Goal: Task Accomplishment & Management: Manage account settings

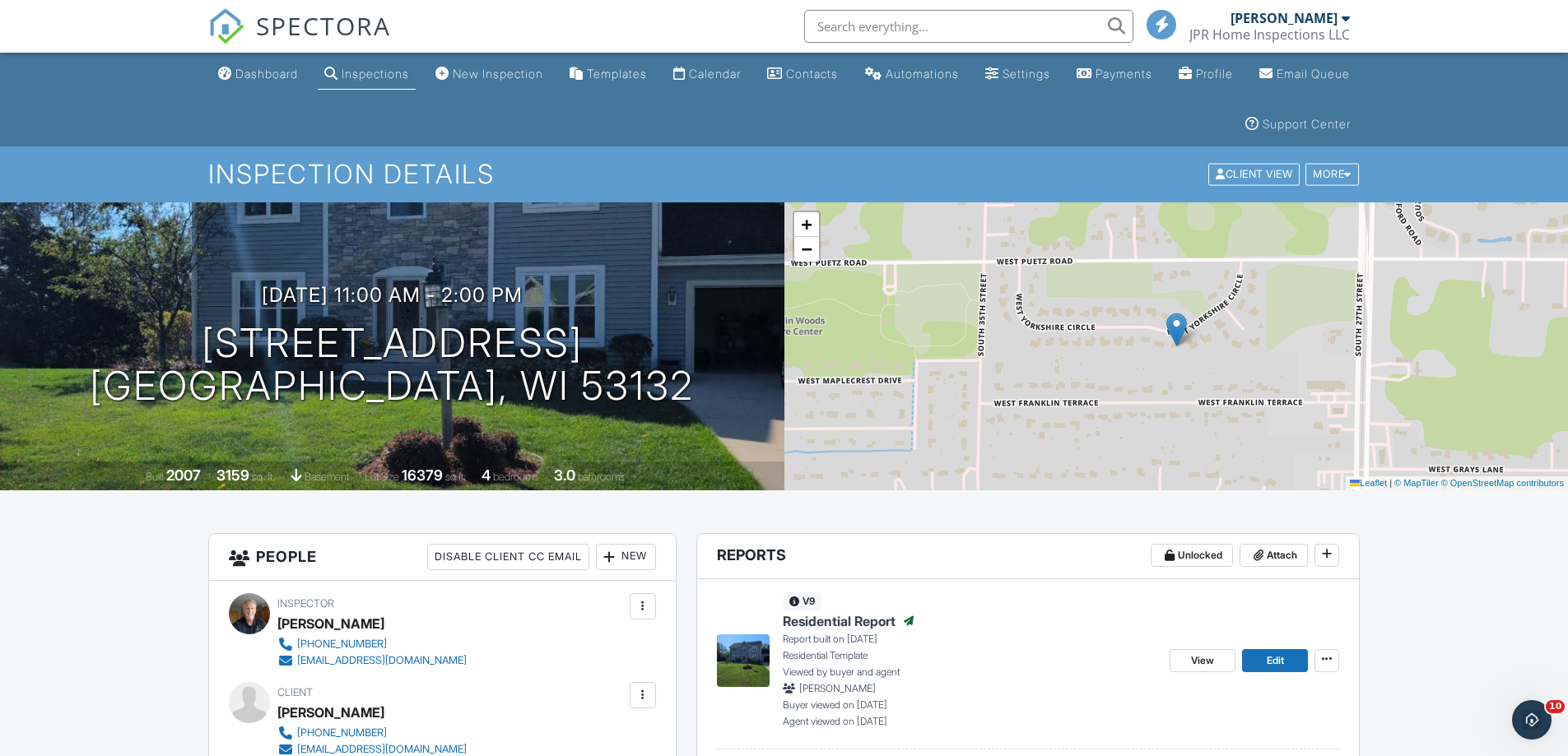
click at [399, 71] on div "Inspections" at bounding box center [375, 73] width 67 height 14
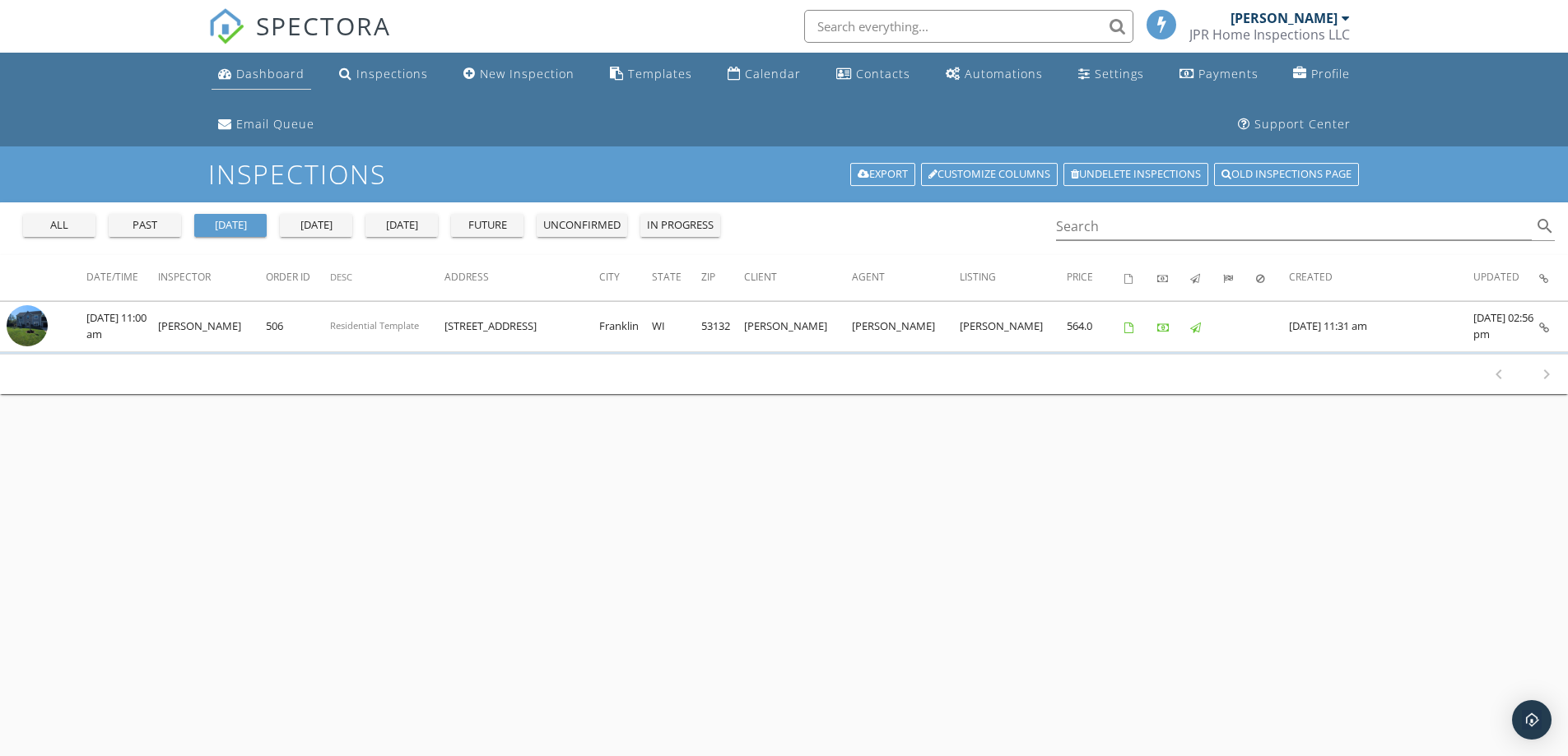
click at [257, 72] on div "Dashboard" at bounding box center [269, 73] width 68 height 16
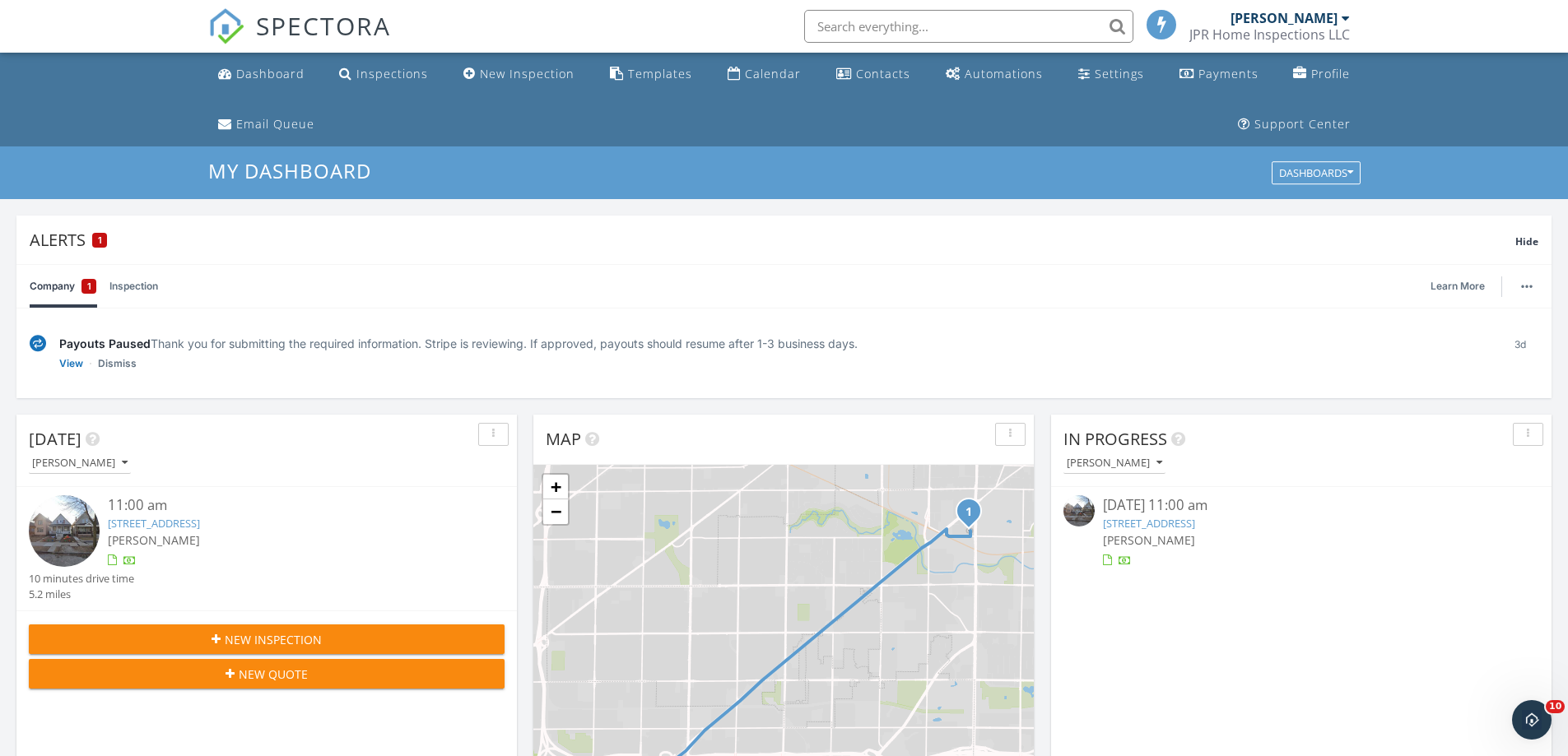
click at [73, 284] on link "Company 1" at bounding box center [62, 286] width 66 height 43
click at [69, 362] on link "View" at bounding box center [71, 364] width 24 height 17
click at [1221, 71] on div "Payments" at bounding box center [1229, 73] width 60 height 16
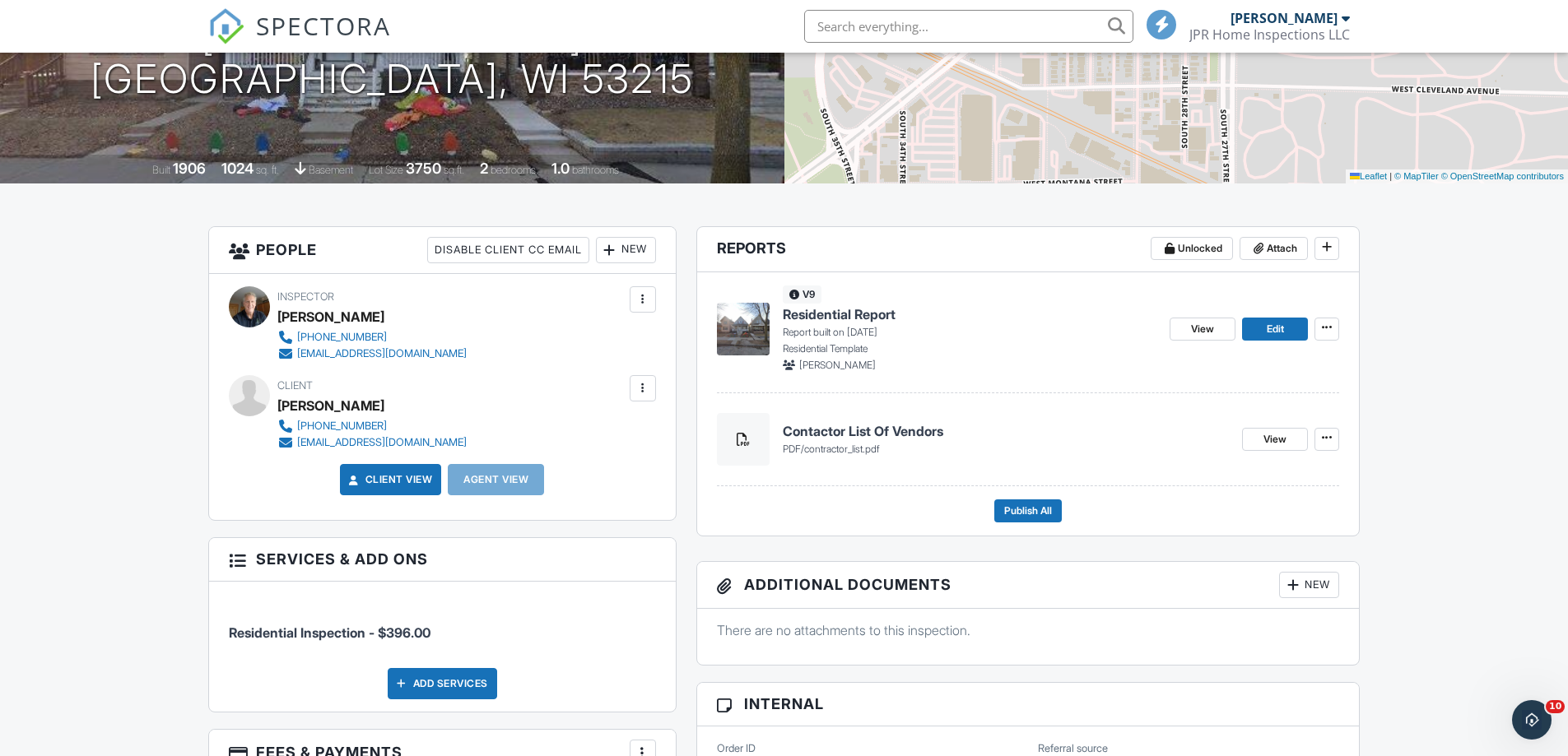
scroll to position [164, 0]
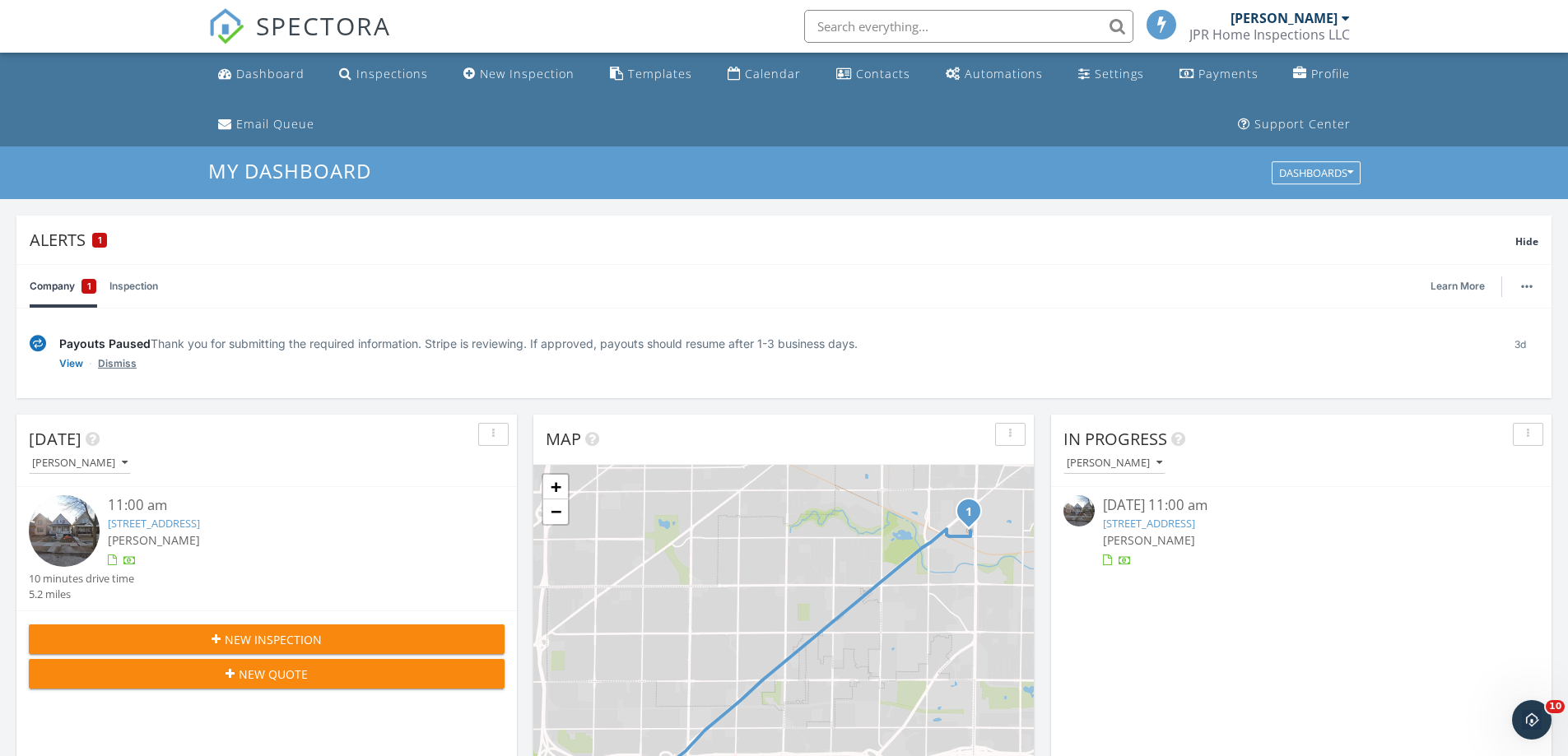
click at [118, 362] on link "Dismiss" at bounding box center [118, 364] width 39 height 17
click at [58, 526] on img at bounding box center [64, 530] width 71 height 70
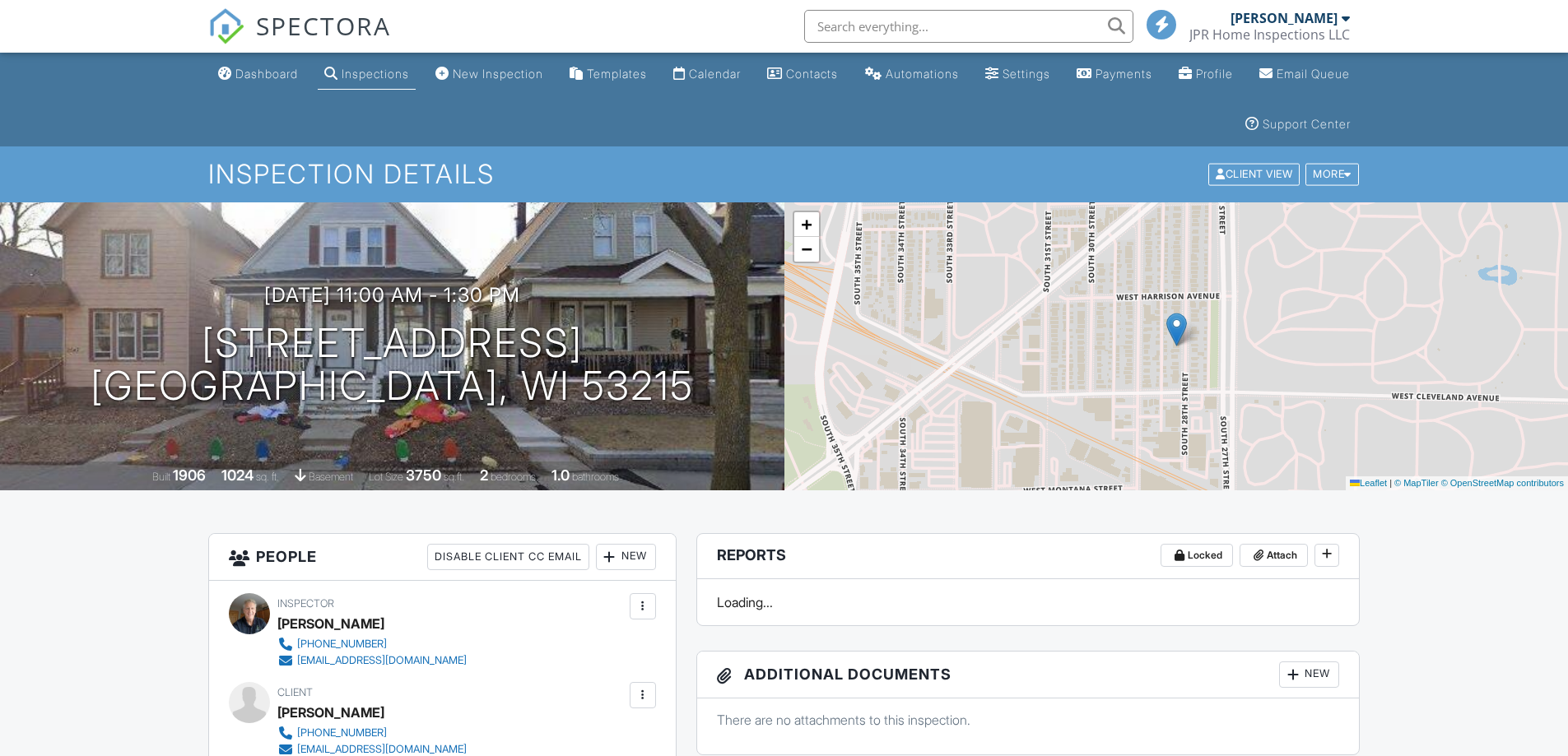
scroll to position [329, 0]
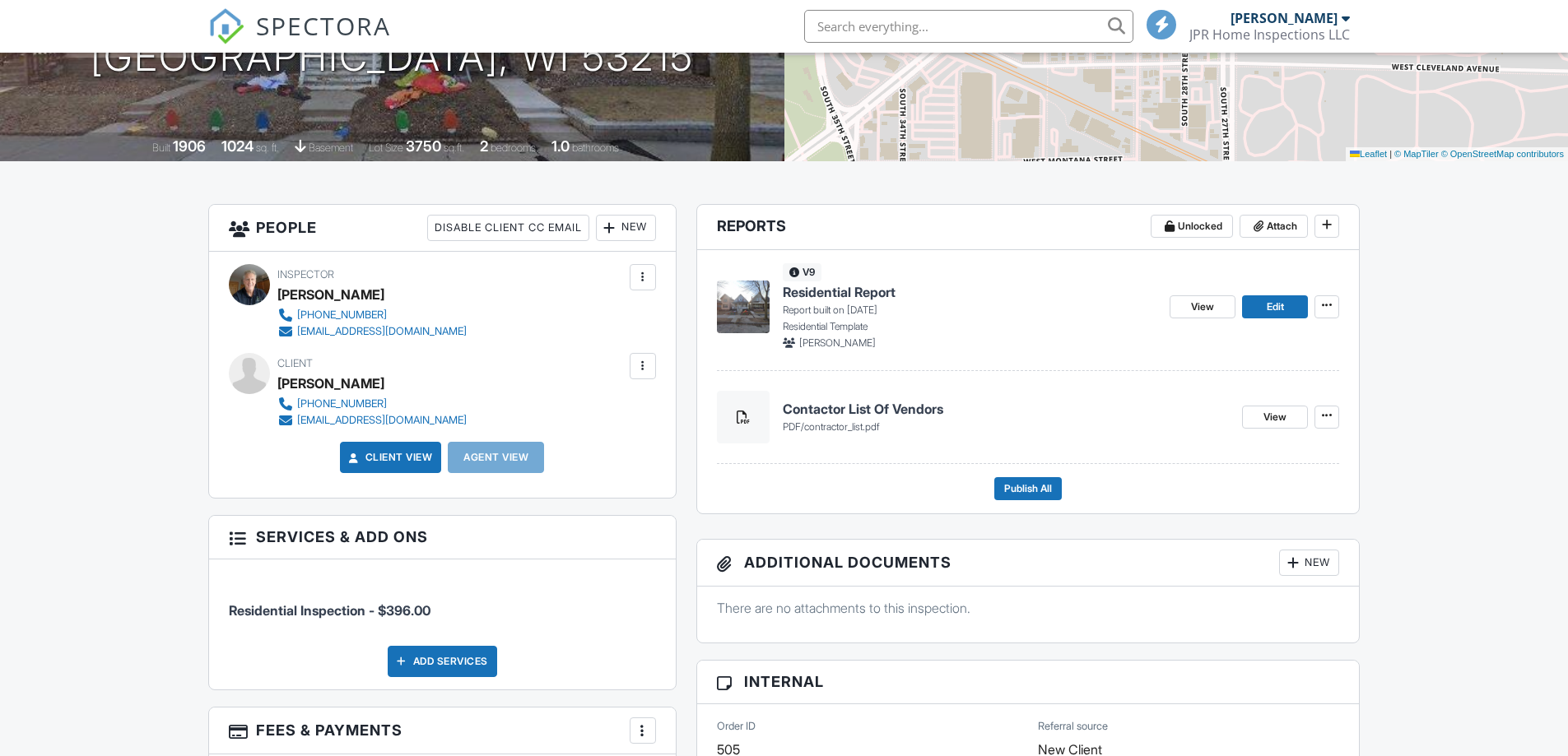
click at [734, 296] on img at bounding box center [743, 306] width 53 height 53
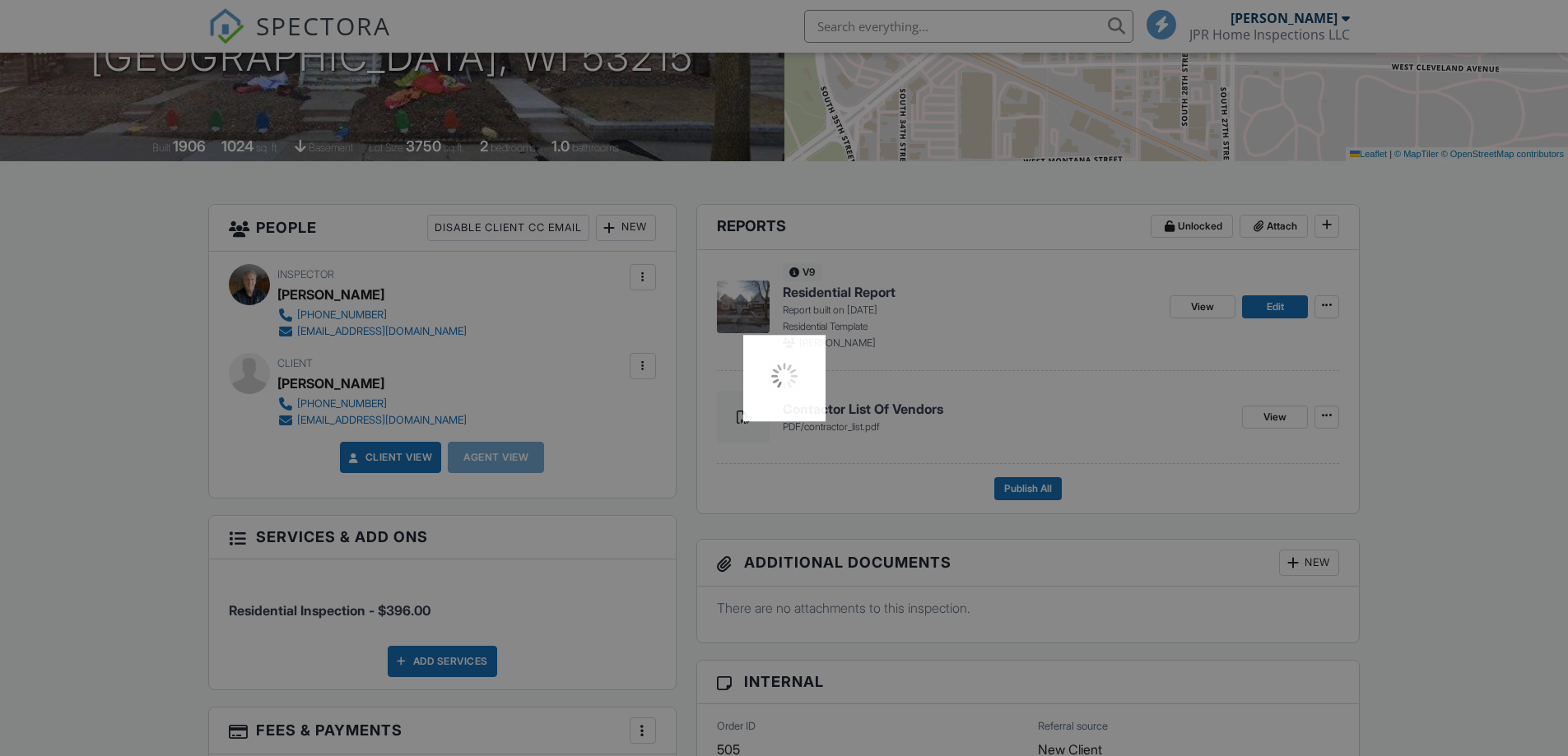
scroll to position [0, 0]
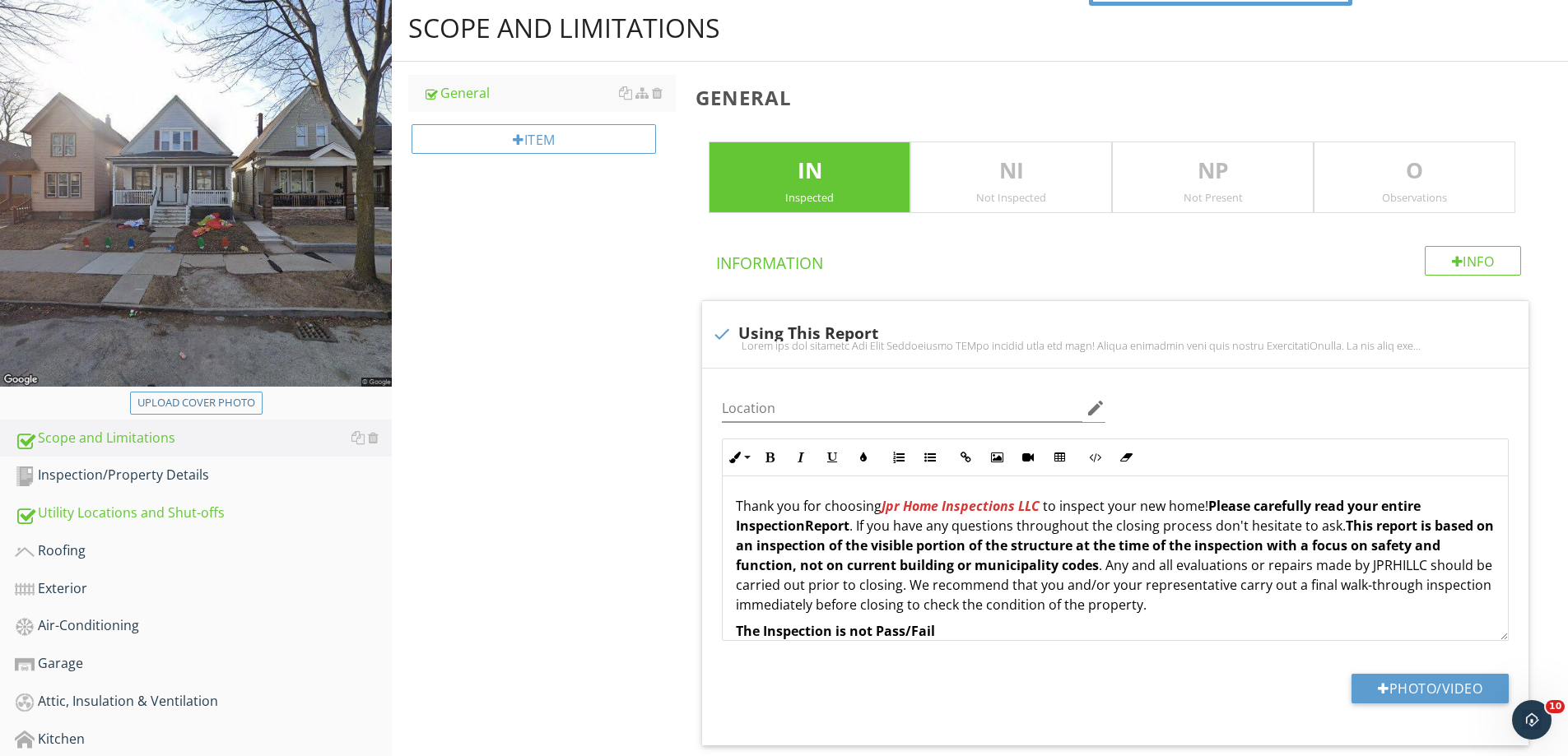
scroll to position [247, 0]
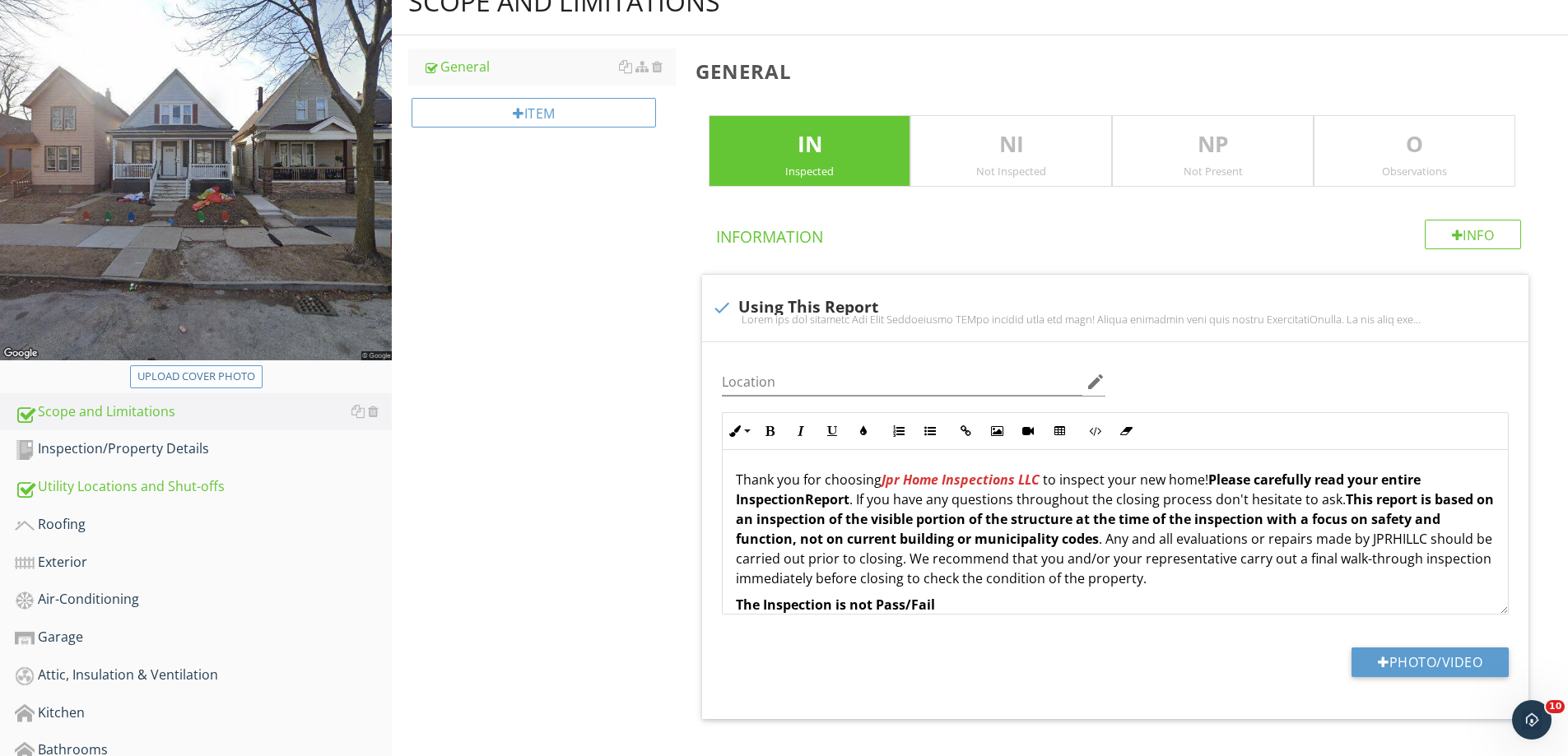
click at [191, 377] on div "Upload cover photo" at bounding box center [196, 377] width 118 height 17
type input "C:\fakepath\thumbnail.jpg"
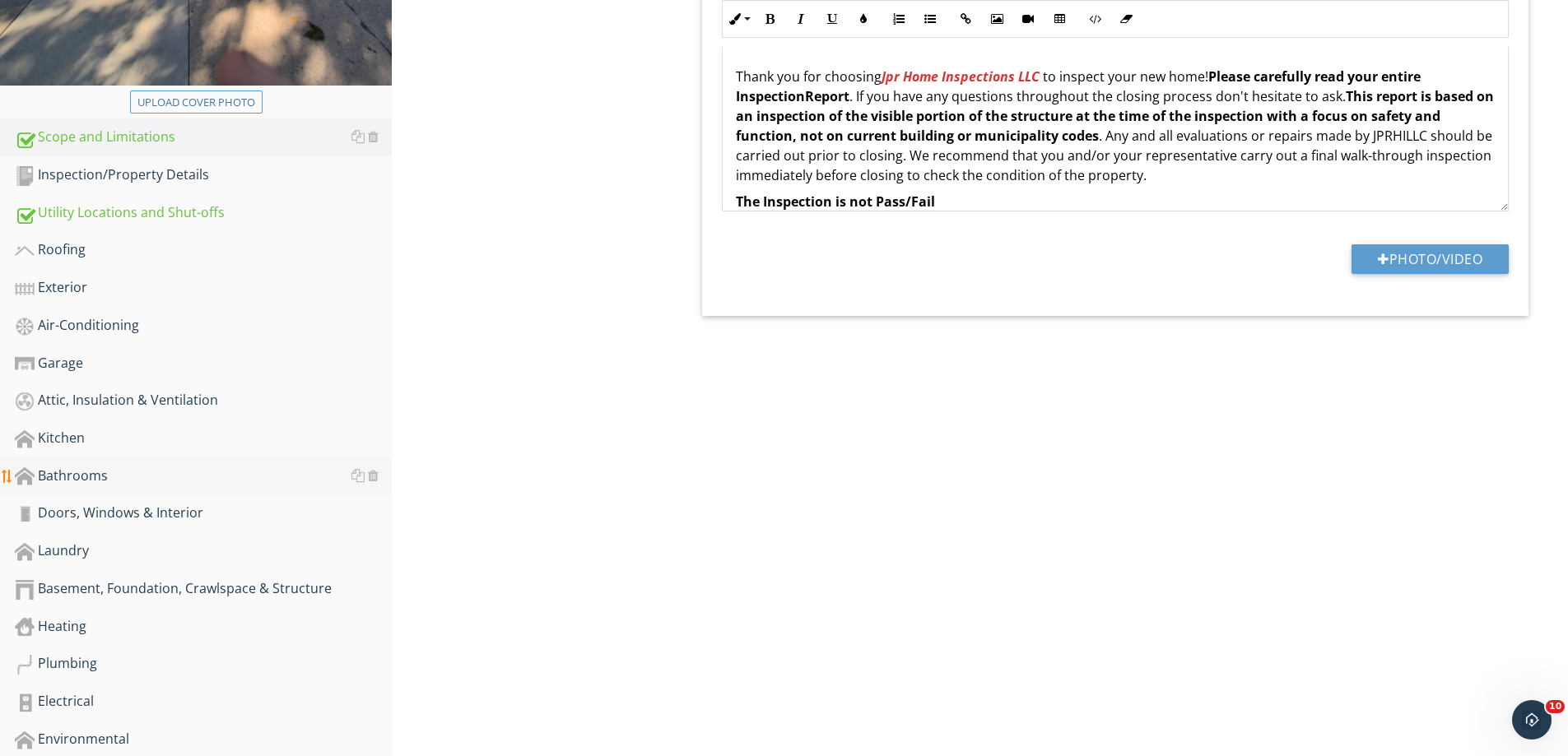
scroll to position [848, 0]
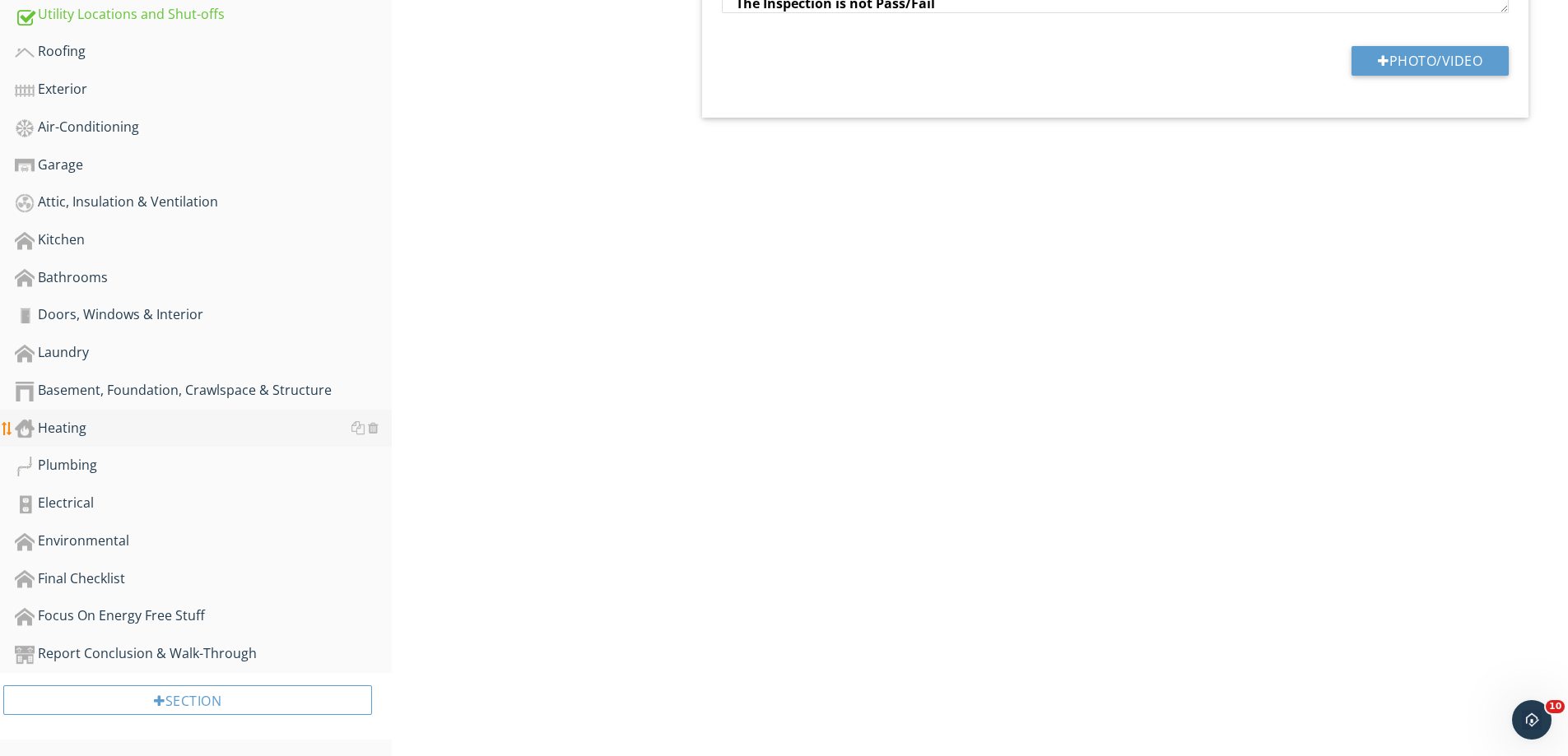
click at [63, 427] on div "Heating" at bounding box center [203, 429] width 377 height 22
type textarea "<p>Thank you for choosing <strong><em><span style="color: rgb(213, 54, 54);">Jp…"
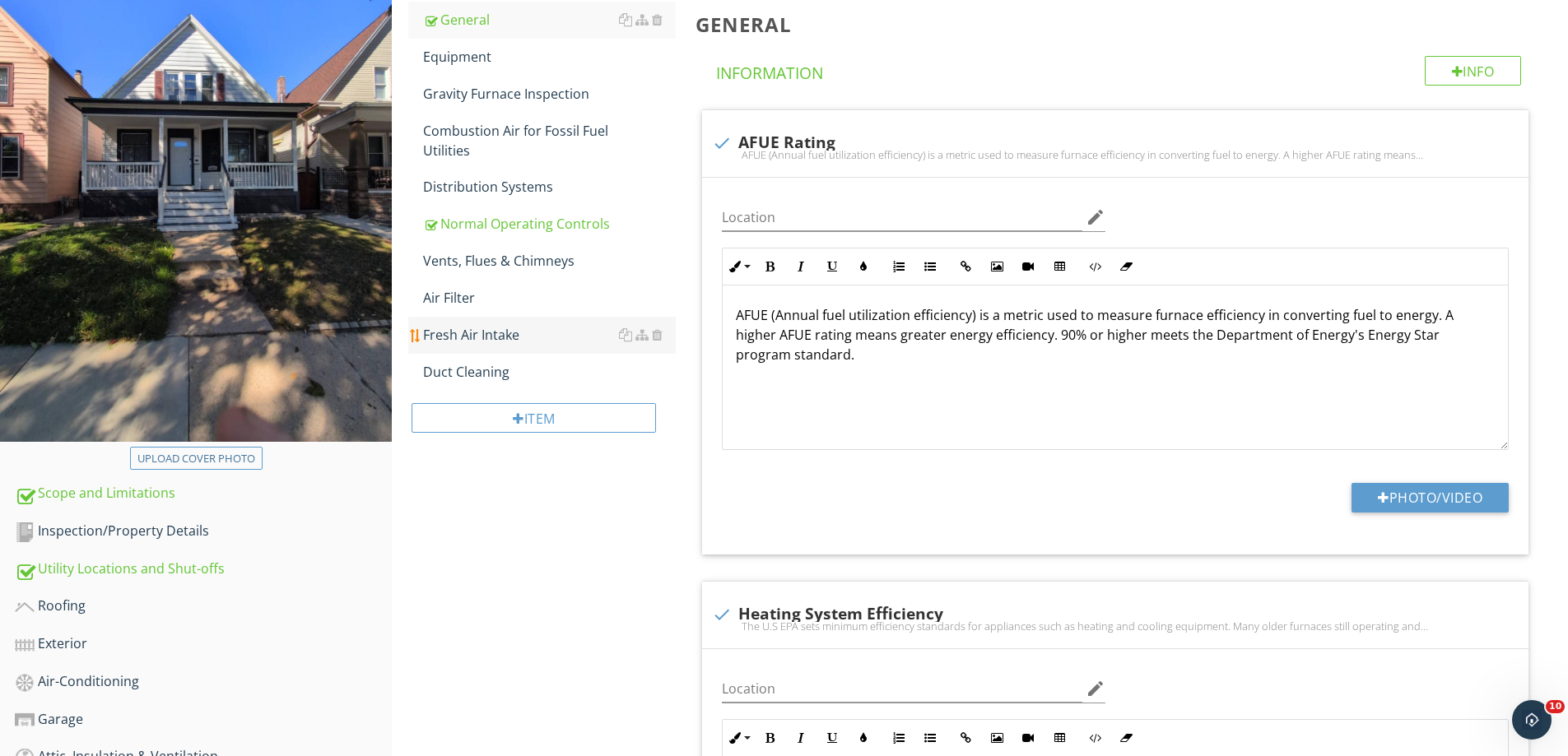
scroll to position [273, 0]
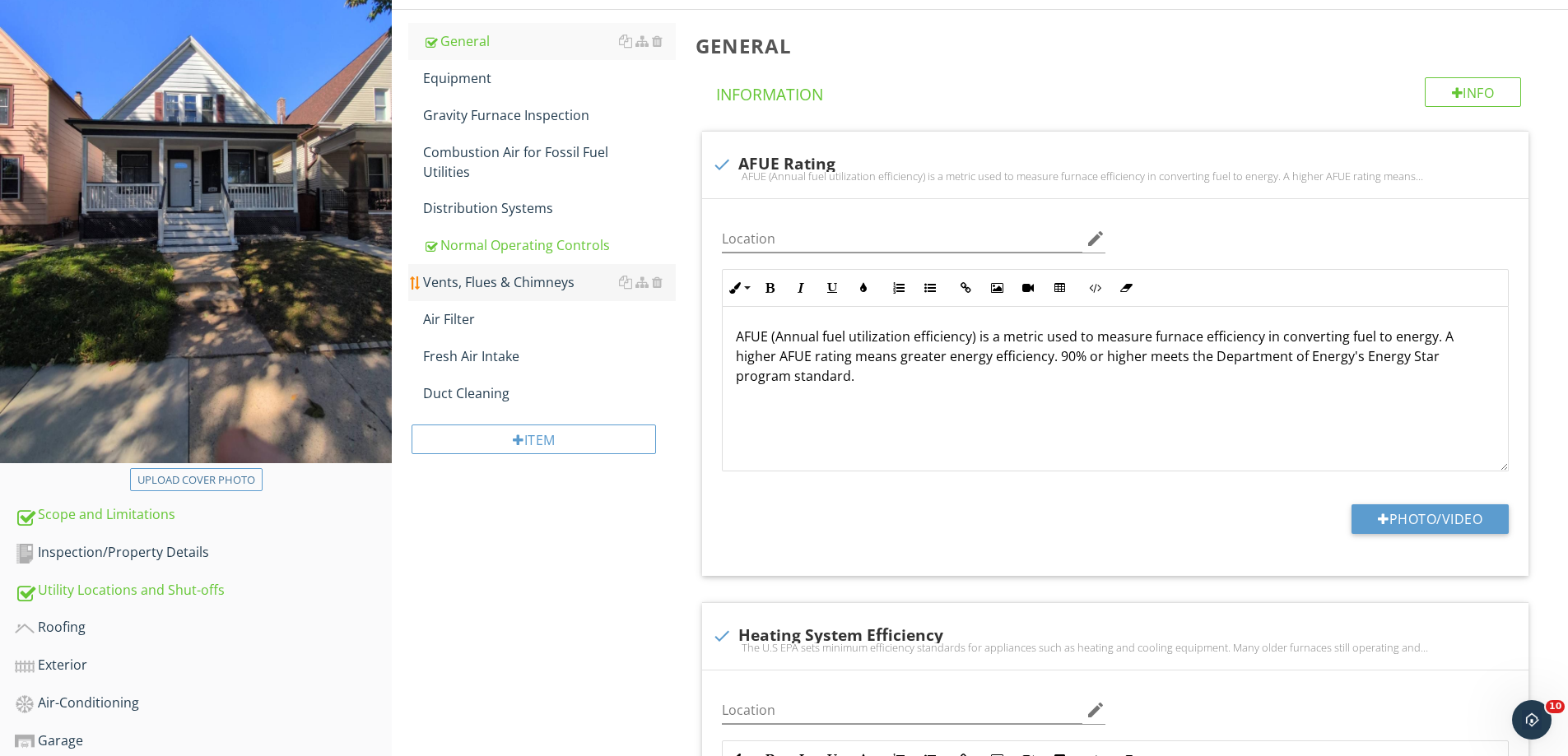
click at [502, 274] on div "Vents, Flues & Chimneys" at bounding box center [549, 283] width 253 height 20
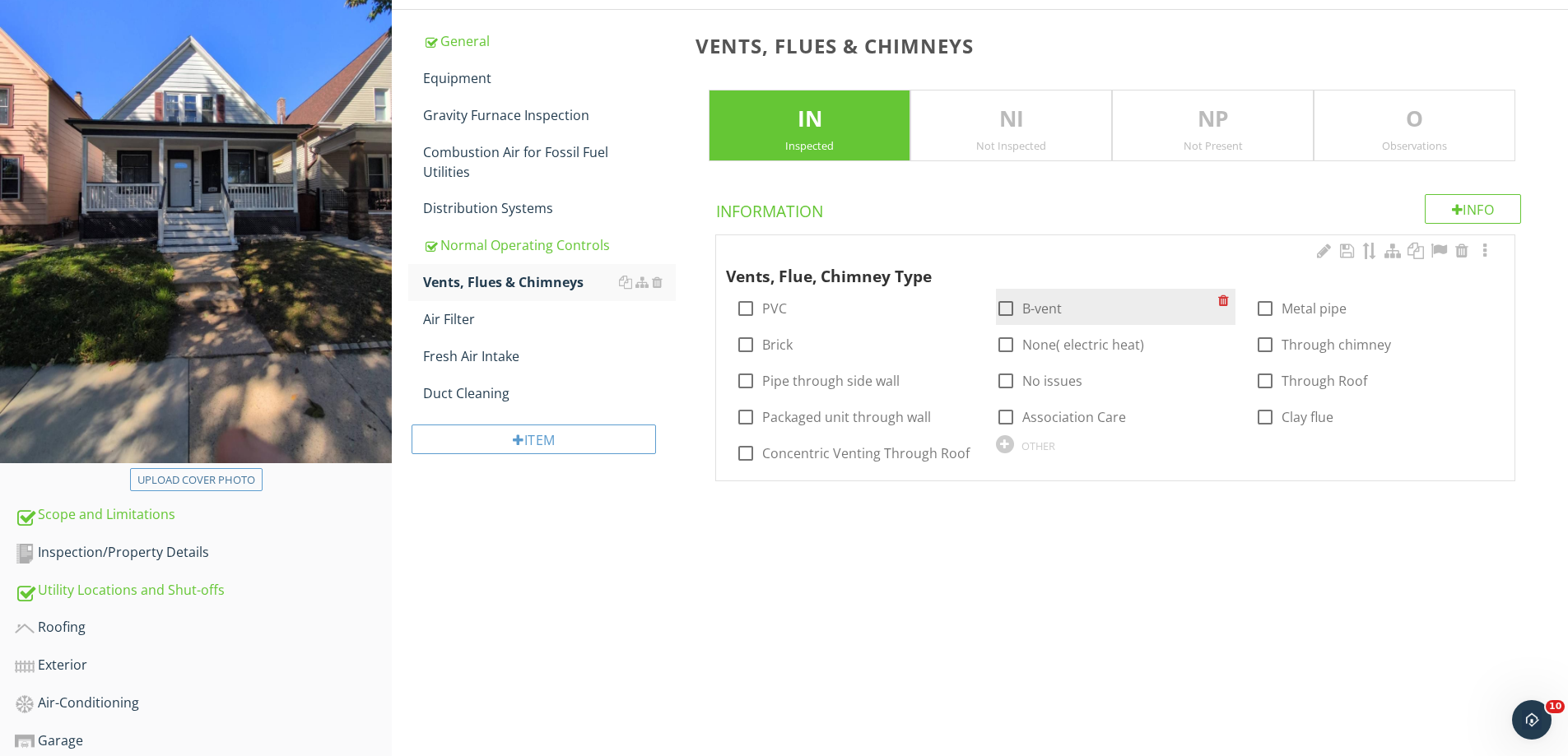
drag, startPoint x: 1408, startPoint y: 108, endPoint x: 1223, endPoint y: 320, distance: 281.4
click at [1406, 108] on p "O" at bounding box center [1414, 119] width 200 height 33
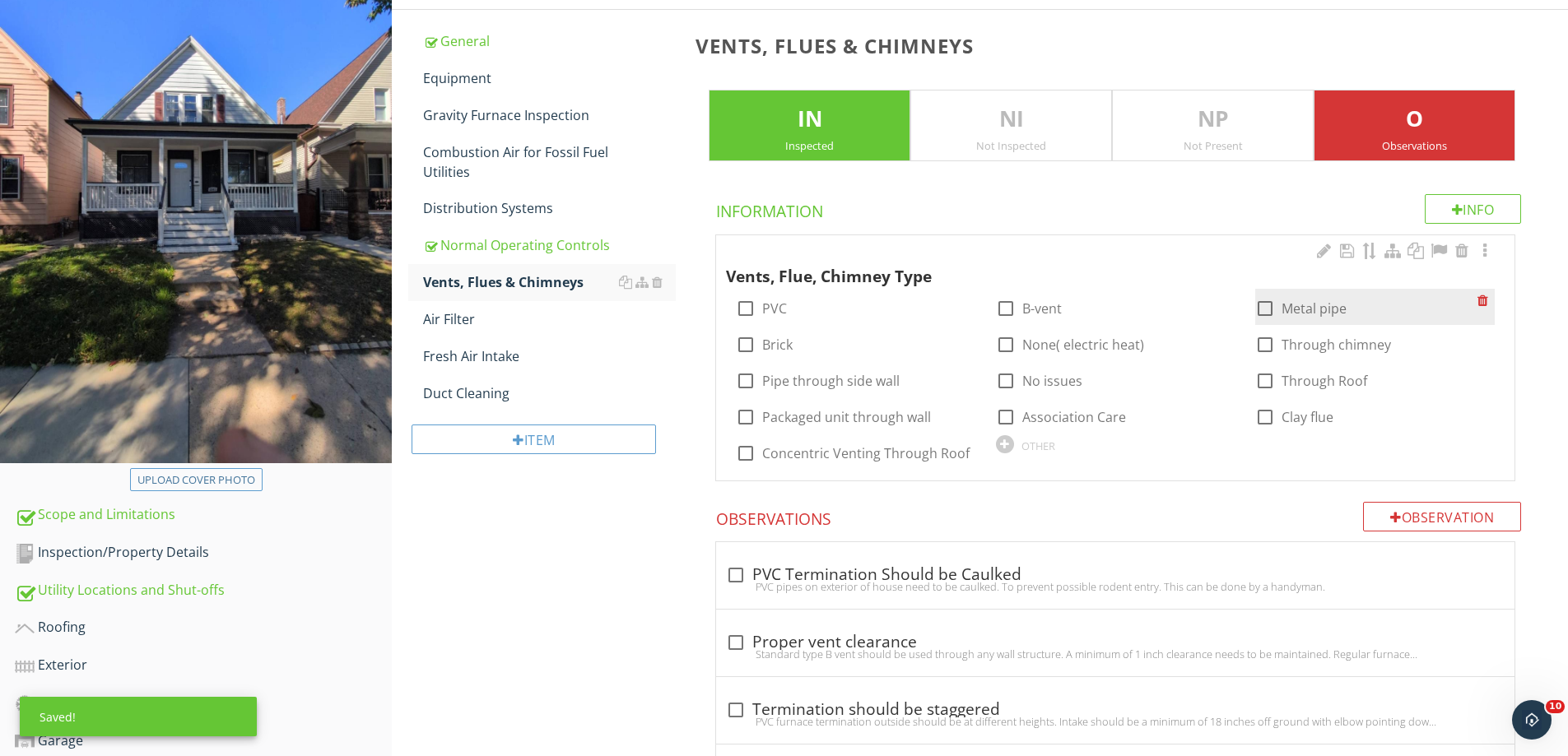
click at [1265, 300] on div at bounding box center [1265, 308] width 28 height 28
checkbox input "true"
click at [1263, 344] on div at bounding box center [1265, 344] width 28 height 28
checkbox input "true"
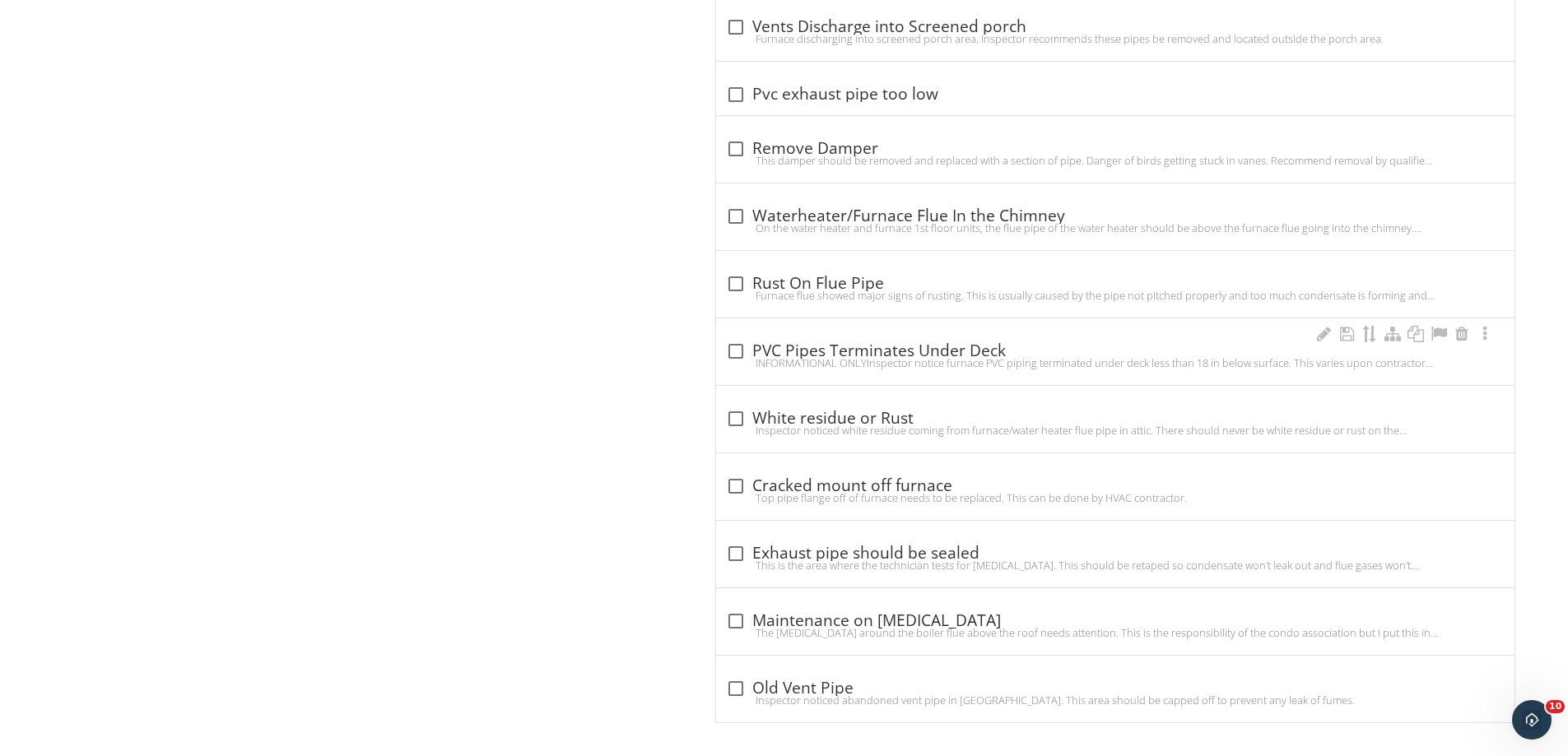
scroll to position [2111, 0]
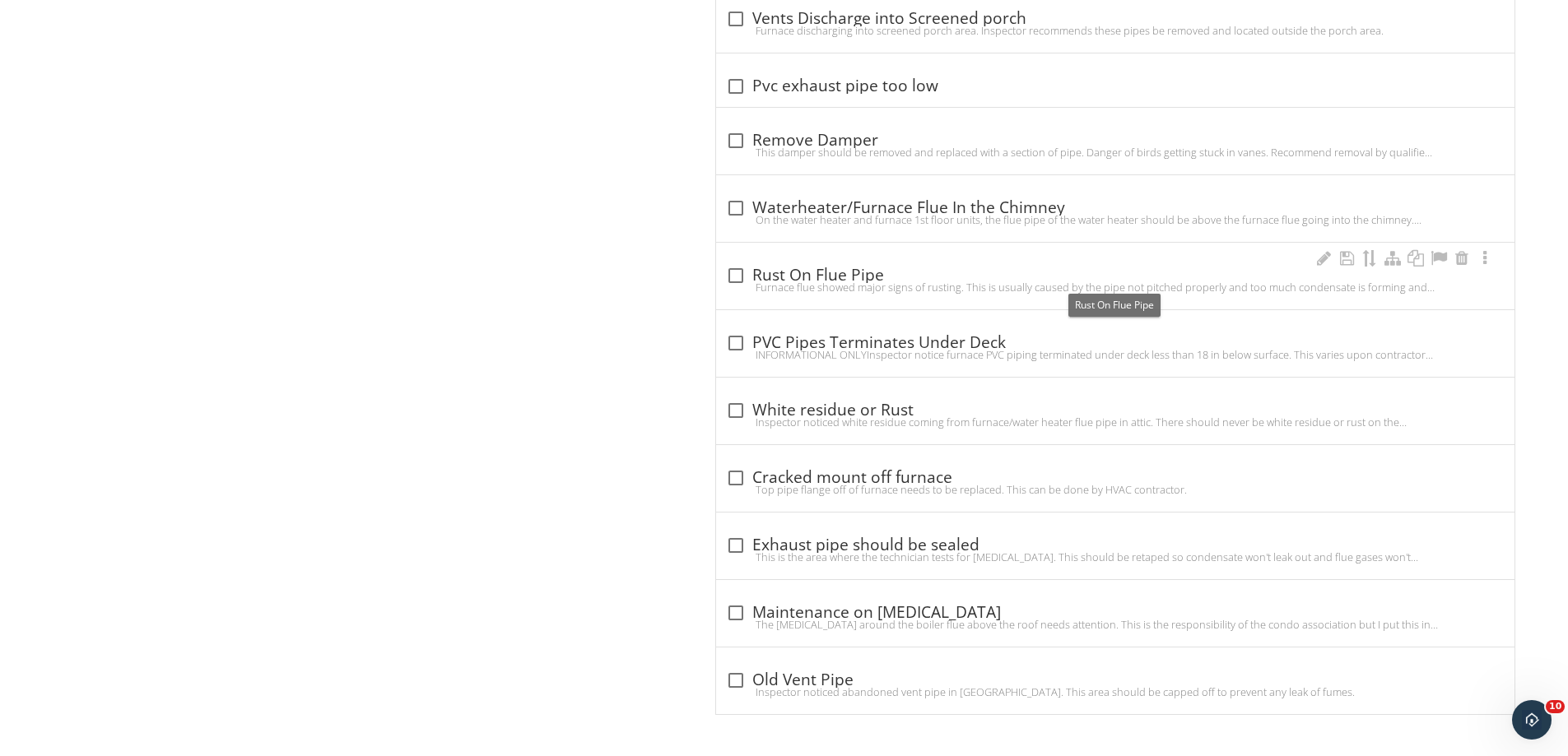
click at [734, 278] on div at bounding box center [735, 275] width 28 height 28
checkbox input "true"
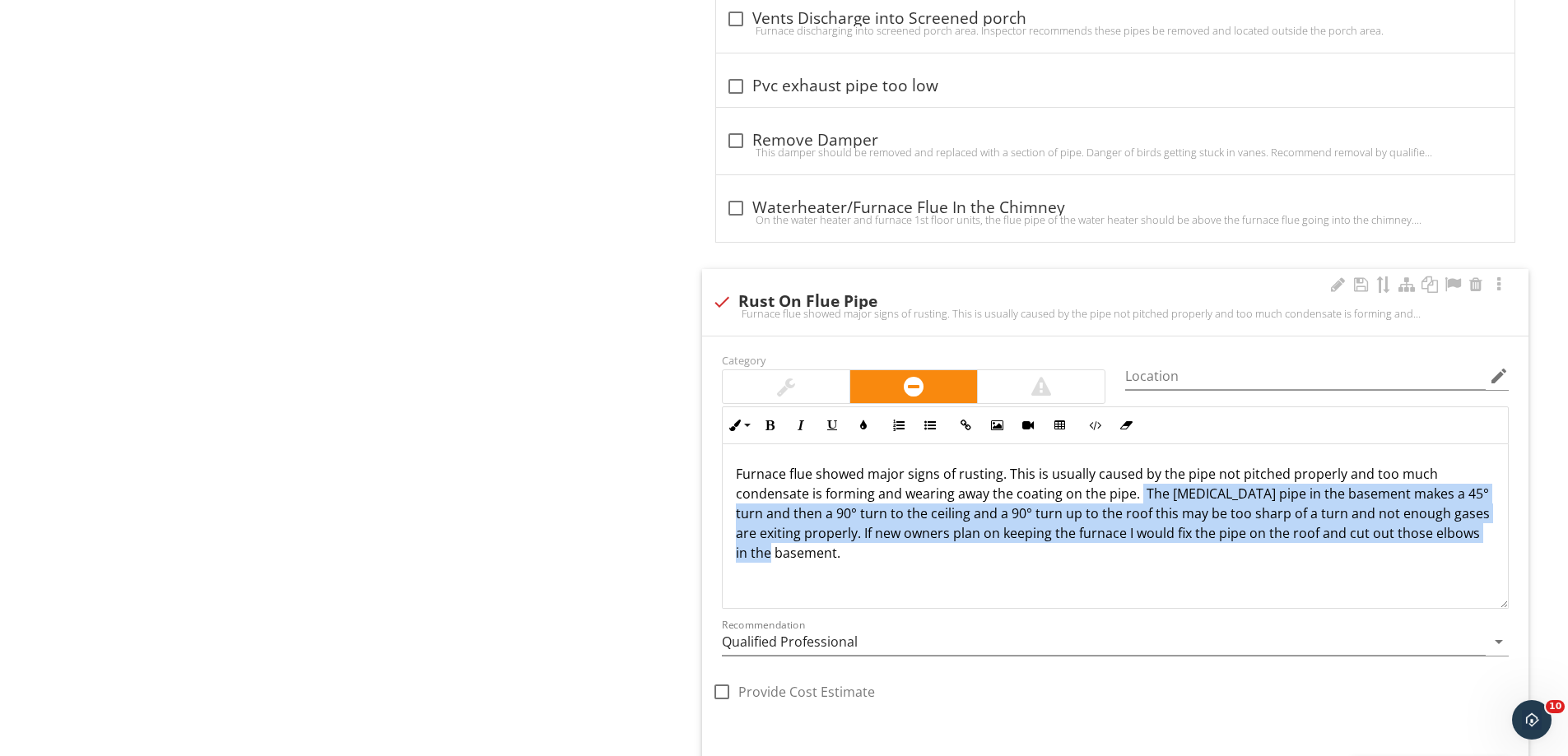
drag, startPoint x: 836, startPoint y: 549, endPoint x: 1139, endPoint y: 499, distance: 307.1
click at [1139, 499] on p "Furnace flue showed major signs of rusting. This is usually caused by the pipe …" at bounding box center [1116, 514] width 759 height 99
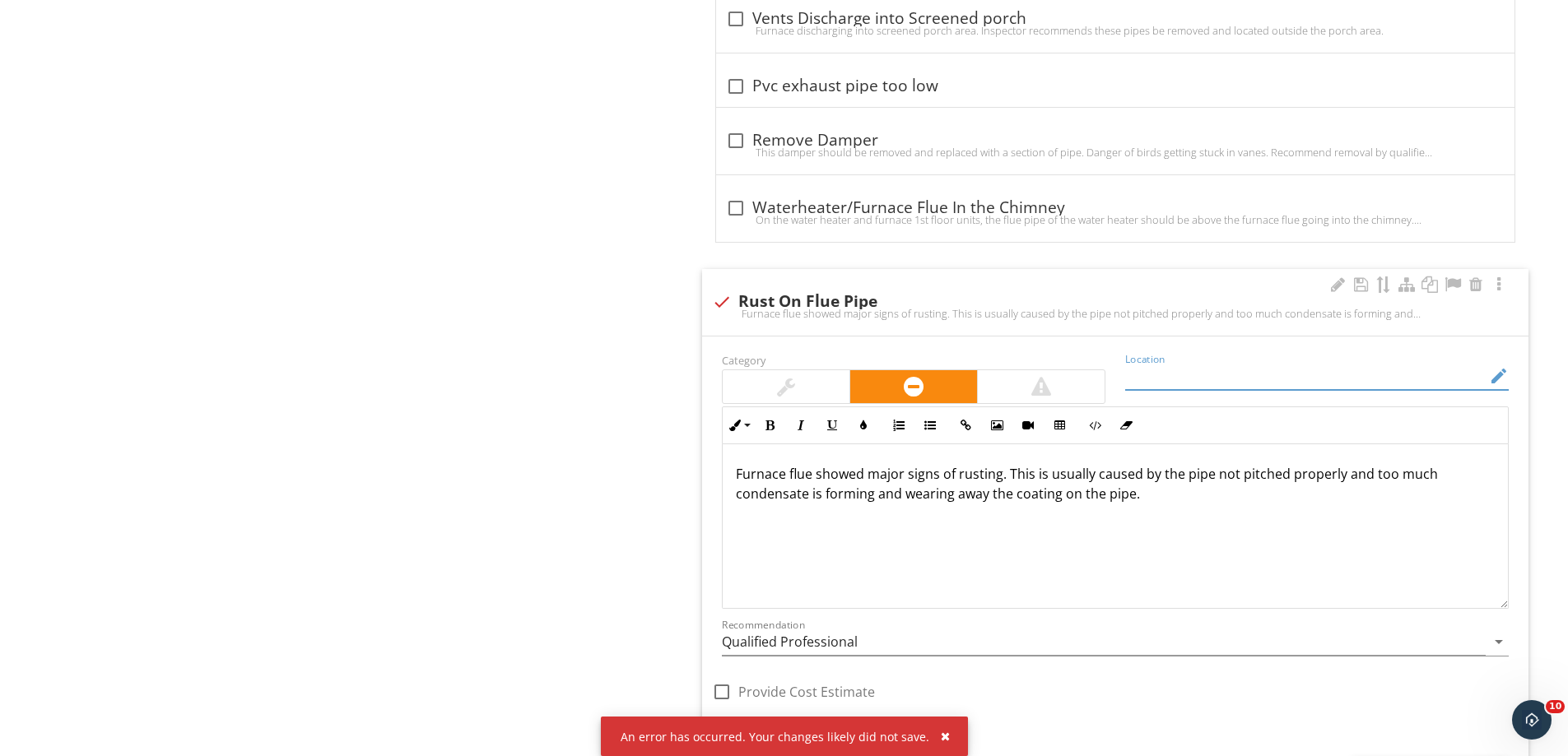
click at [1149, 381] on input "Location" at bounding box center [1306, 377] width 361 height 27
click at [1133, 384] on input "pipe off top of furnace" at bounding box center [1306, 377] width 361 height 27
type input "Pipe off top of furnace"
click at [1025, 382] on div at bounding box center [1041, 386] width 127 height 33
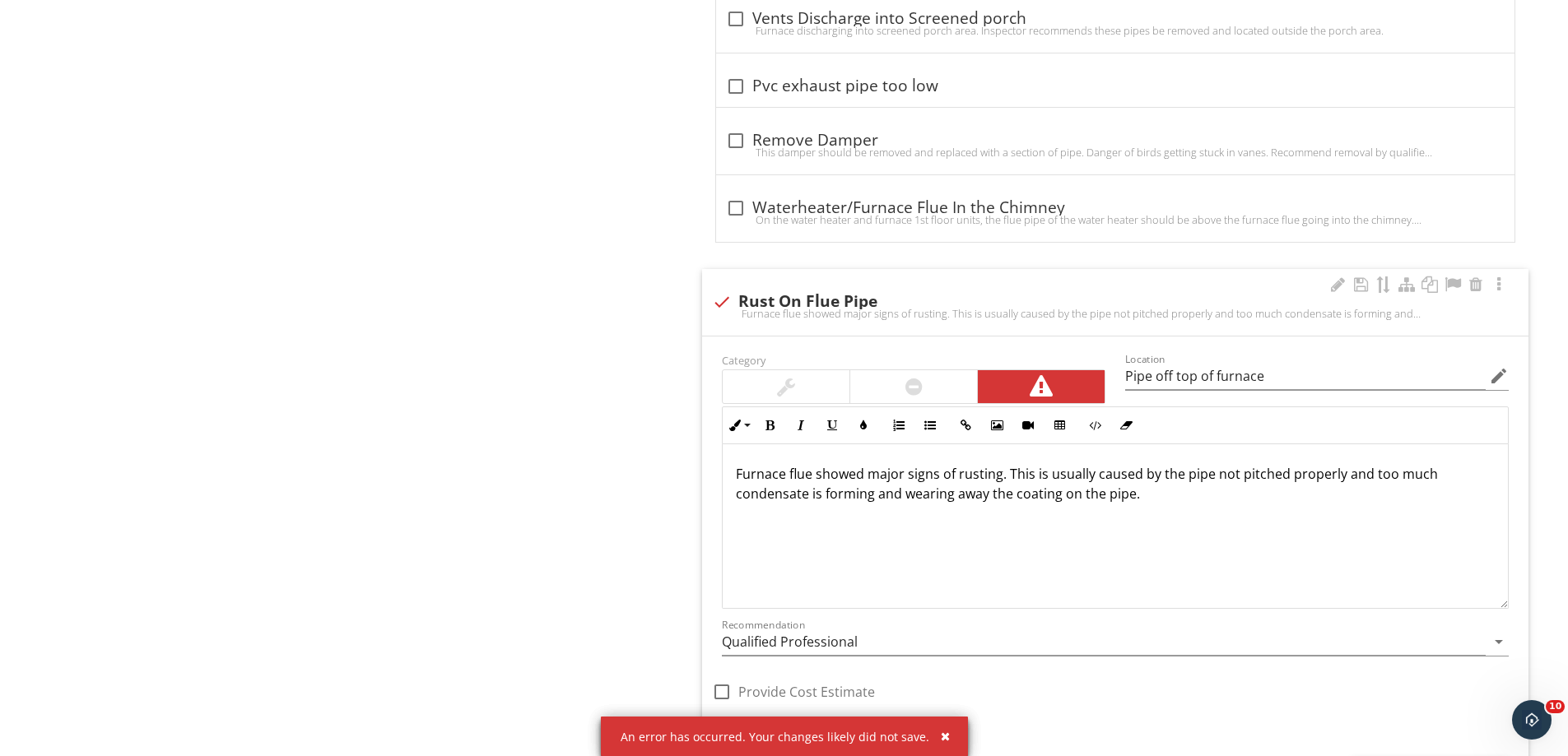
click at [1151, 493] on p "Furnace flue showed major signs of rusting. This is usually caused by the pipe …" at bounding box center [1116, 483] width 759 height 39
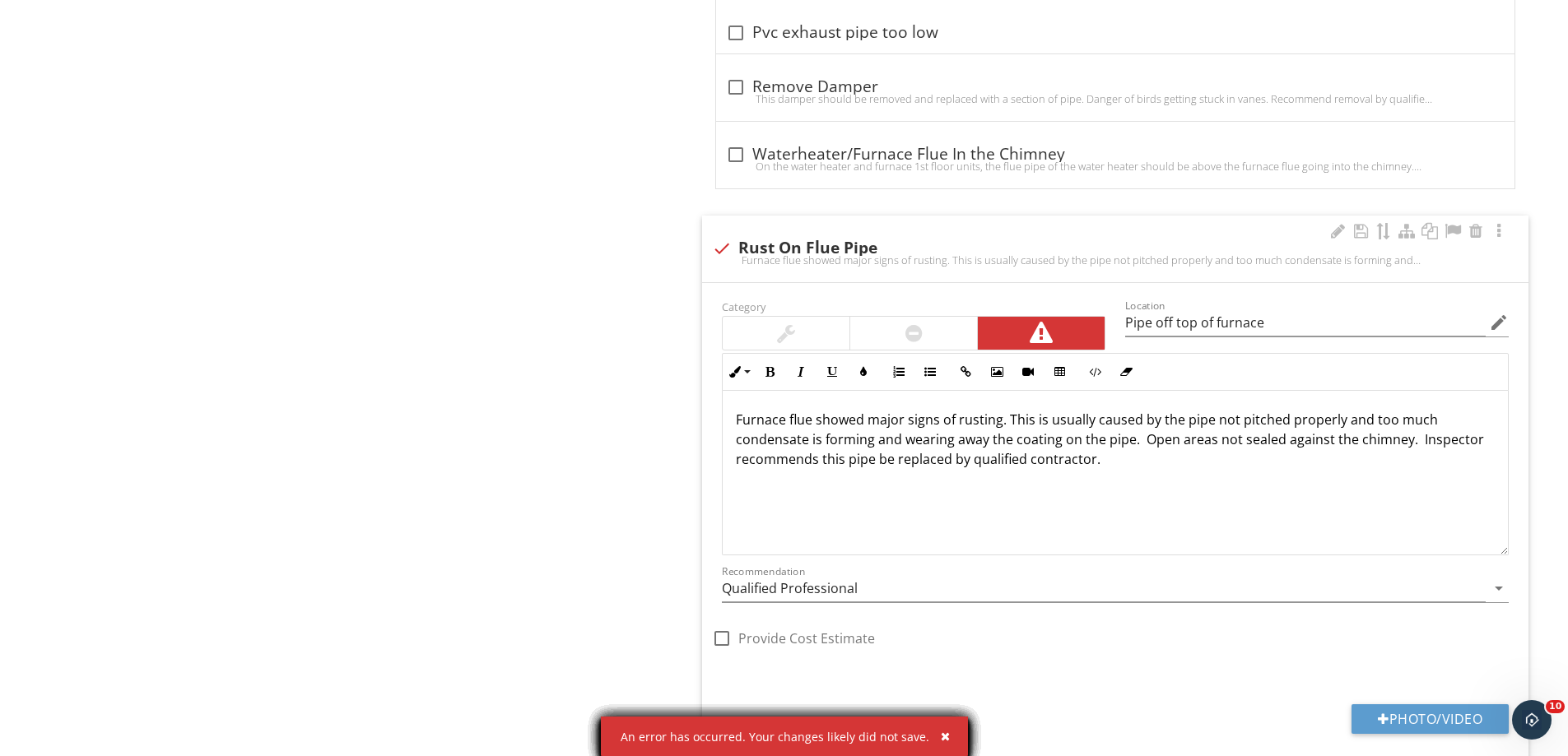
scroll to position [2193, 0]
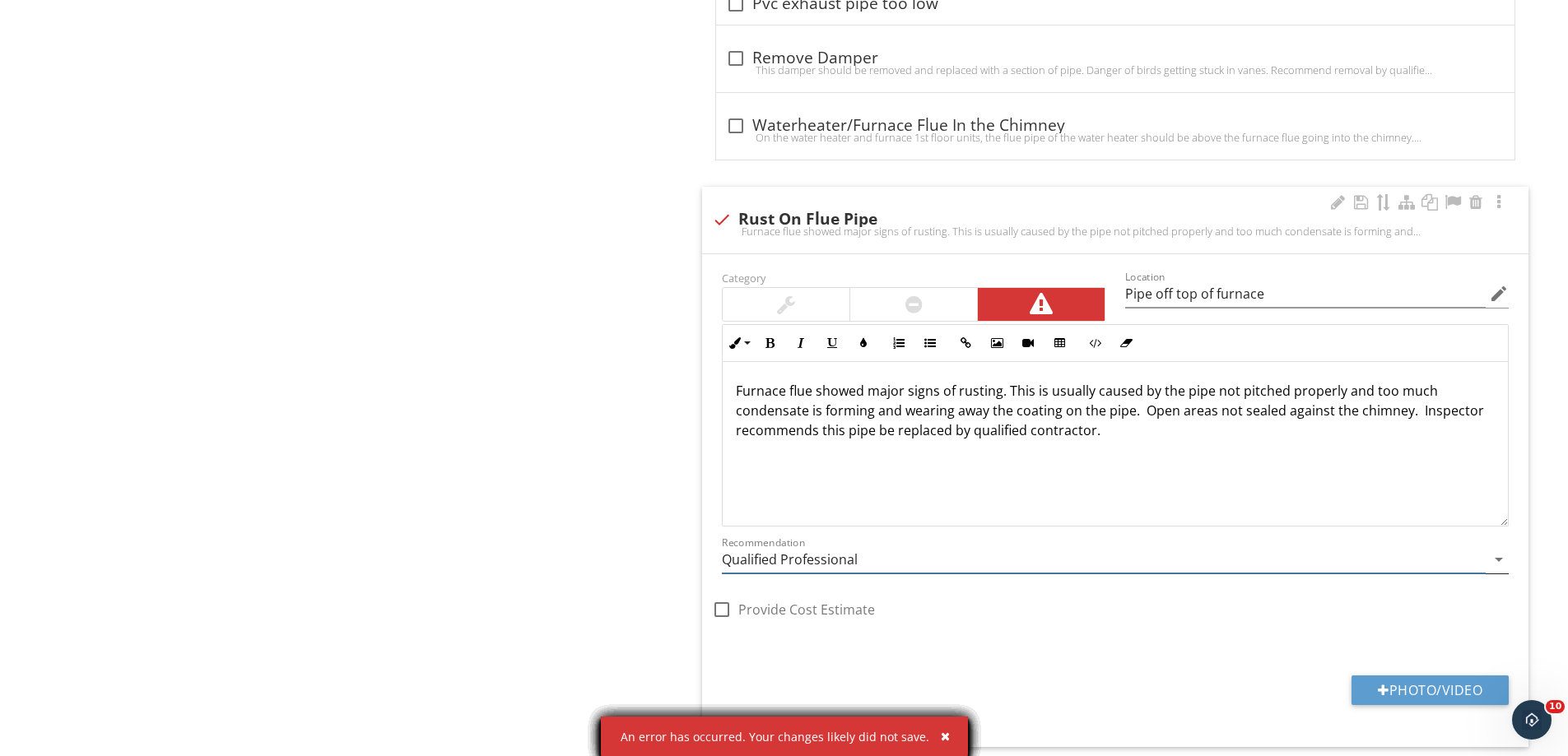
click at [1499, 556] on icon "arrow_drop_down" at bounding box center [1499, 560] width 20 height 20
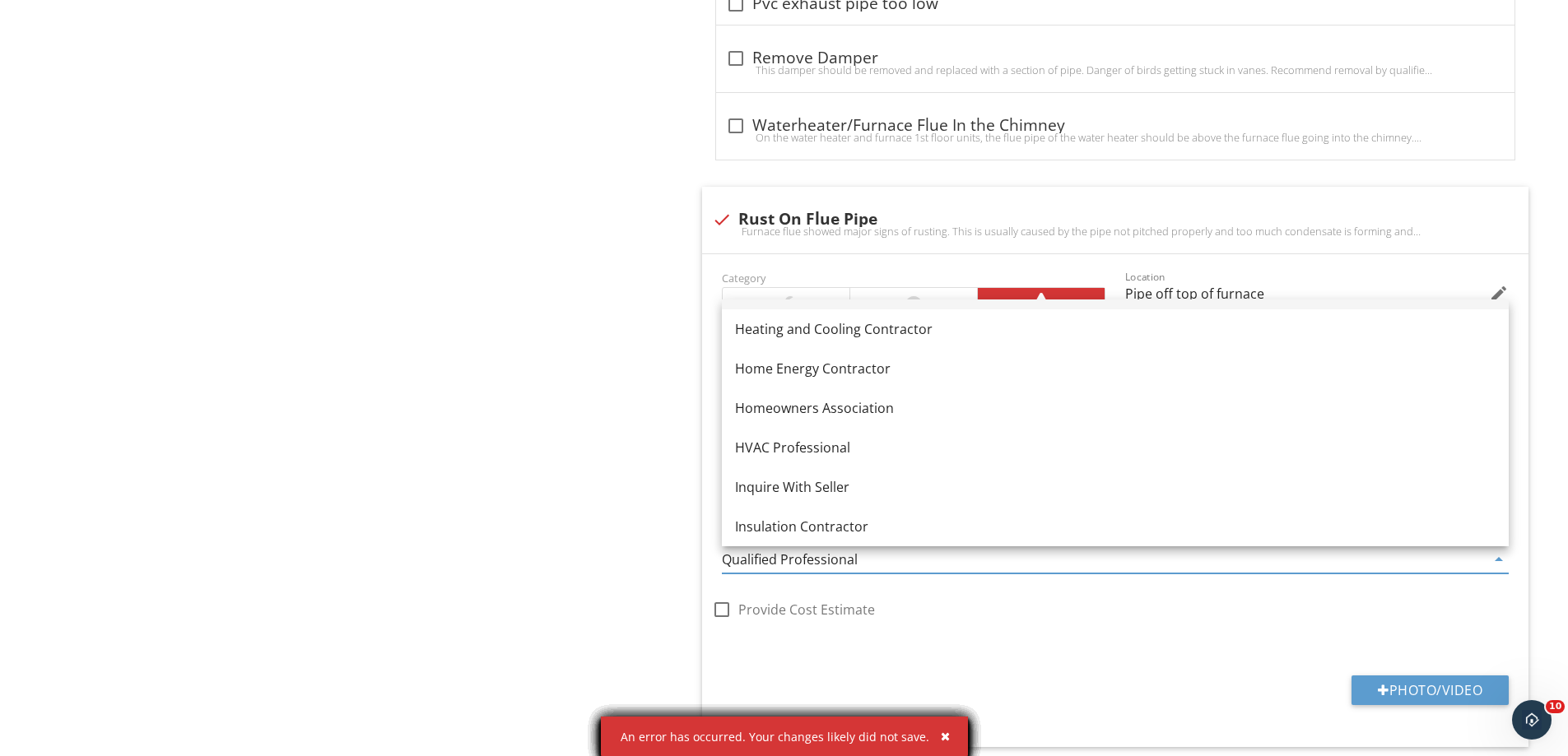
scroll to position [1152, 0]
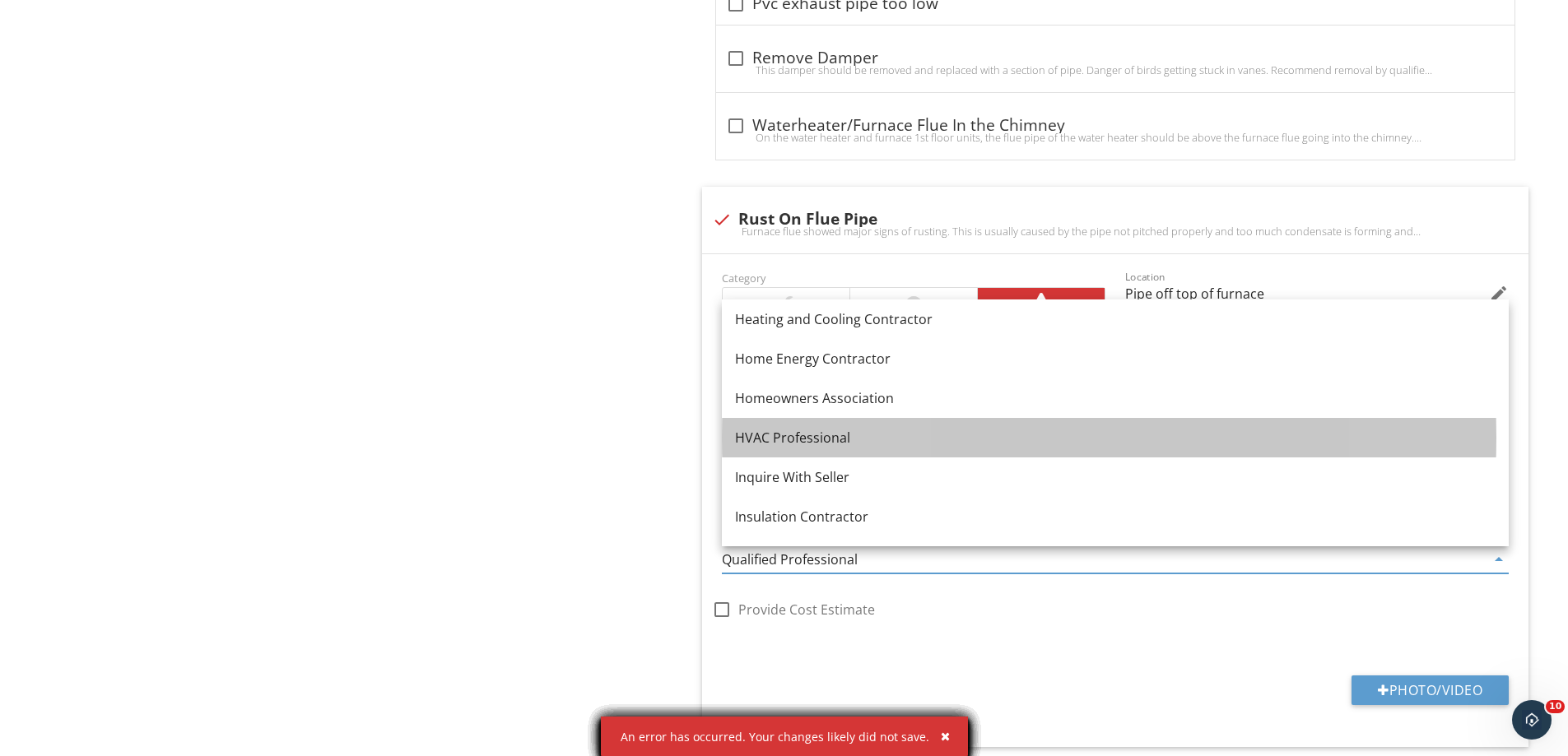
click at [784, 437] on div "HVAC Professional" at bounding box center [1116, 438] width 760 height 20
type input "HVAC Professional"
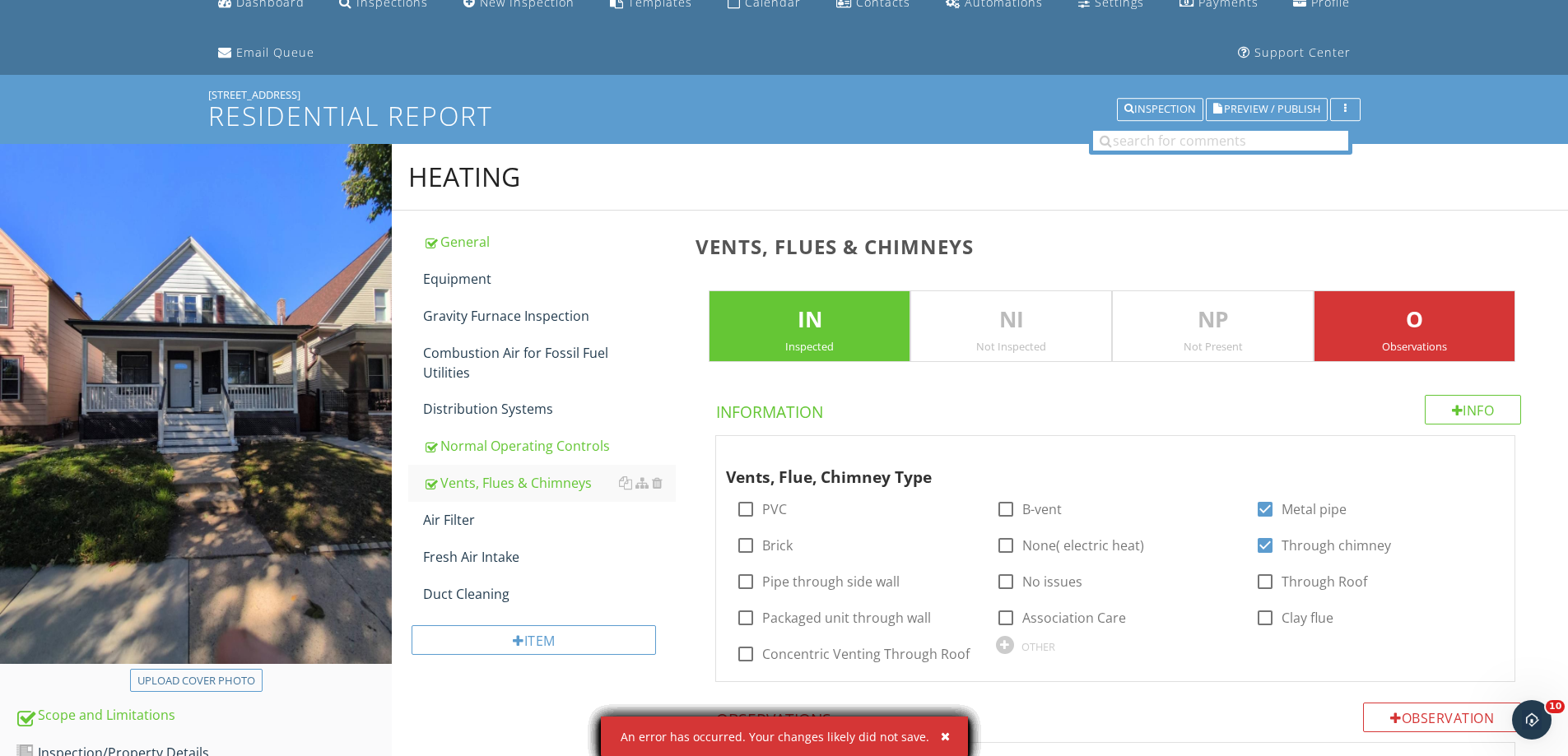
scroll to position [0, 0]
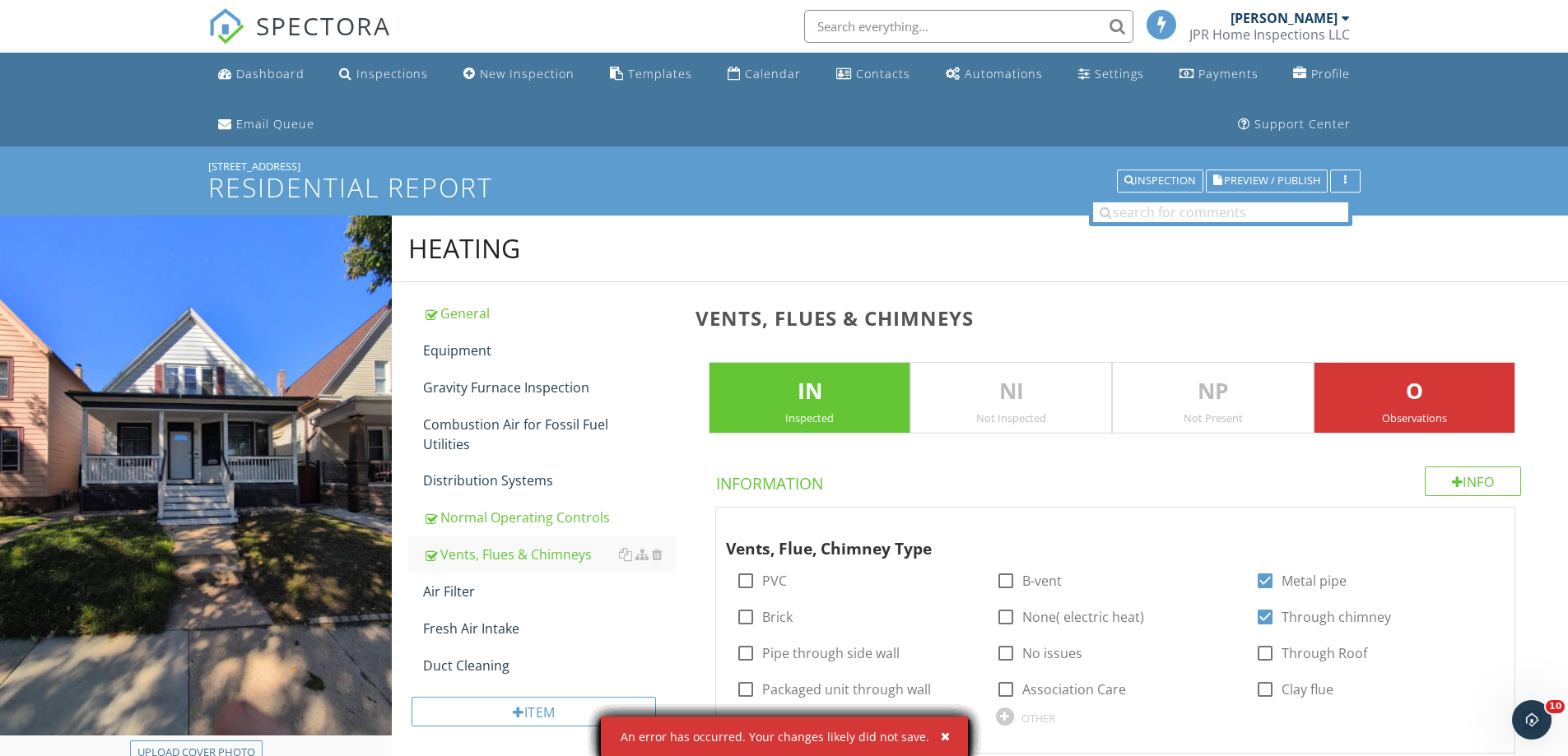
click at [225, 16] on img at bounding box center [226, 26] width 36 height 36
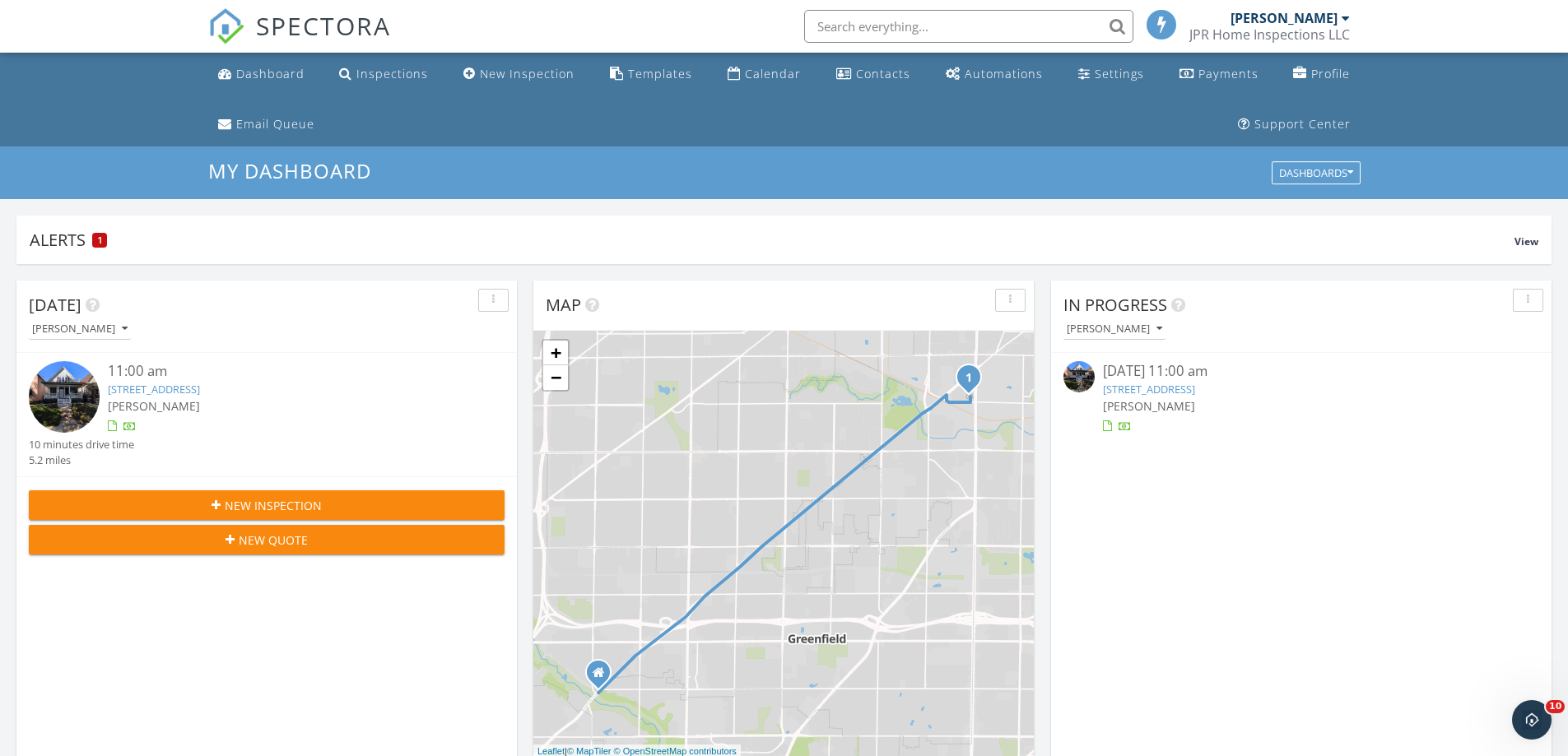
click at [65, 391] on img at bounding box center [64, 397] width 71 height 70
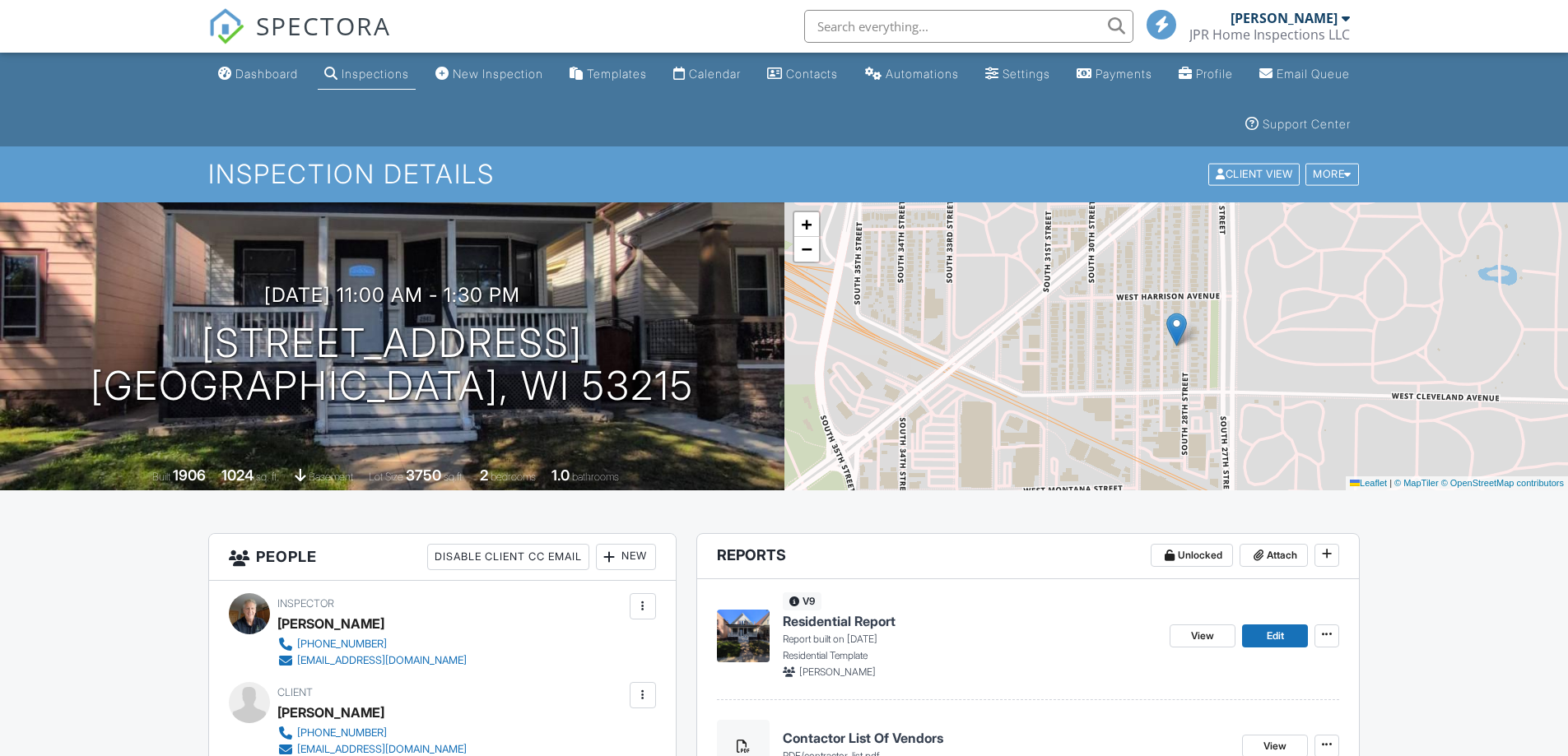
click at [742, 630] on img at bounding box center [743, 636] width 53 height 53
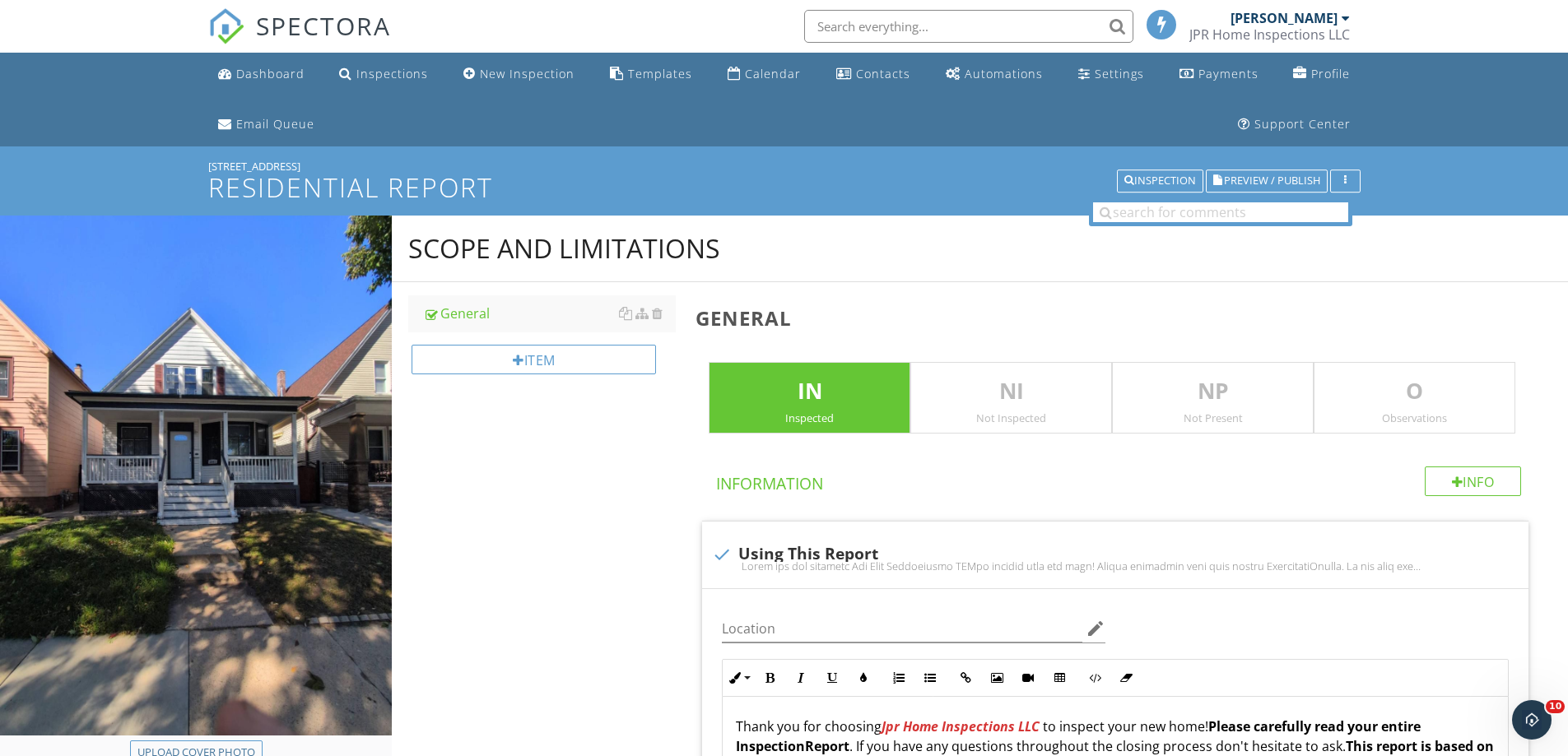
click at [226, 19] on img at bounding box center [226, 26] width 36 height 36
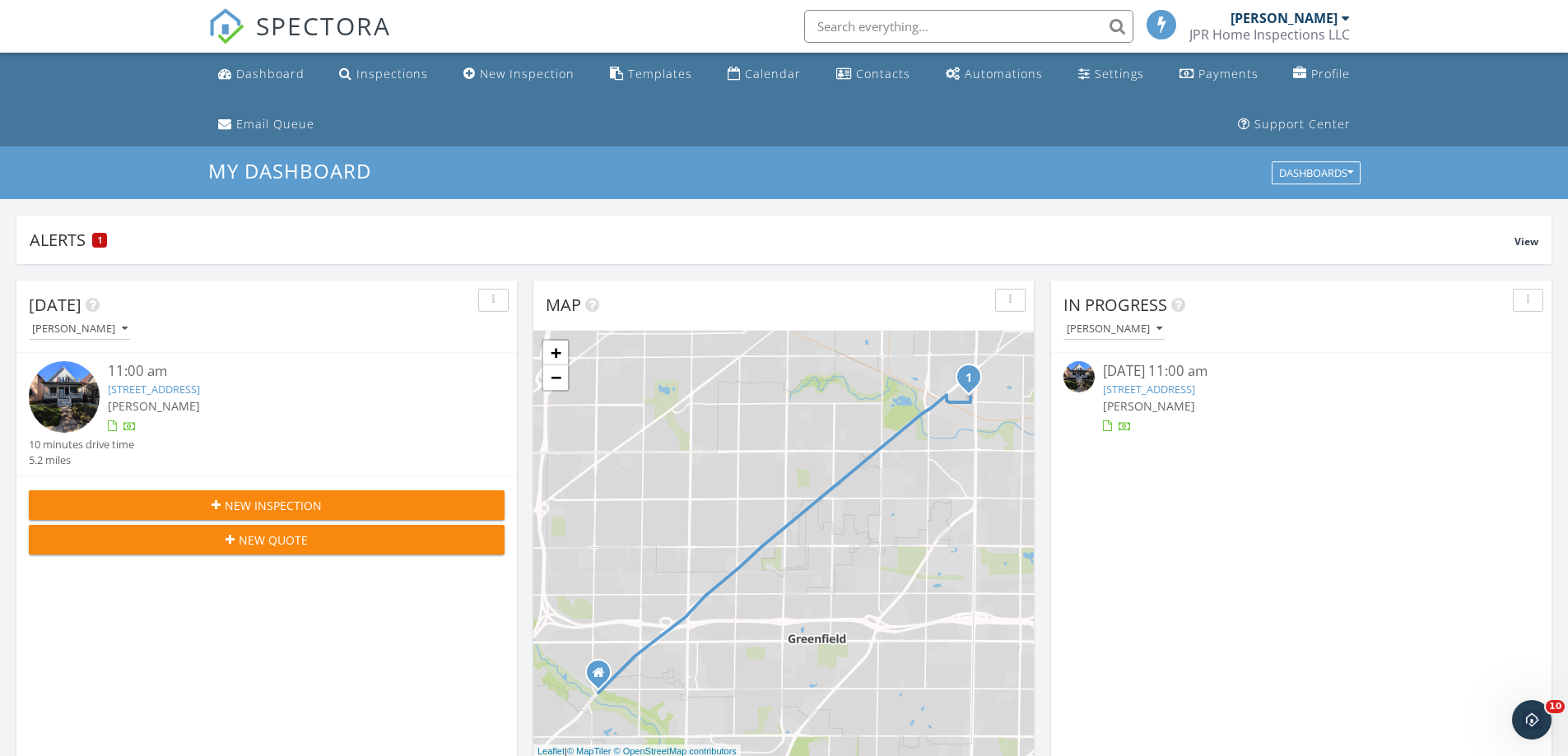
click at [59, 389] on img at bounding box center [64, 397] width 71 height 70
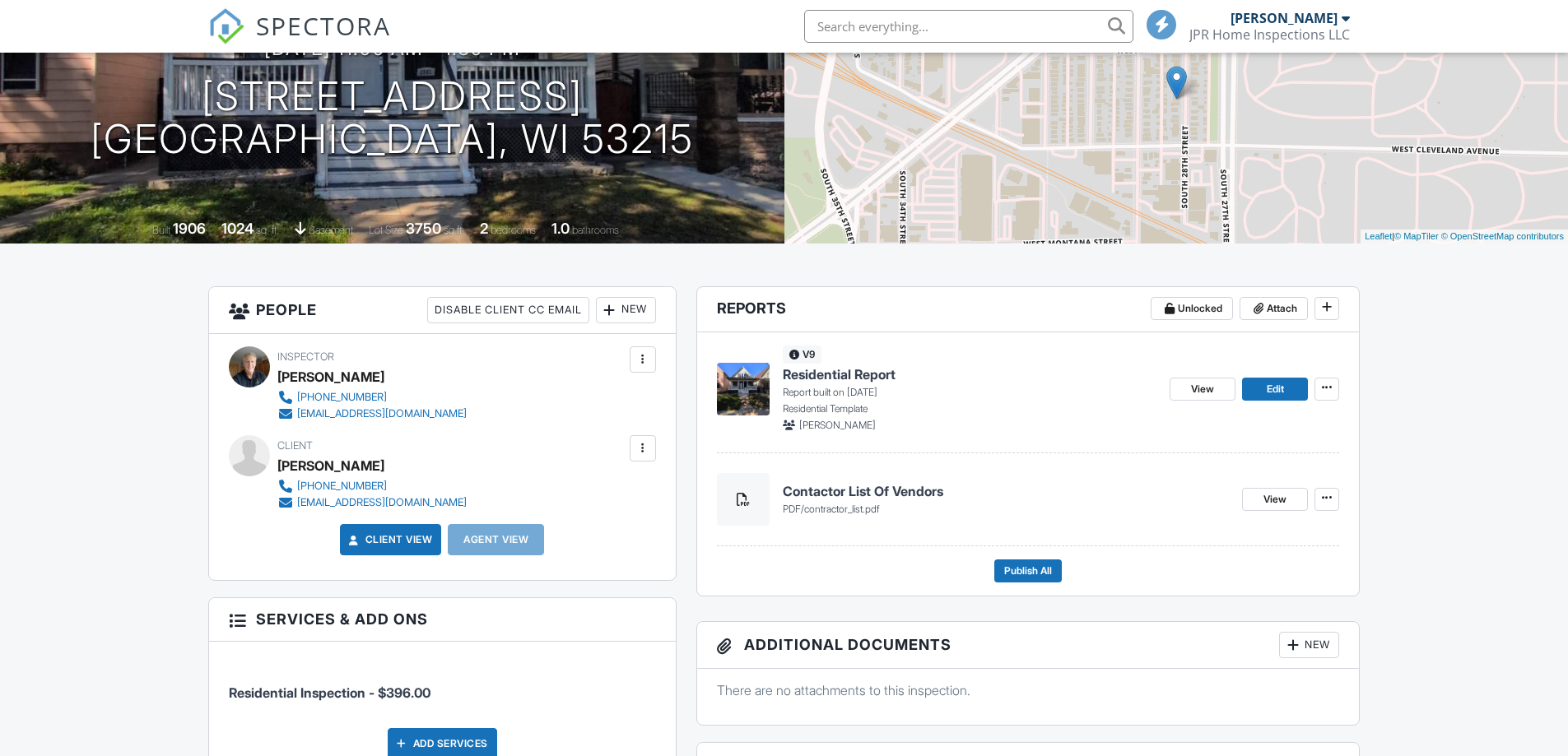
click at [739, 378] on img at bounding box center [743, 389] width 53 height 53
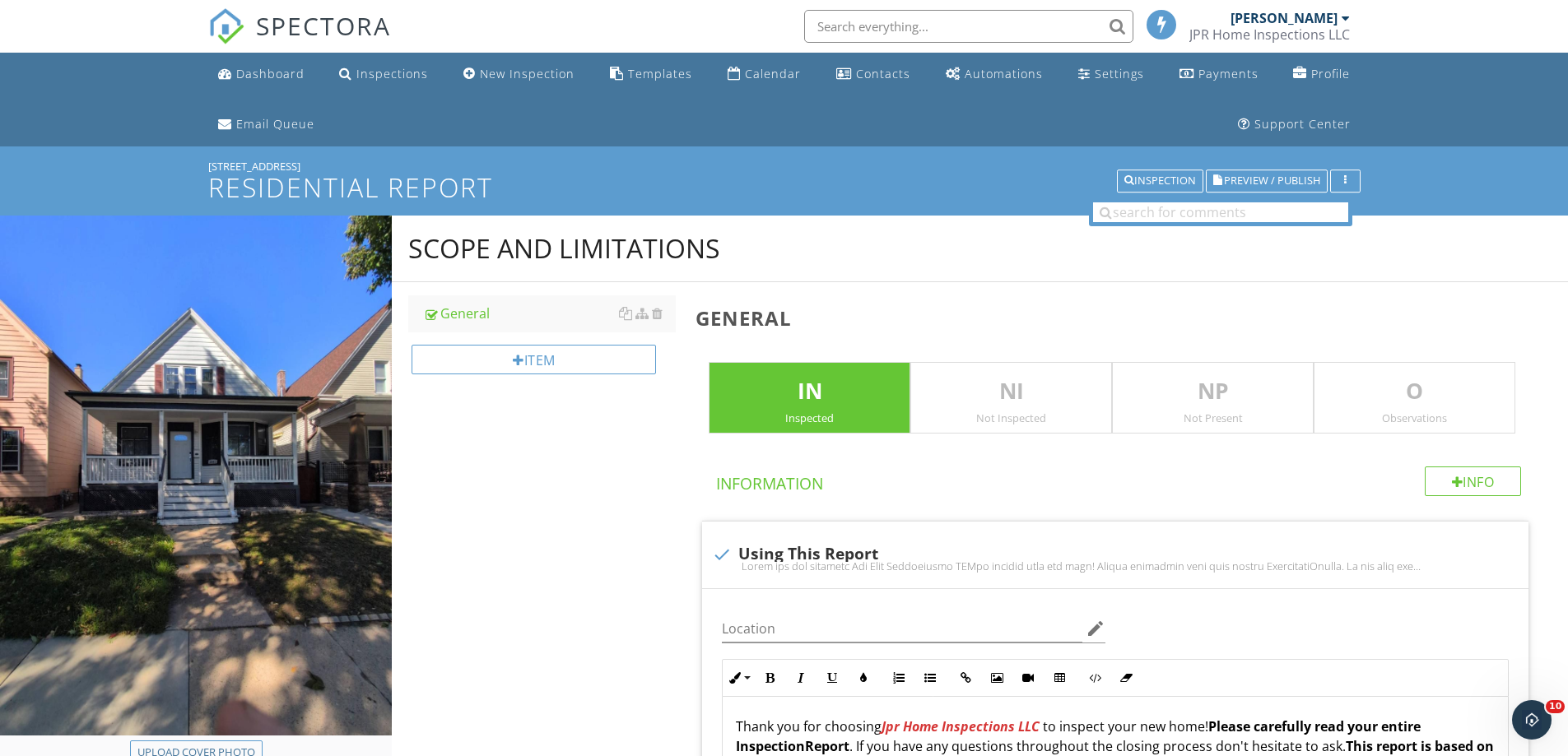
click at [224, 23] on img at bounding box center [226, 26] width 36 height 36
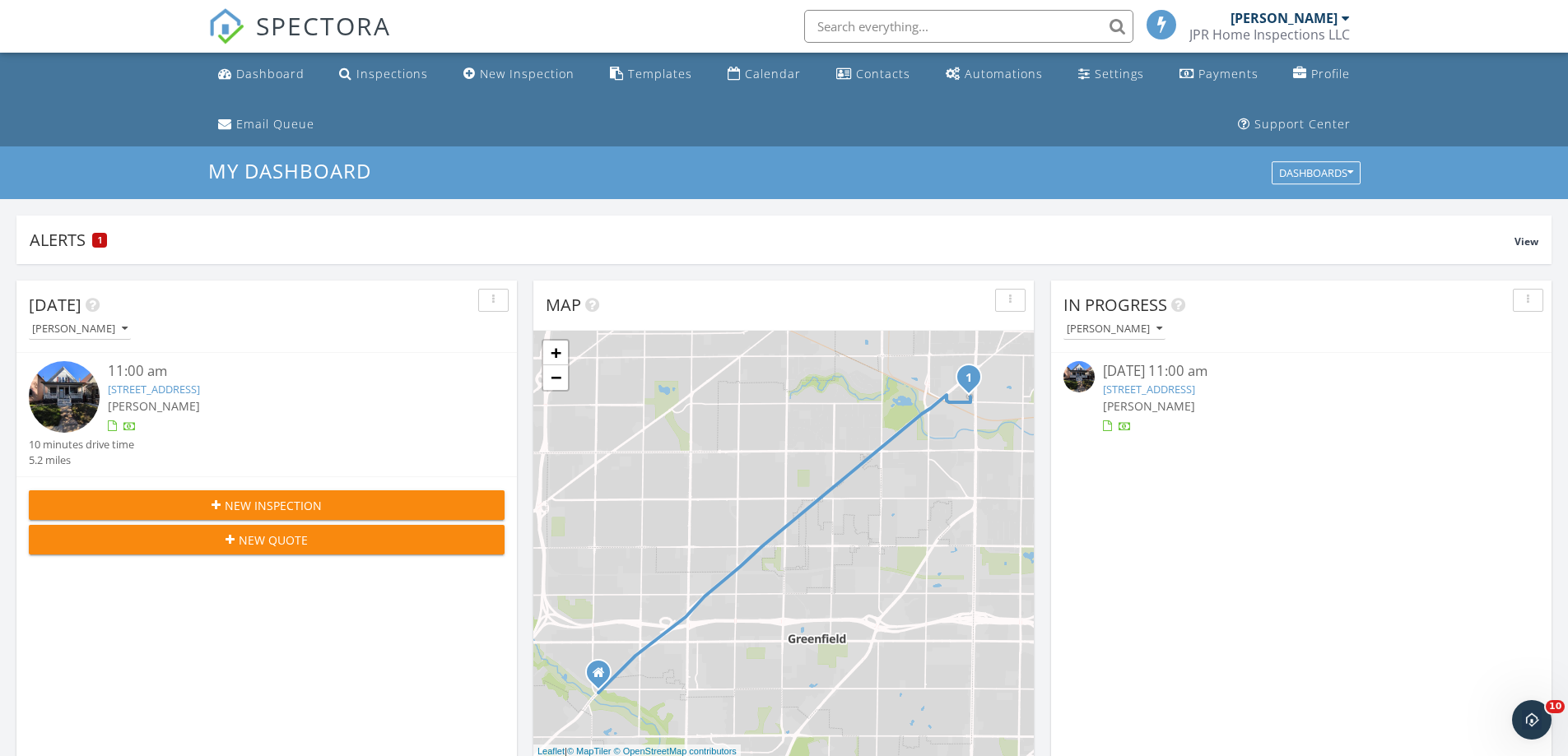
click at [72, 385] on img at bounding box center [64, 397] width 71 height 70
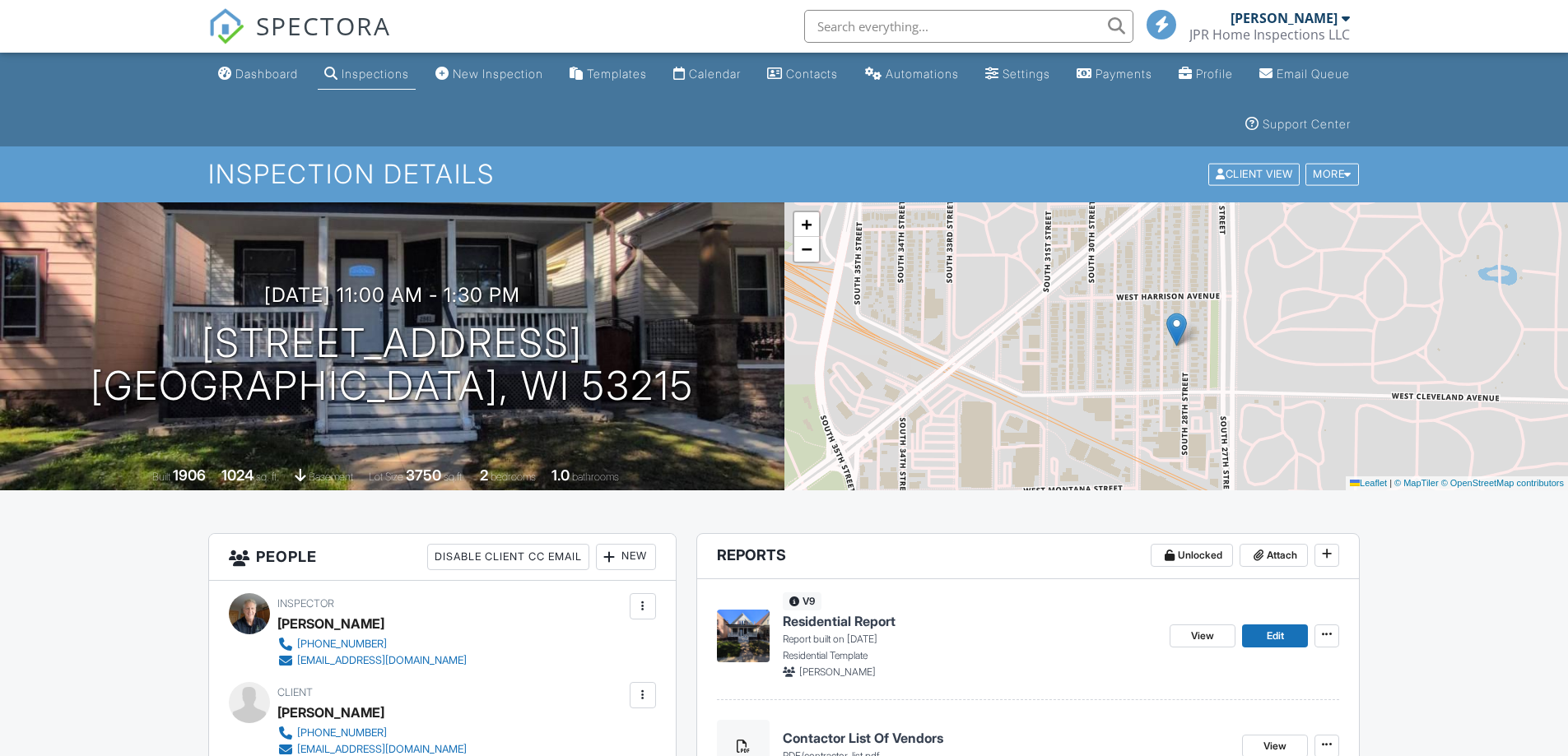
click at [740, 631] on img at bounding box center [743, 636] width 53 height 53
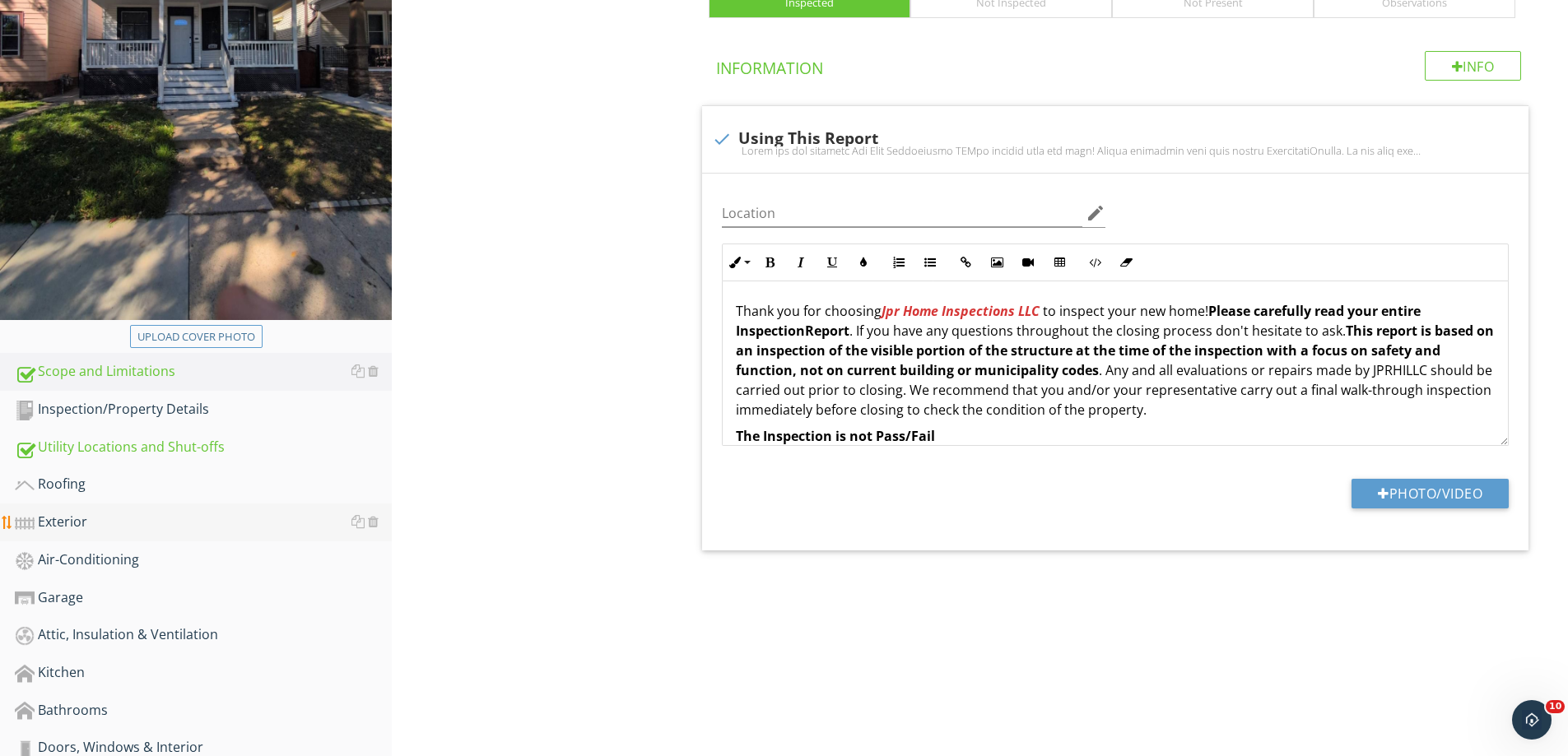
scroll to position [411, 0]
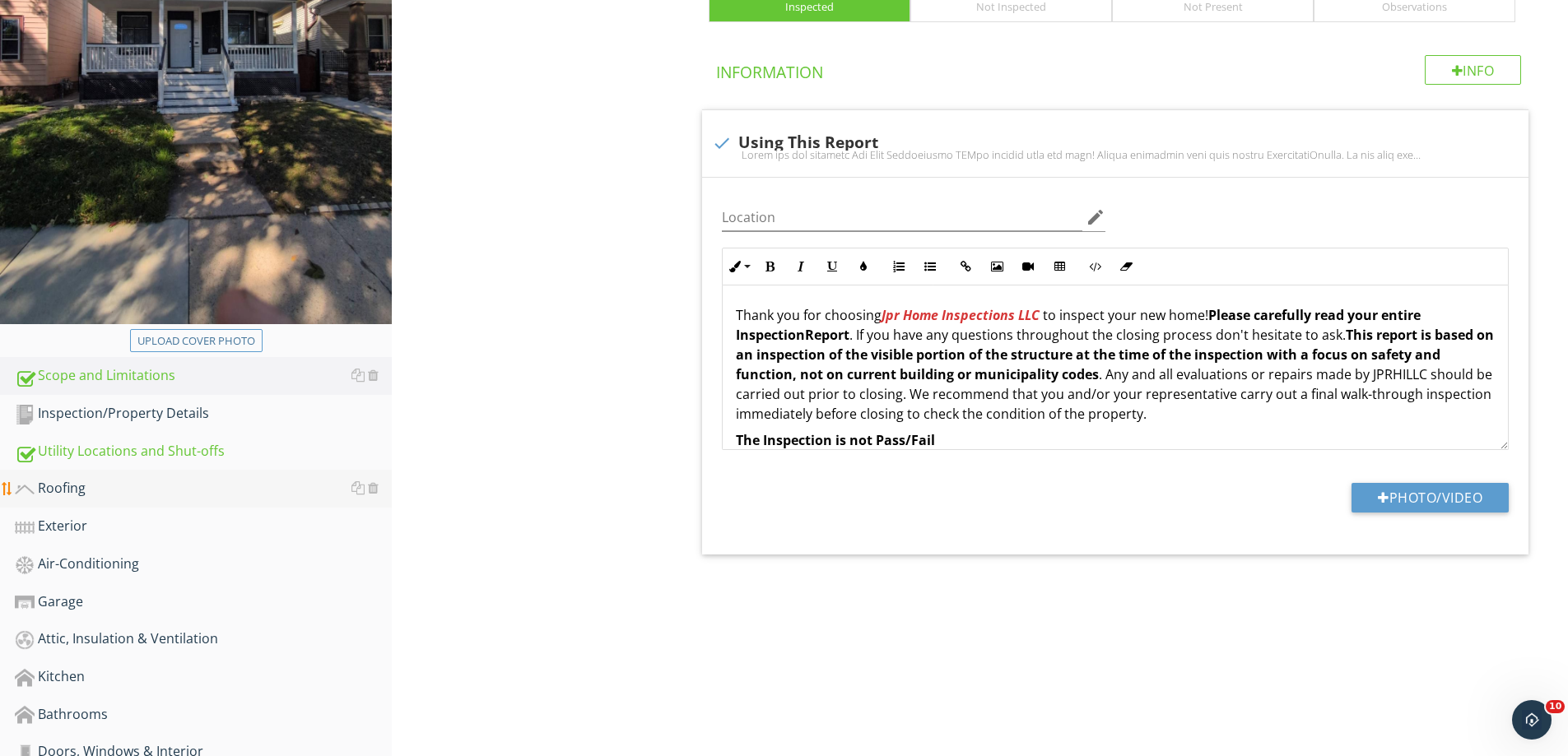
click at [71, 490] on div "Roofing" at bounding box center [203, 489] width 377 height 22
type textarea "<p>Thank you for choosing <strong><em><span style="color: rgb(213, 54, 54);">Jp…"
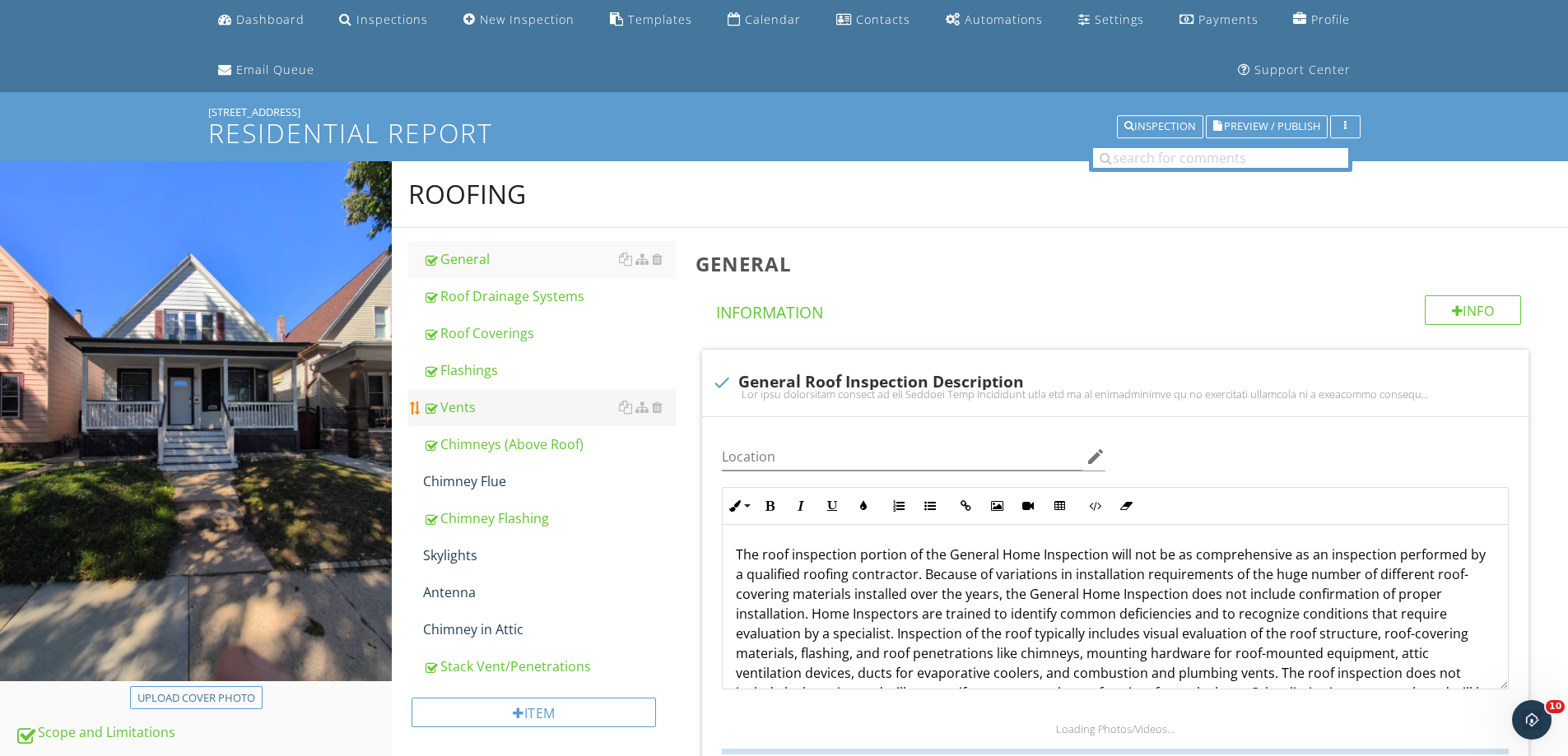
scroll to position [164, 0]
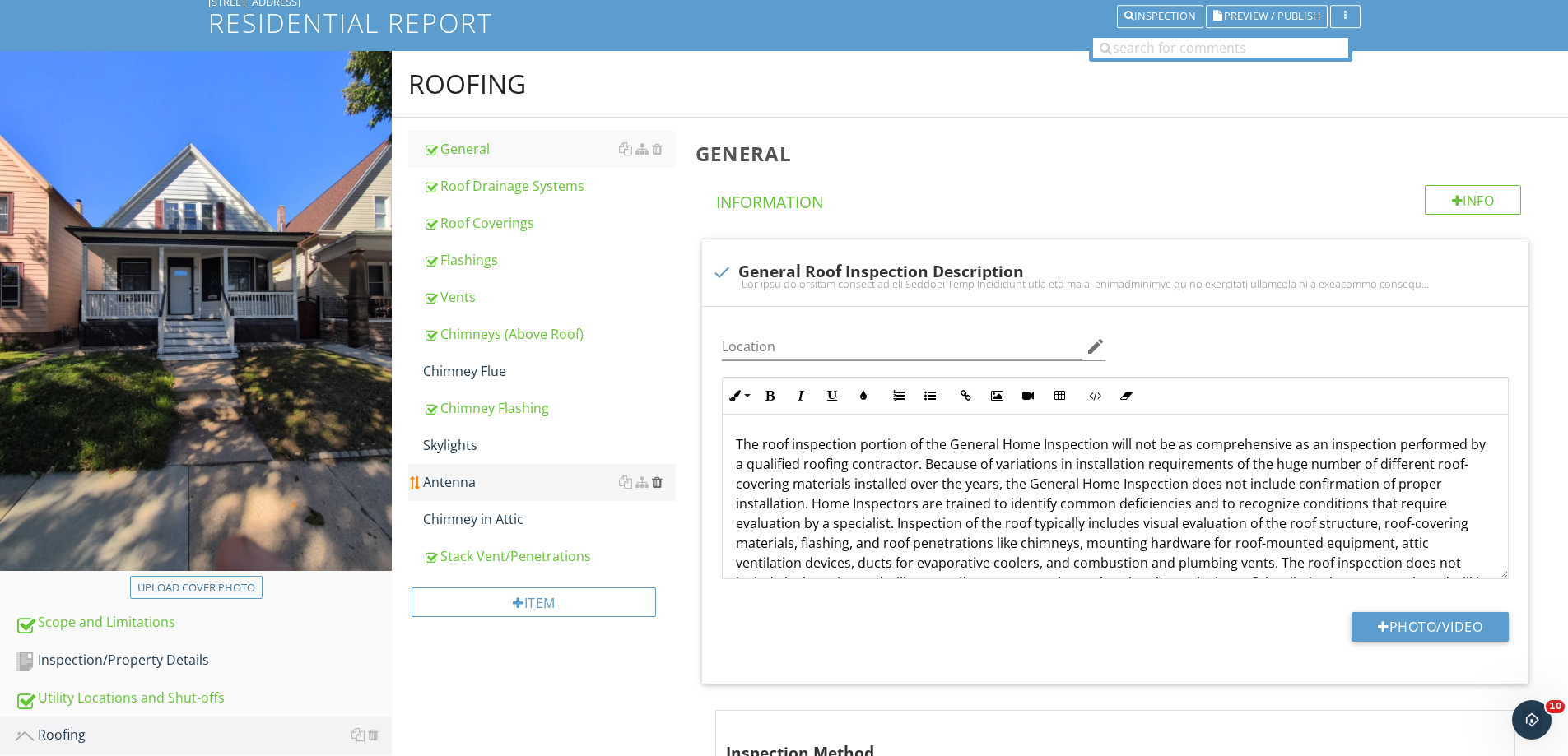
click at [660, 478] on div at bounding box center [657, 482] width 11 height 13
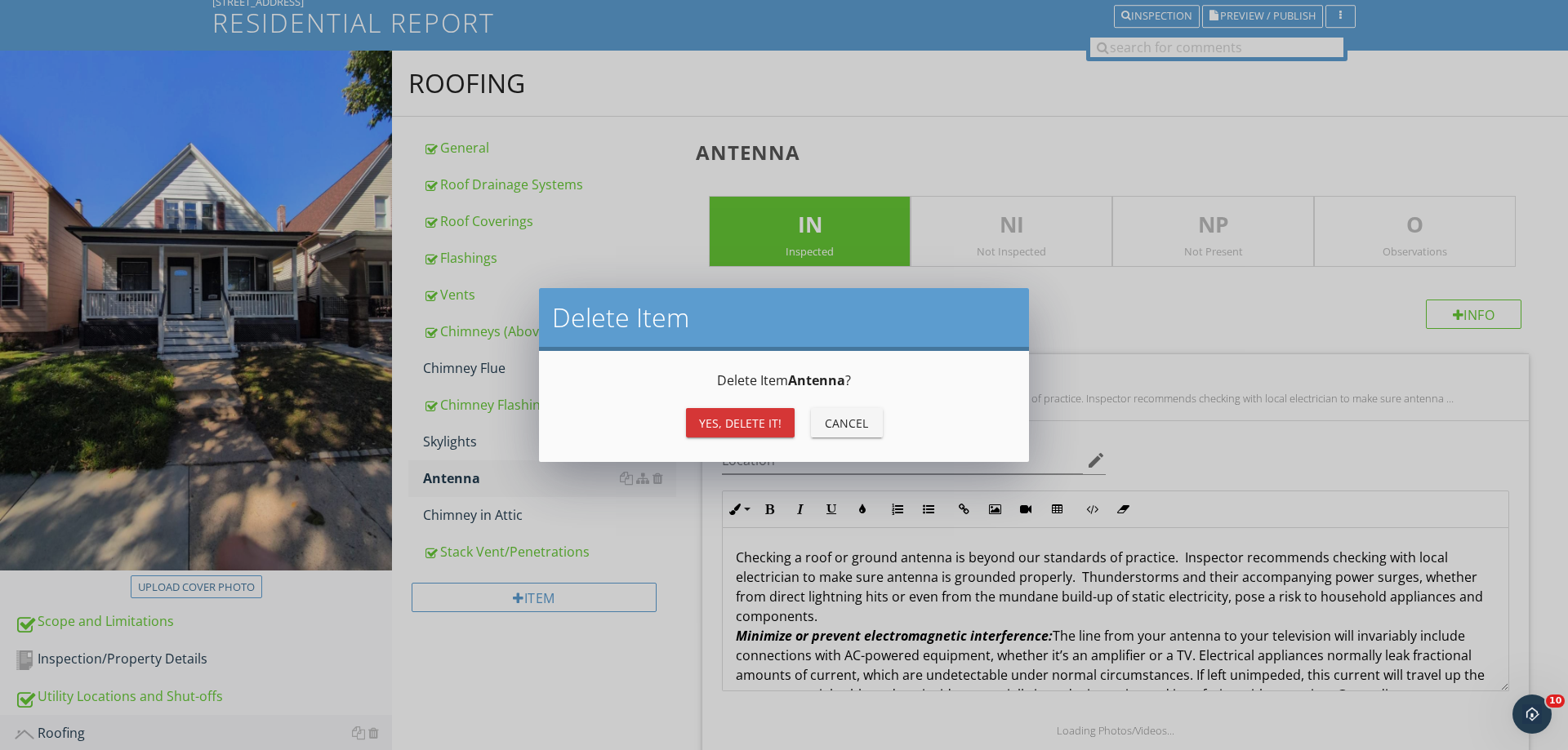
click at [736, 419] on div "Yes, Delete it!" at bounding box center [740, 423] width 82 height 17
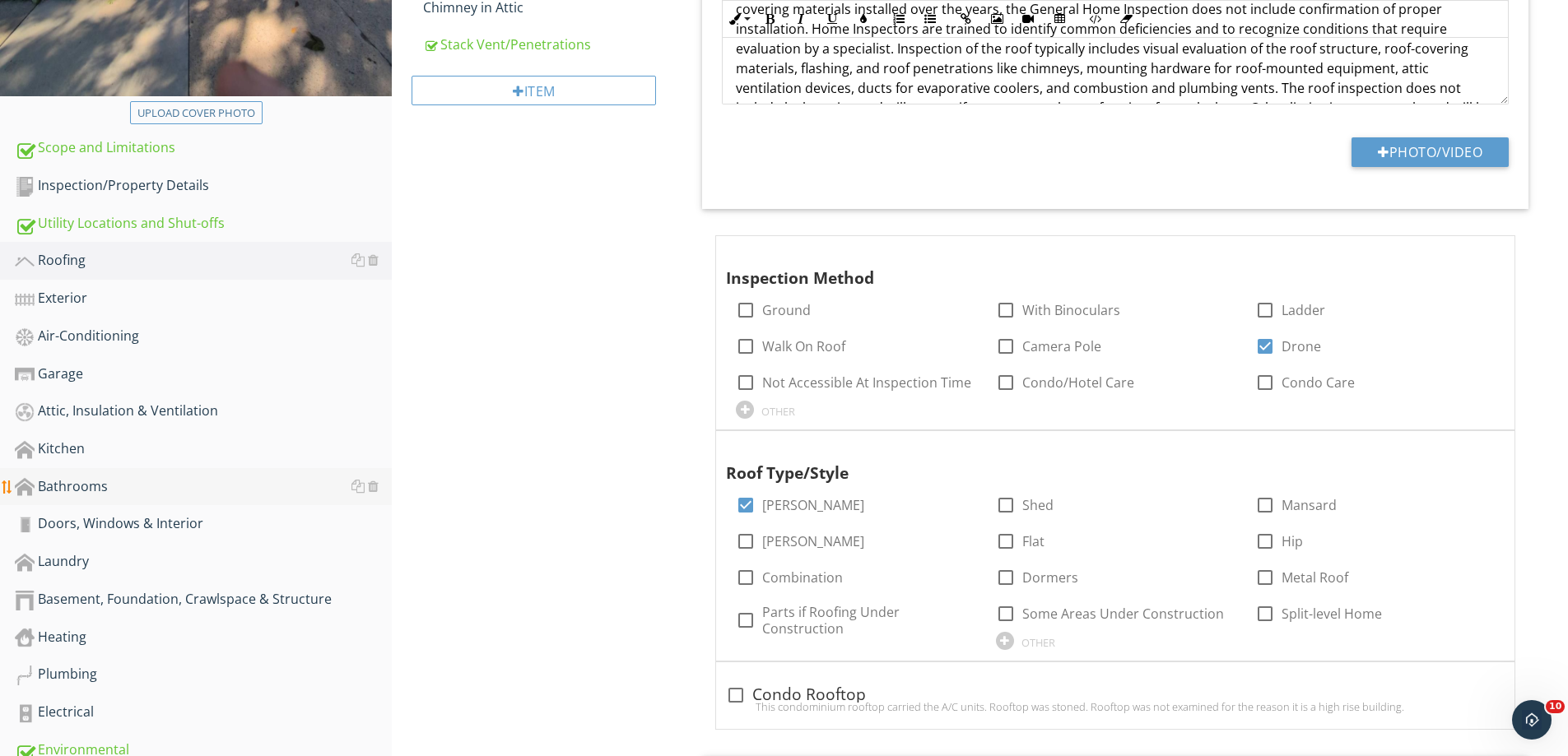
scroll to position [659, 0]
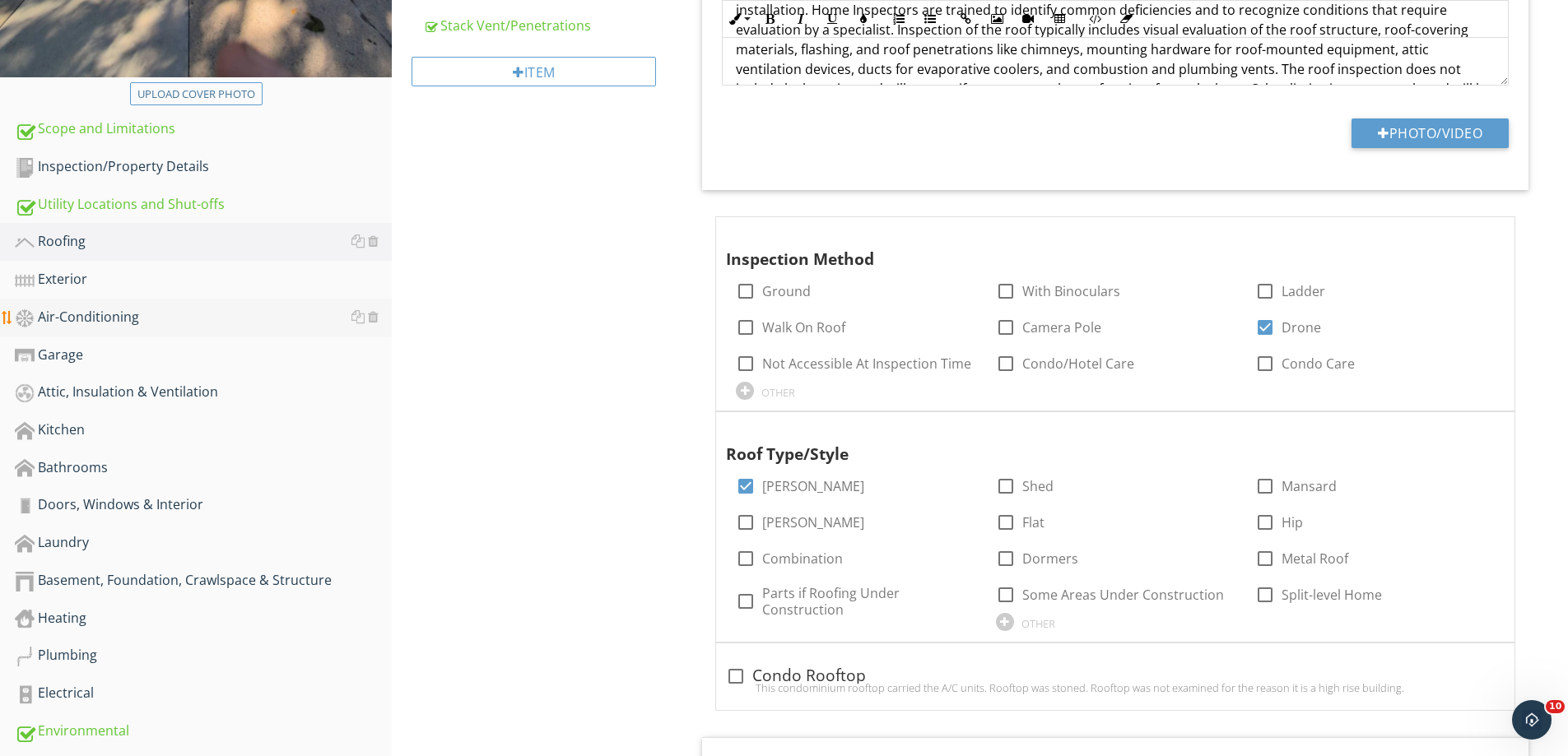
click at [86, 315] on div "Air-Conditioning" at bounding box center [203, 318] width 377 height 22
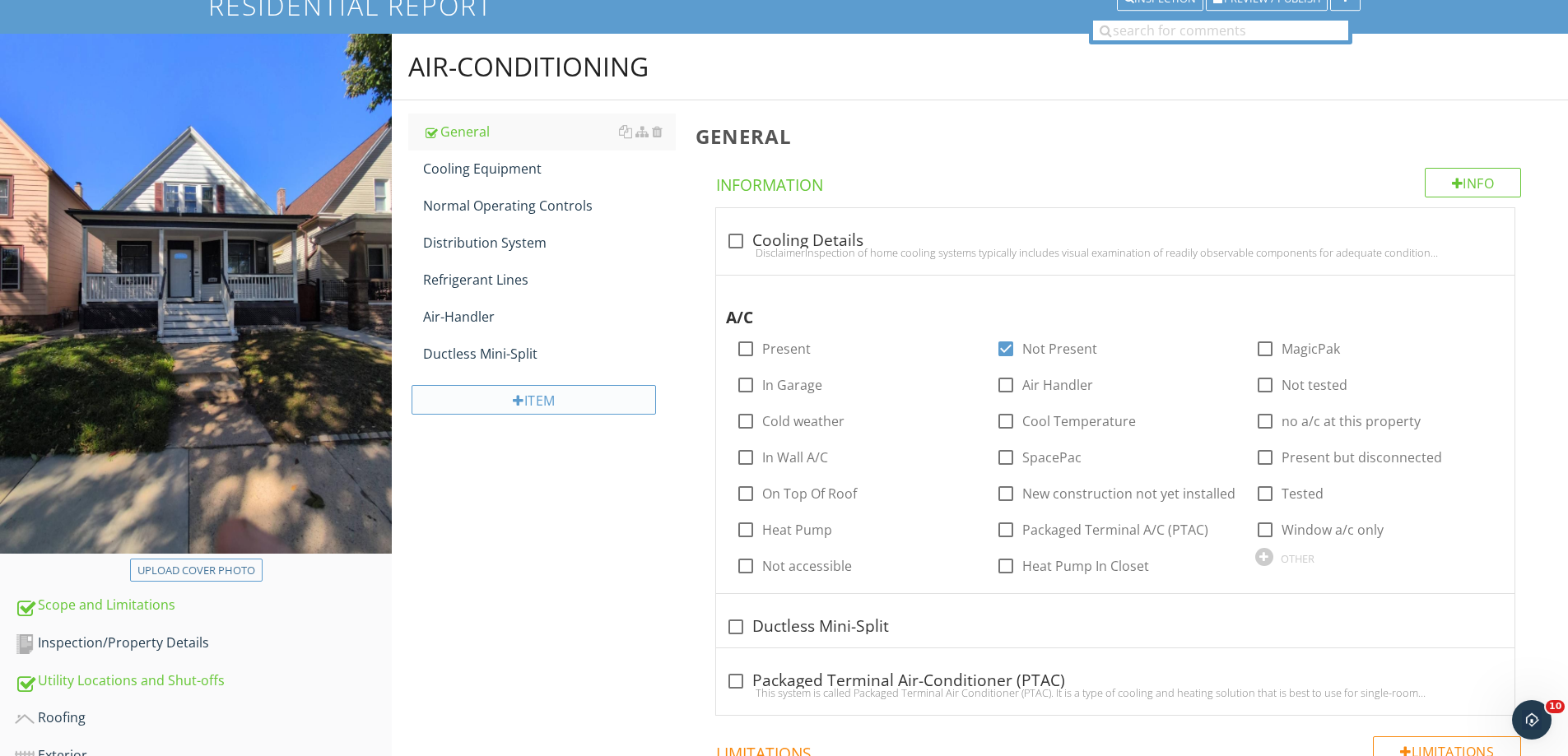
scroll to position [82, 0]
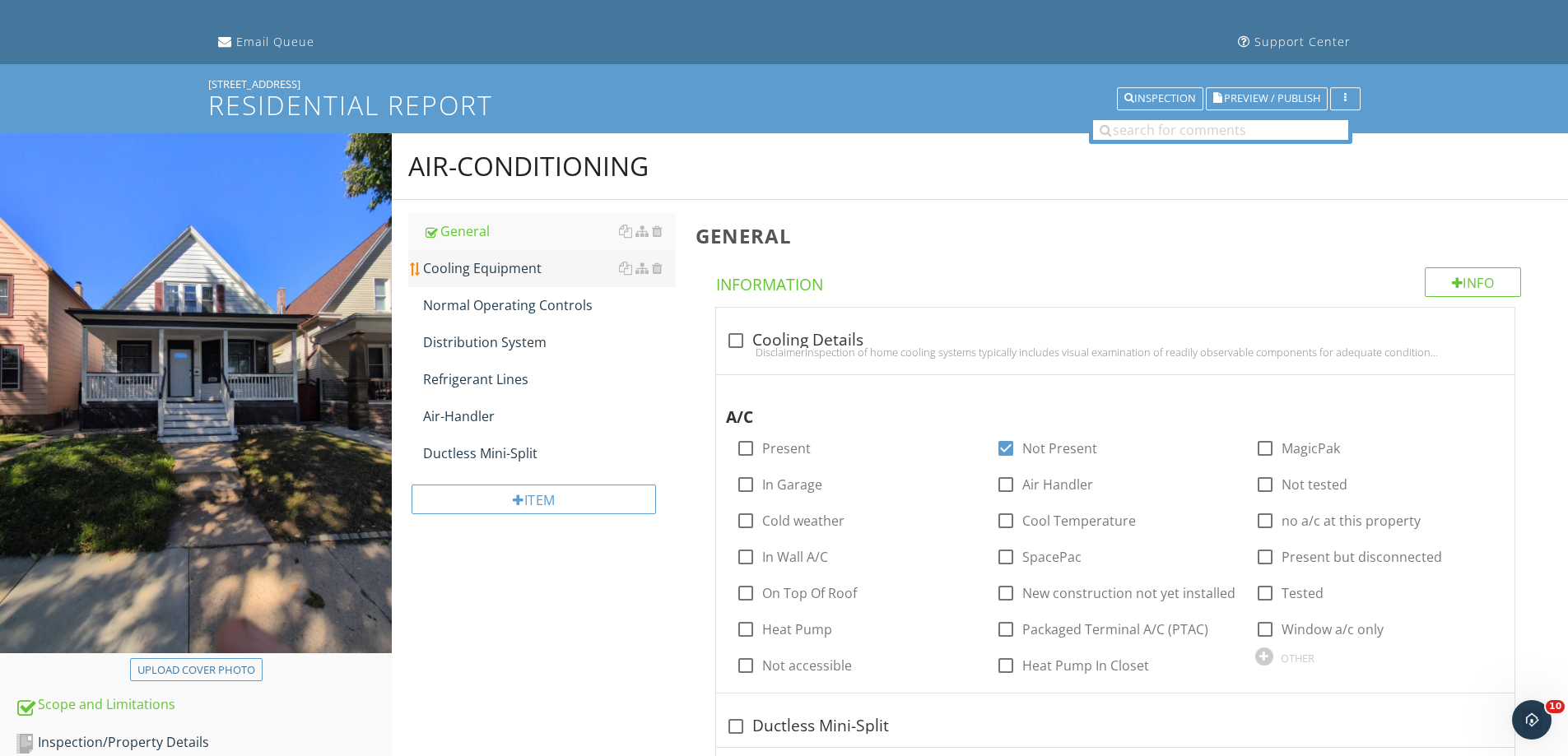
click at [493, 263] on div "Cooling Equipment" at bounding box center [549, 269] width 253 height 20
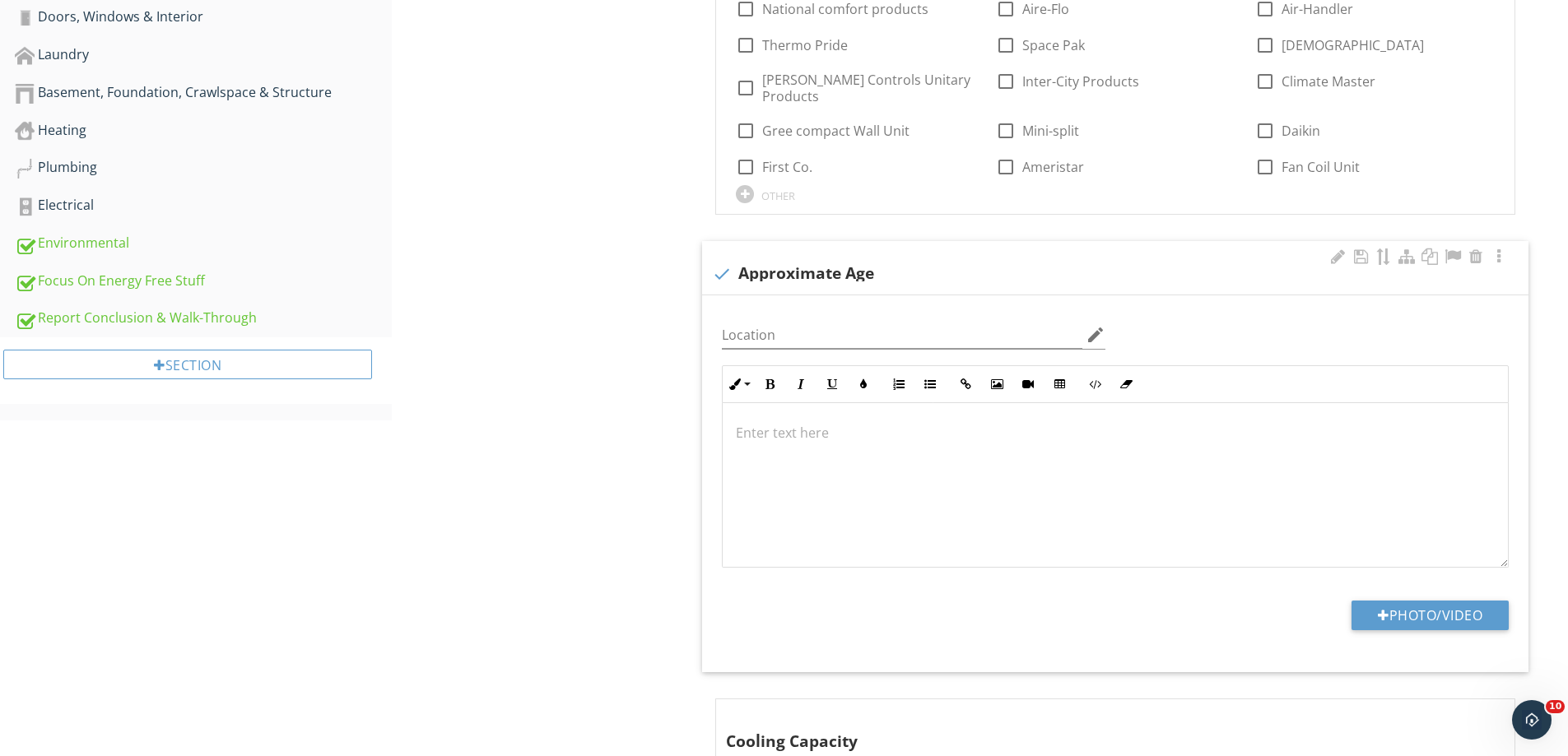
scroll to position [1152, 0]
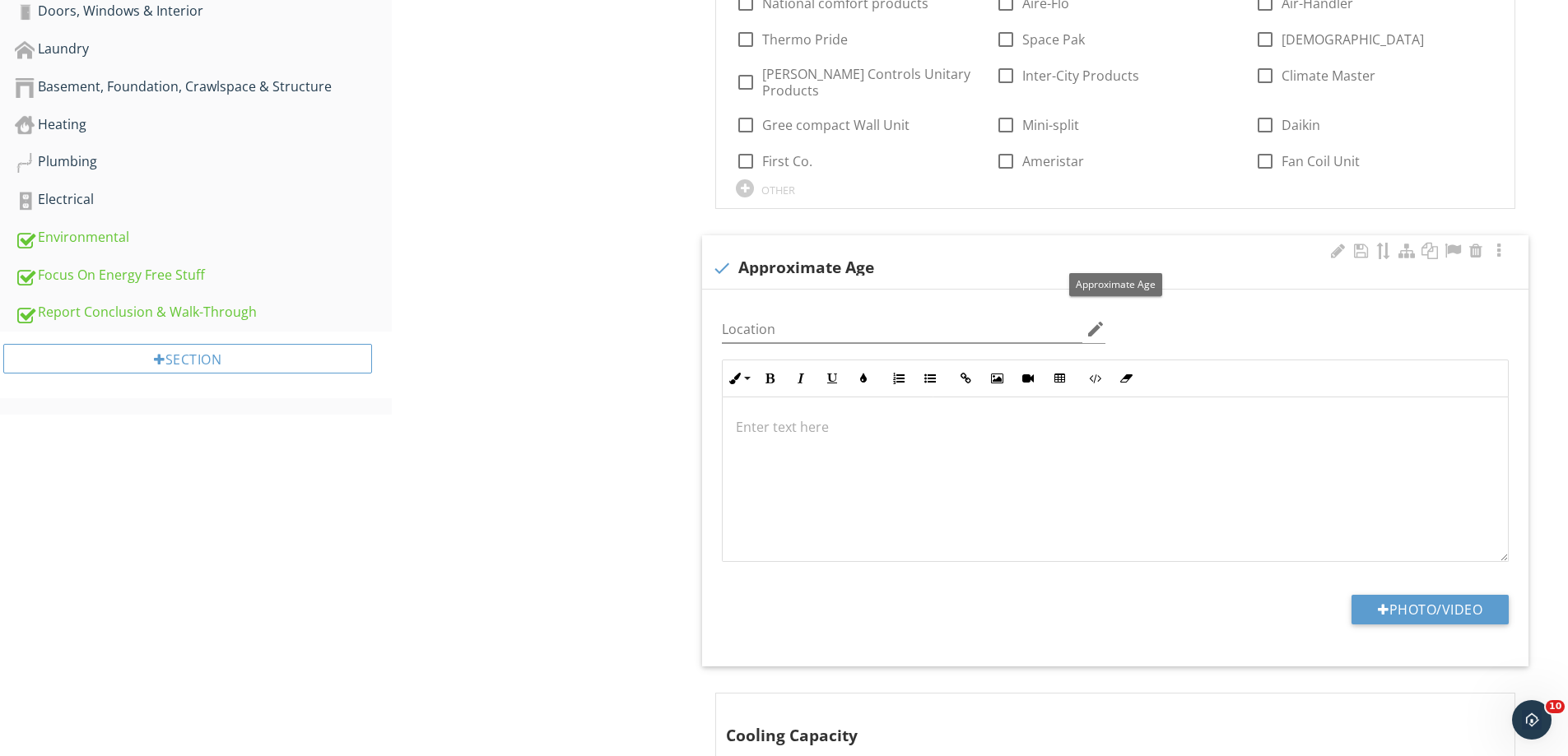
click at [722, 254] on div at bounding box center [721, 268] width 28 height 28
checkbox input "true"
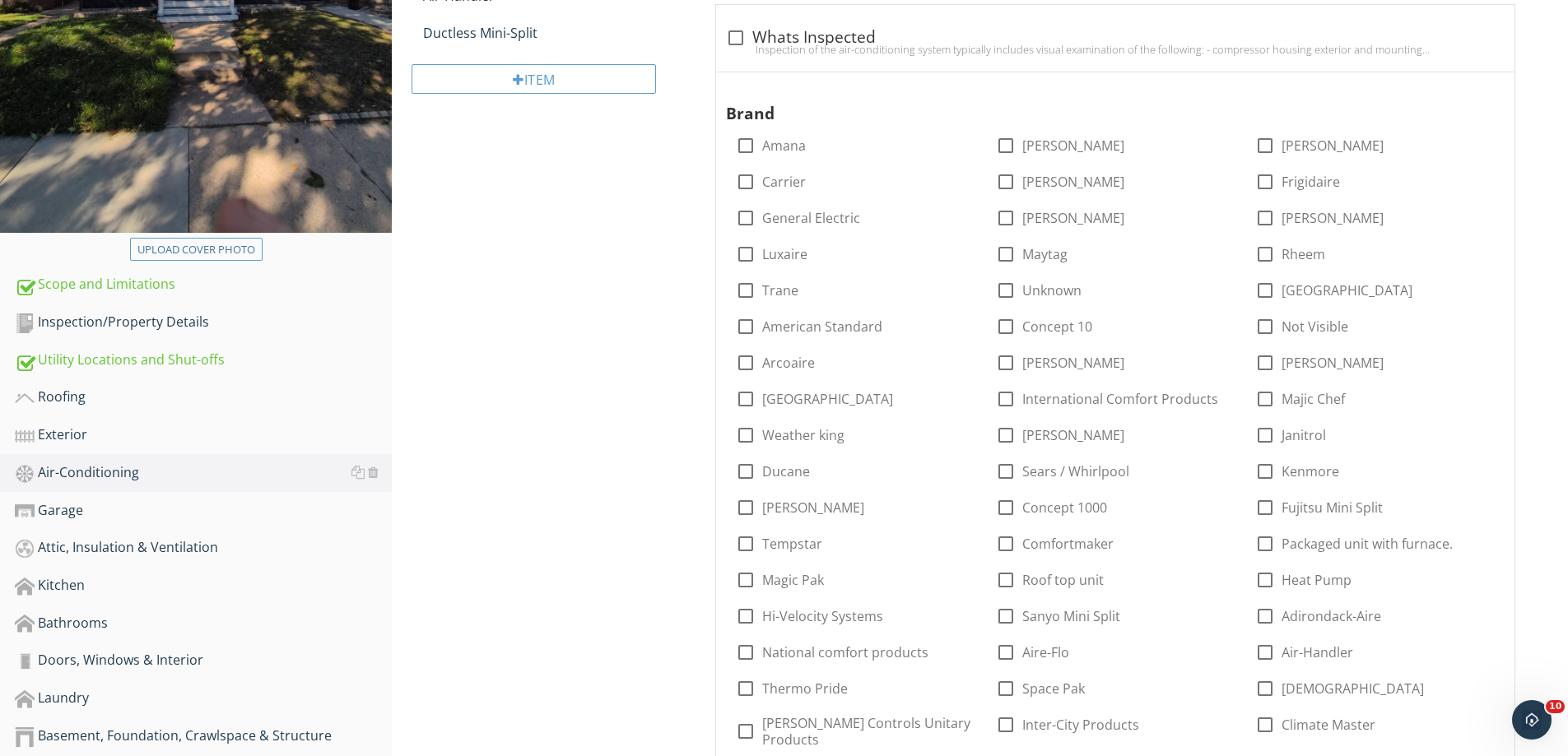
scroll to position [329, 0]
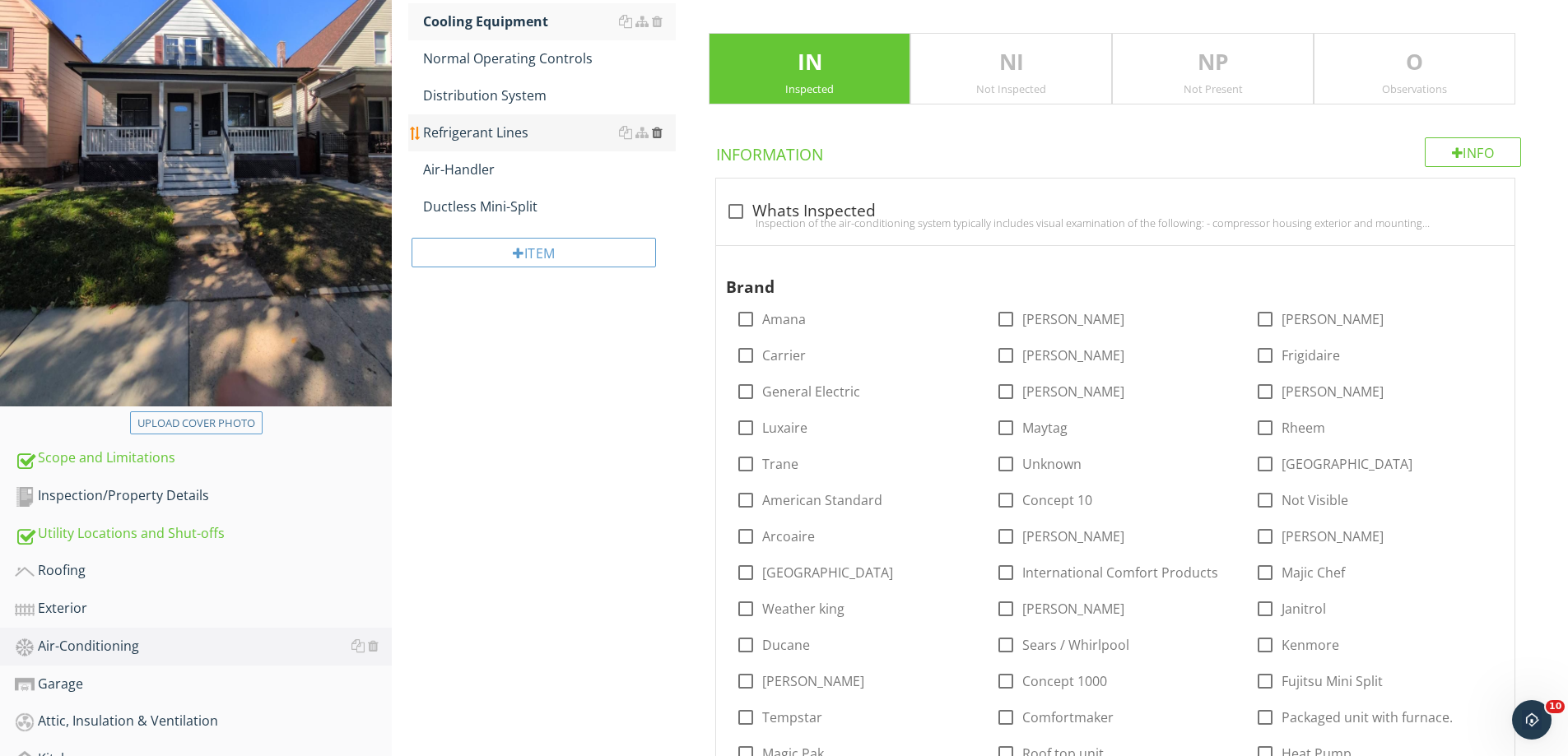
click at [660, 131] on div at bounding box center [657, 133] width 11 height 13
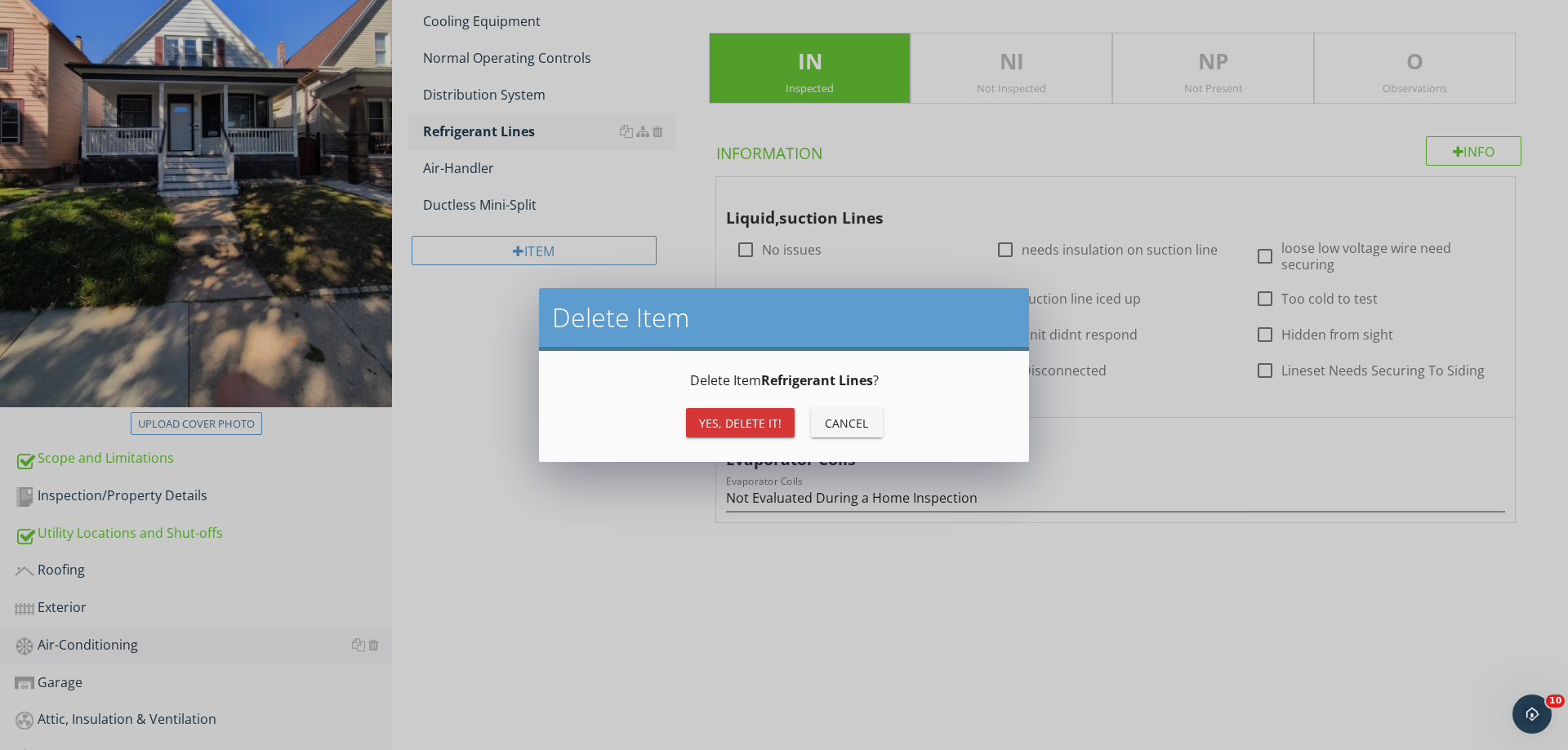
click at [738, 416] on div "Yes, Delete it!" at bounding box center [740, 423] width 82 height 17
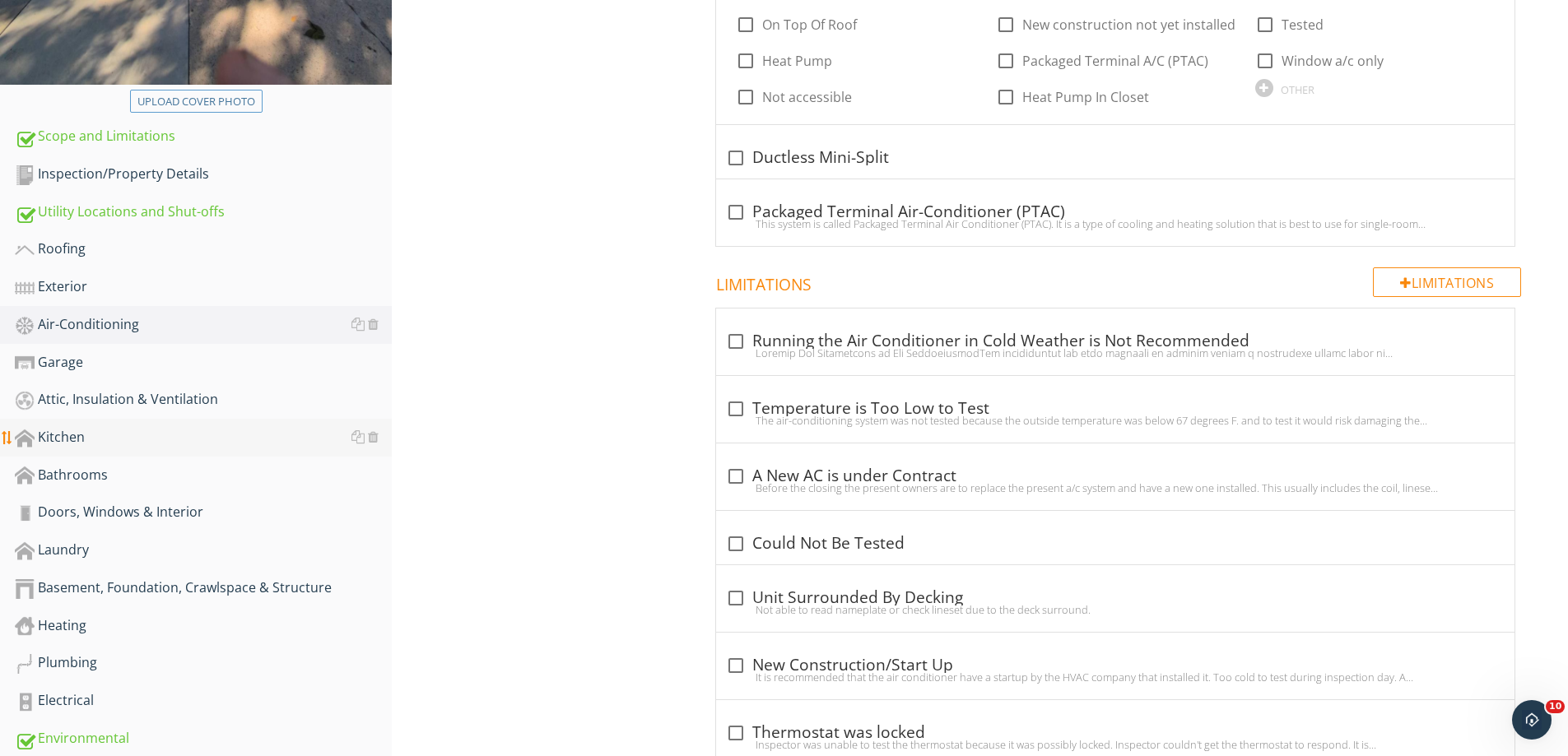
scroll to position [659, 0]
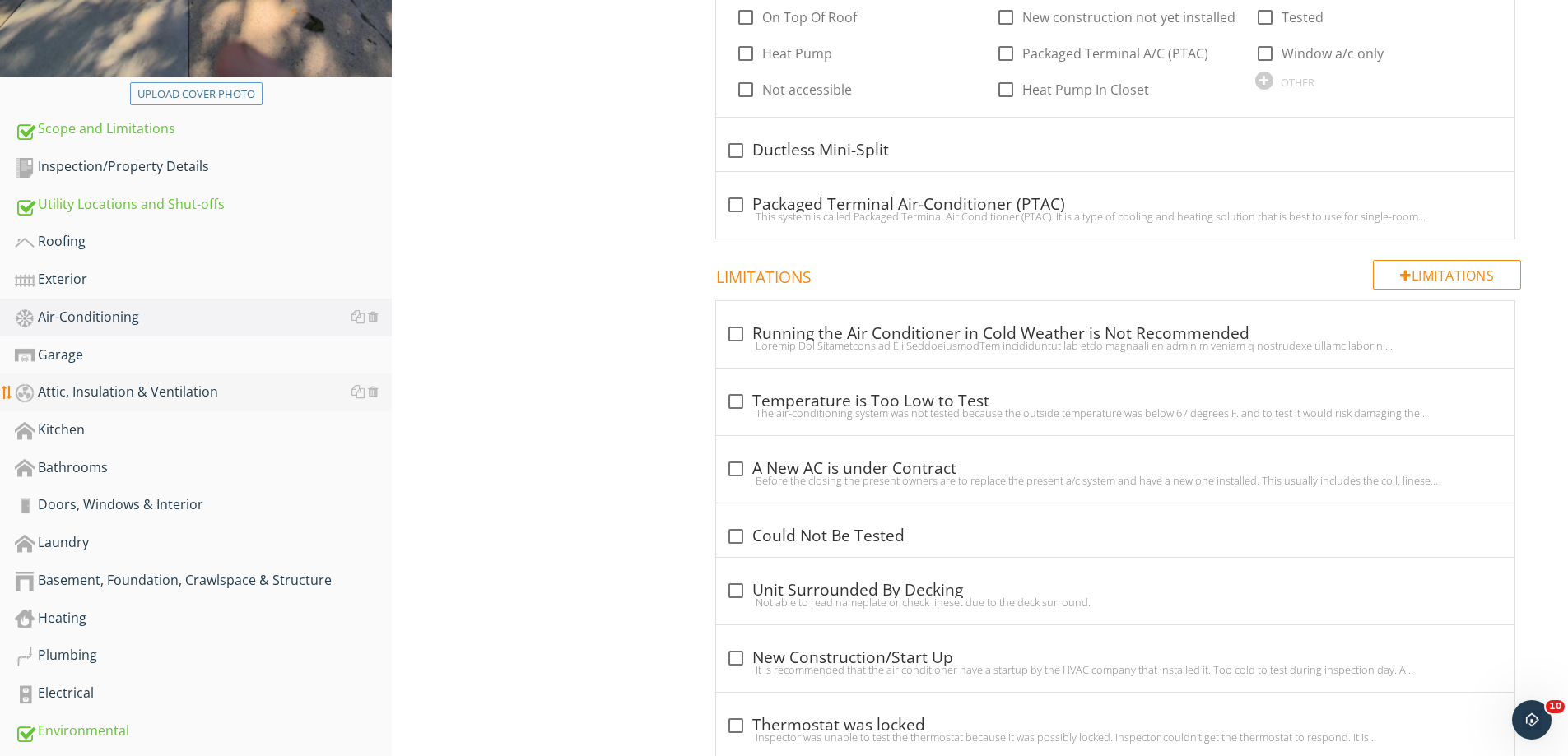
click at [115, 388] on div "Attic, Insulation & Ventilation" at bounding box center [203, 393] width 377 height 22
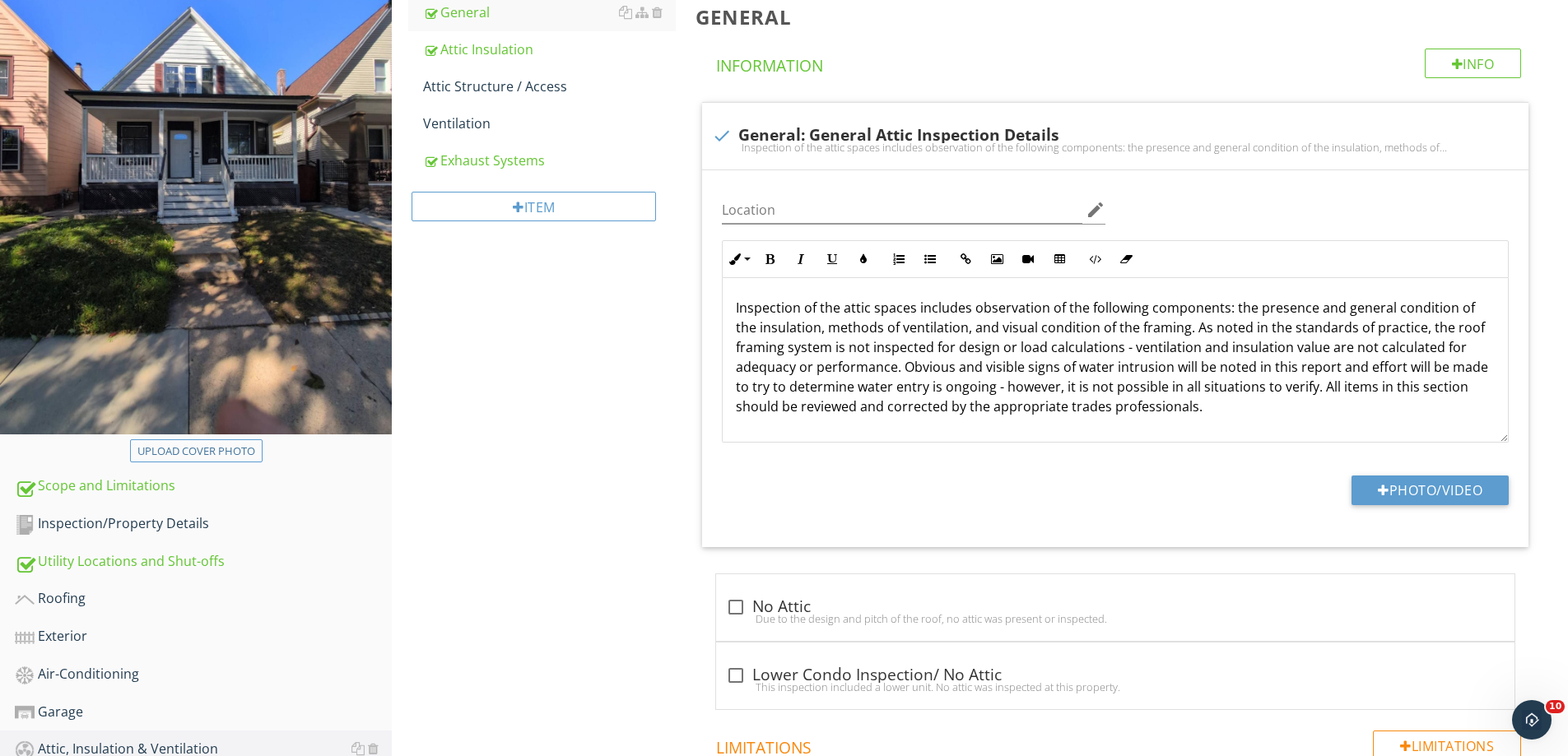
scroll to position [164, 0]
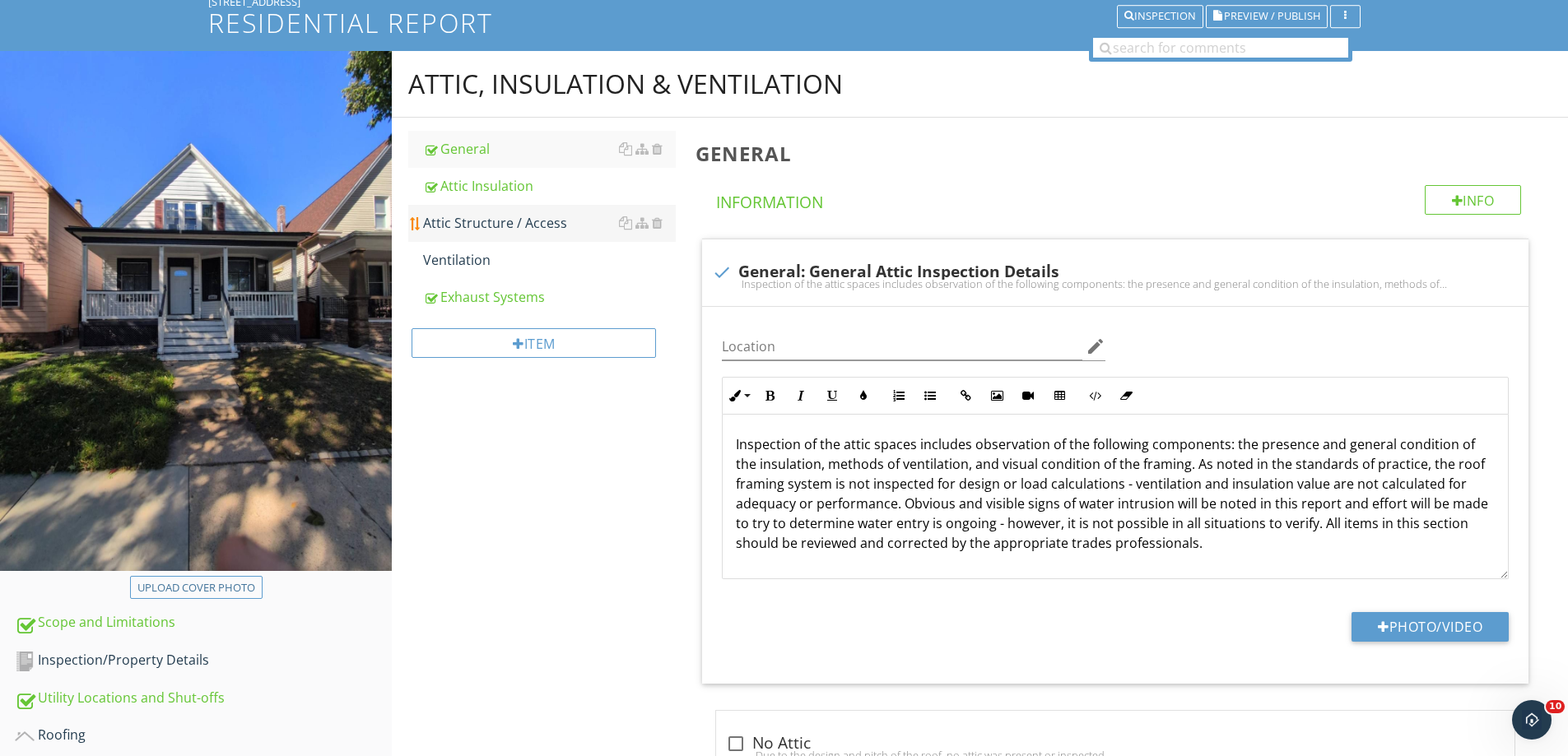
click at [513, 216] on div "Attic Structure / Access" at bounding box center [549, 223] width 253 height 20
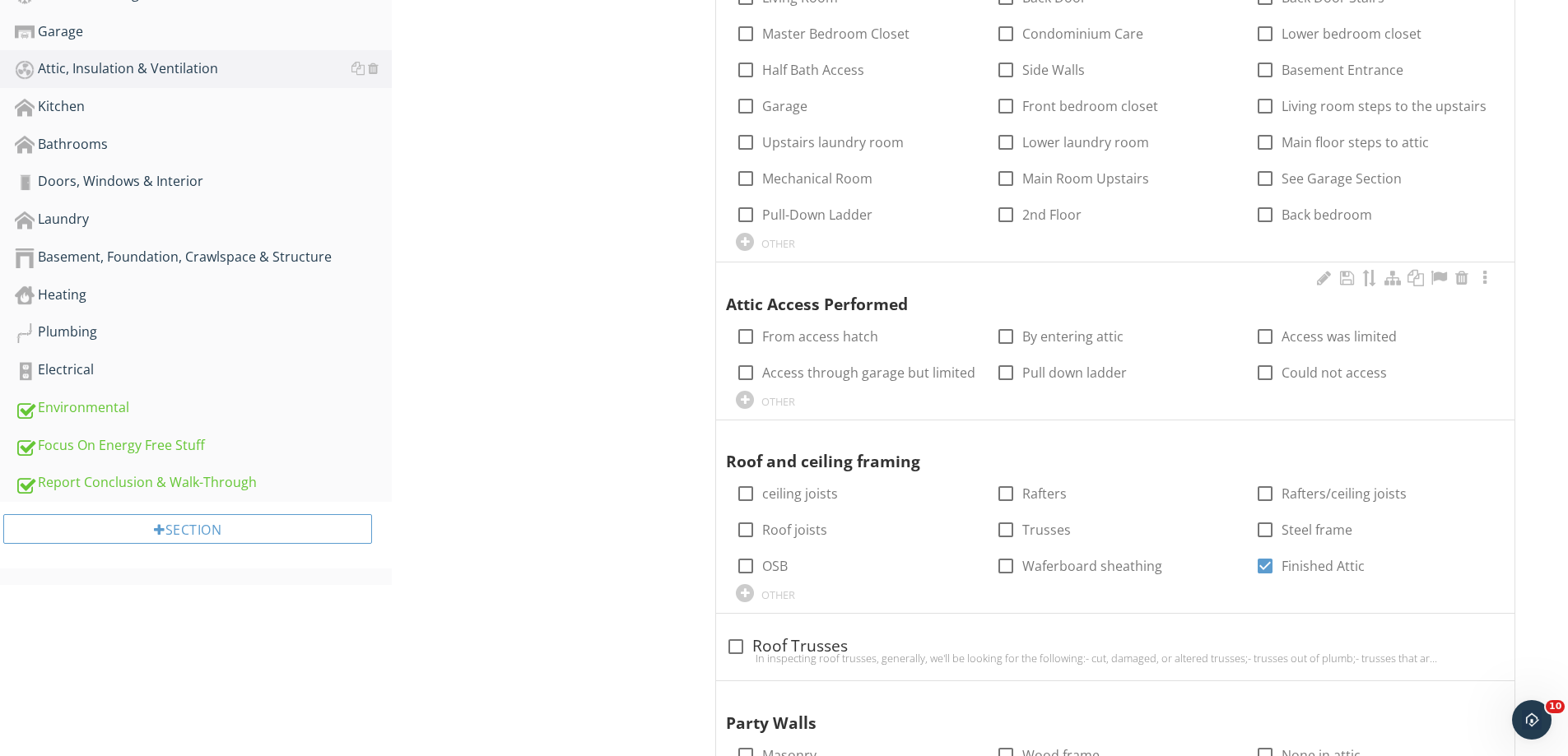
scroll to position [988, 0]
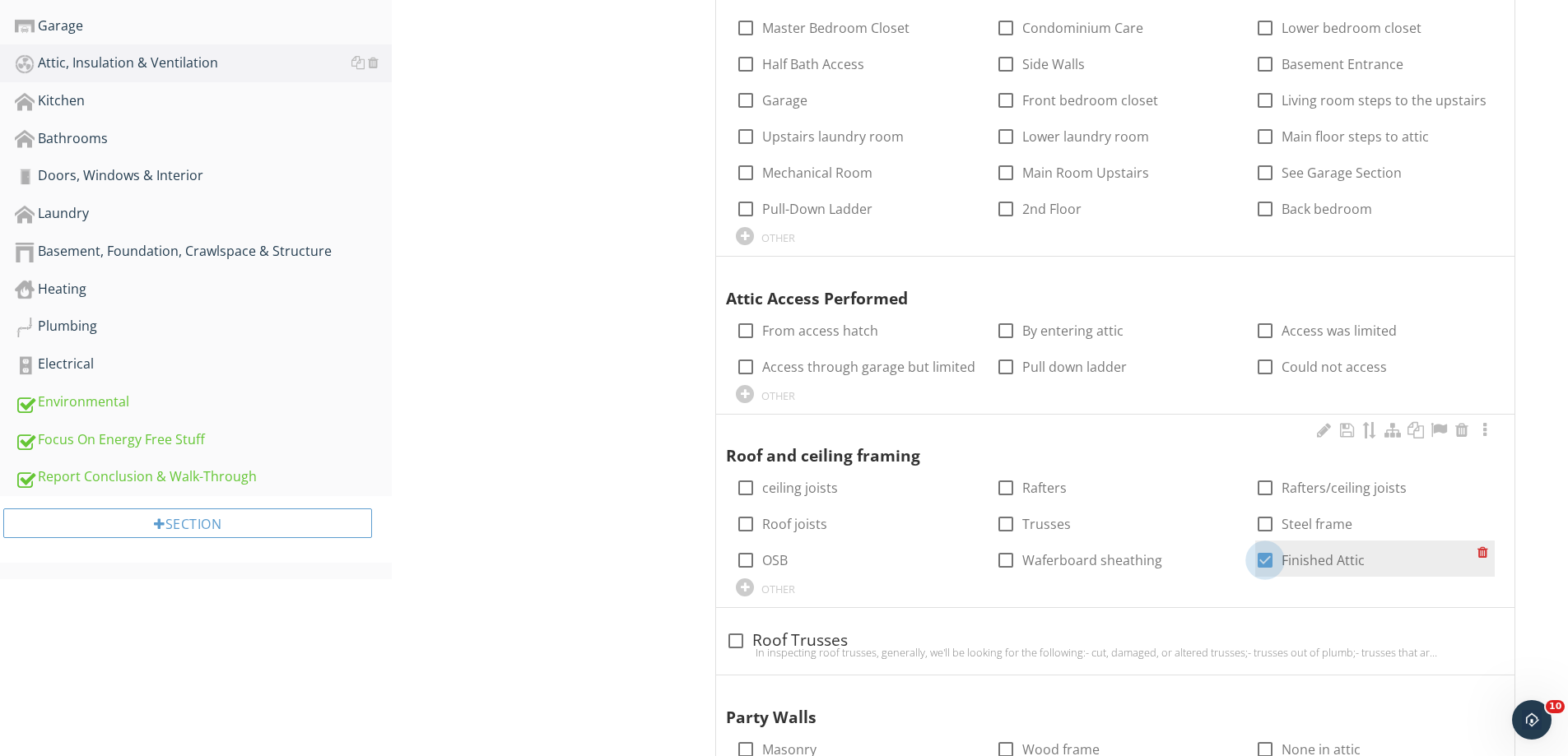
click at [1264, 560] on div at bounding box center [1265, 560] width 28 height 28
checkbox input "false"
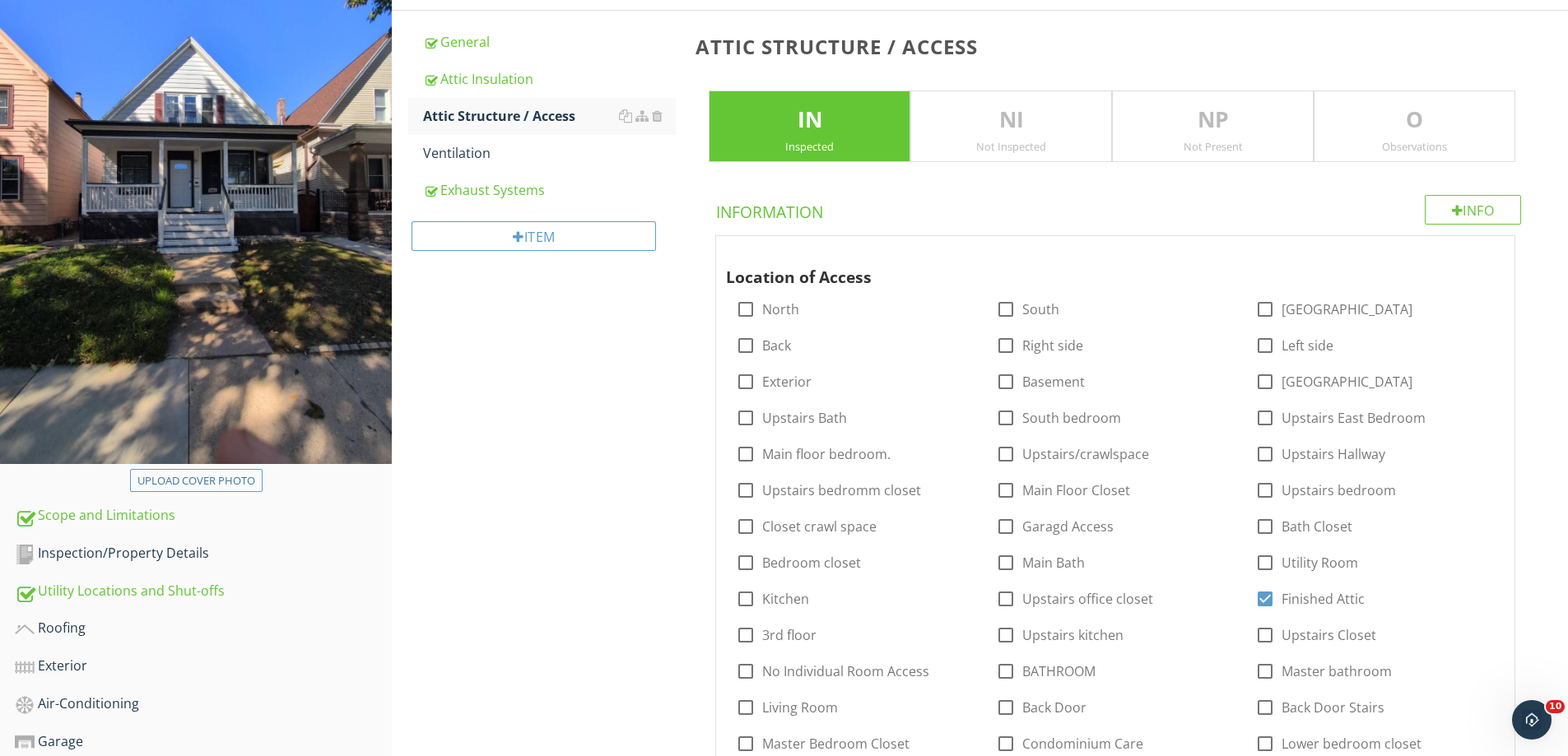
scroll to position [153, 0]
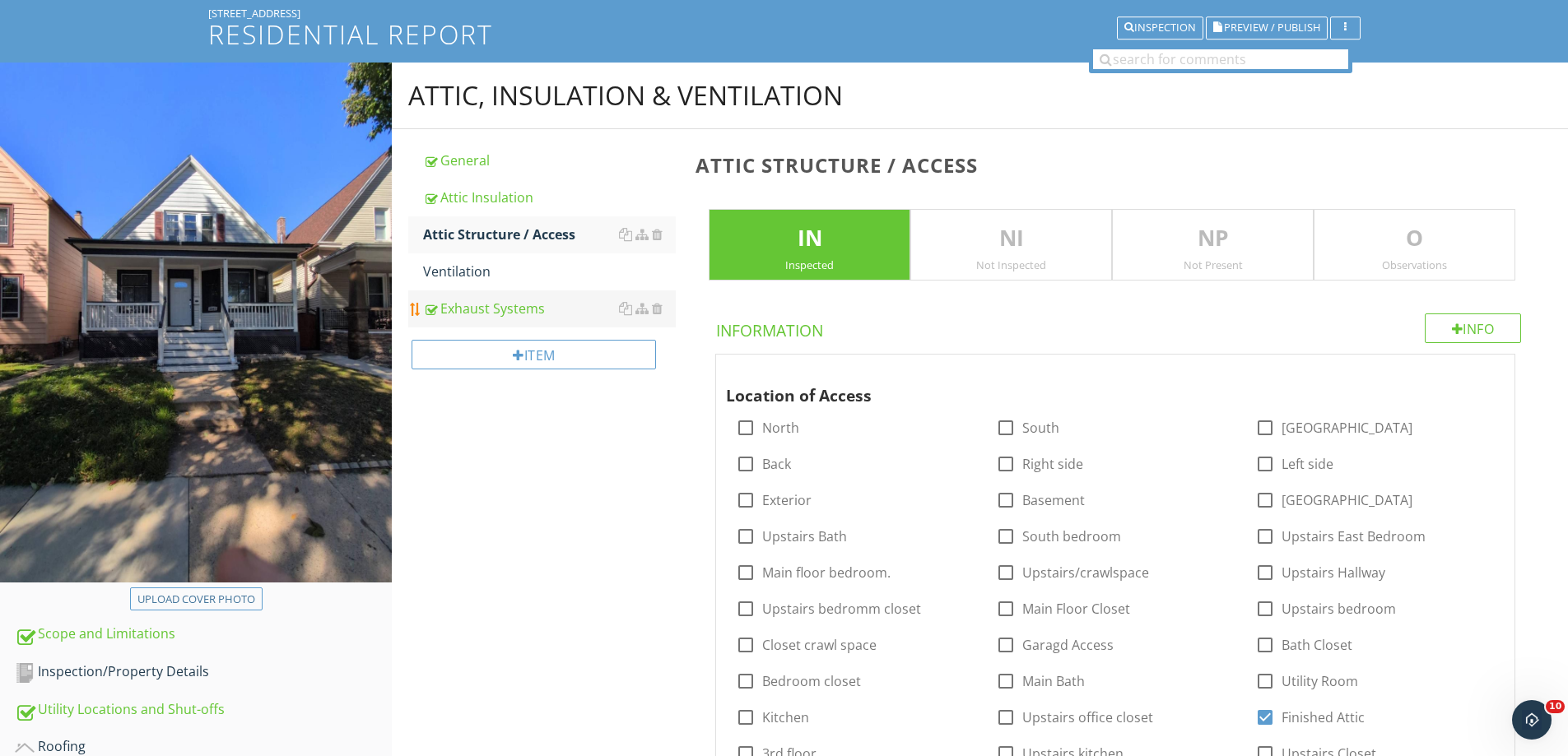
click at [504, 305] on div "Exhaust Systems" at bounding box center [549, 309] width 253 height 20
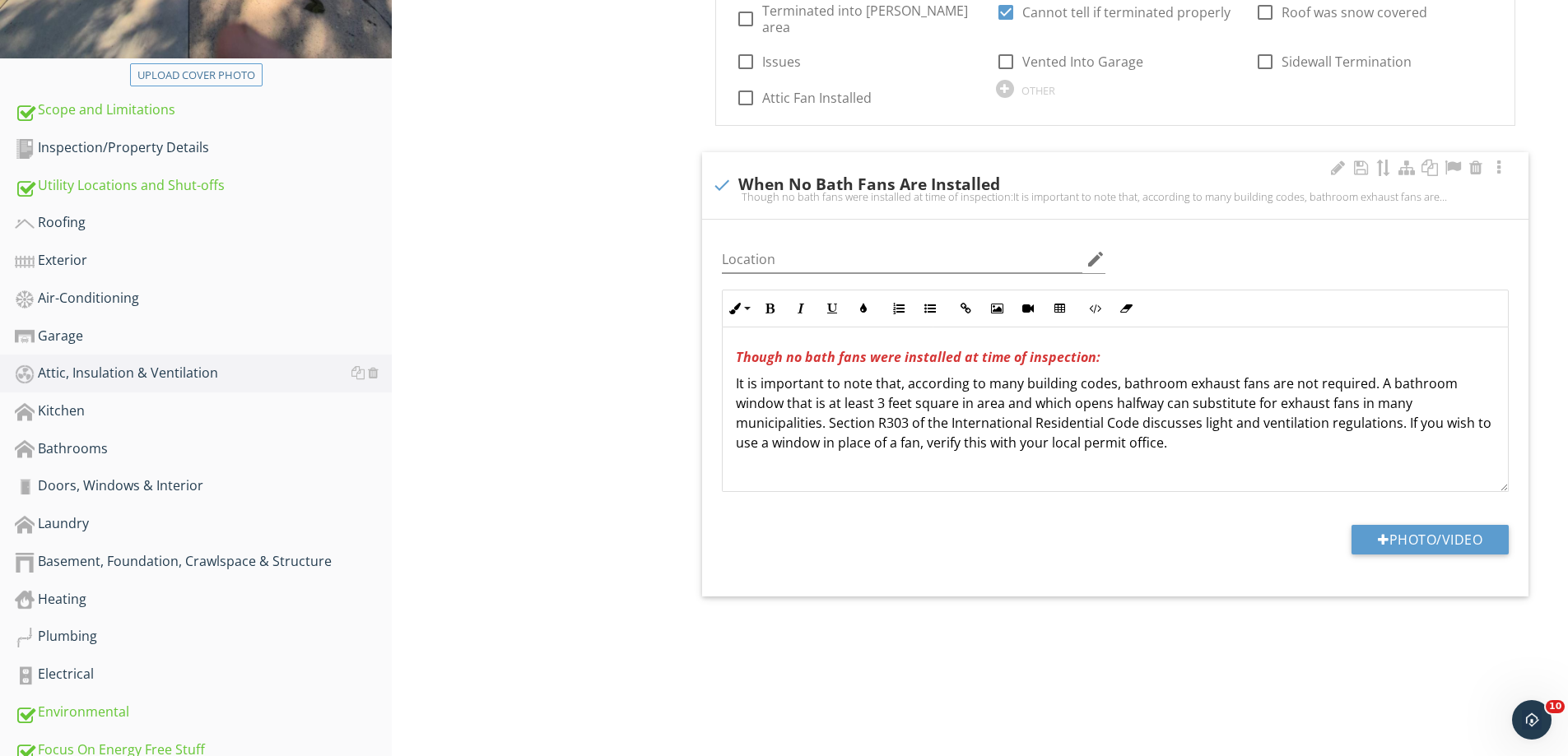
scroll to position [647, 0]
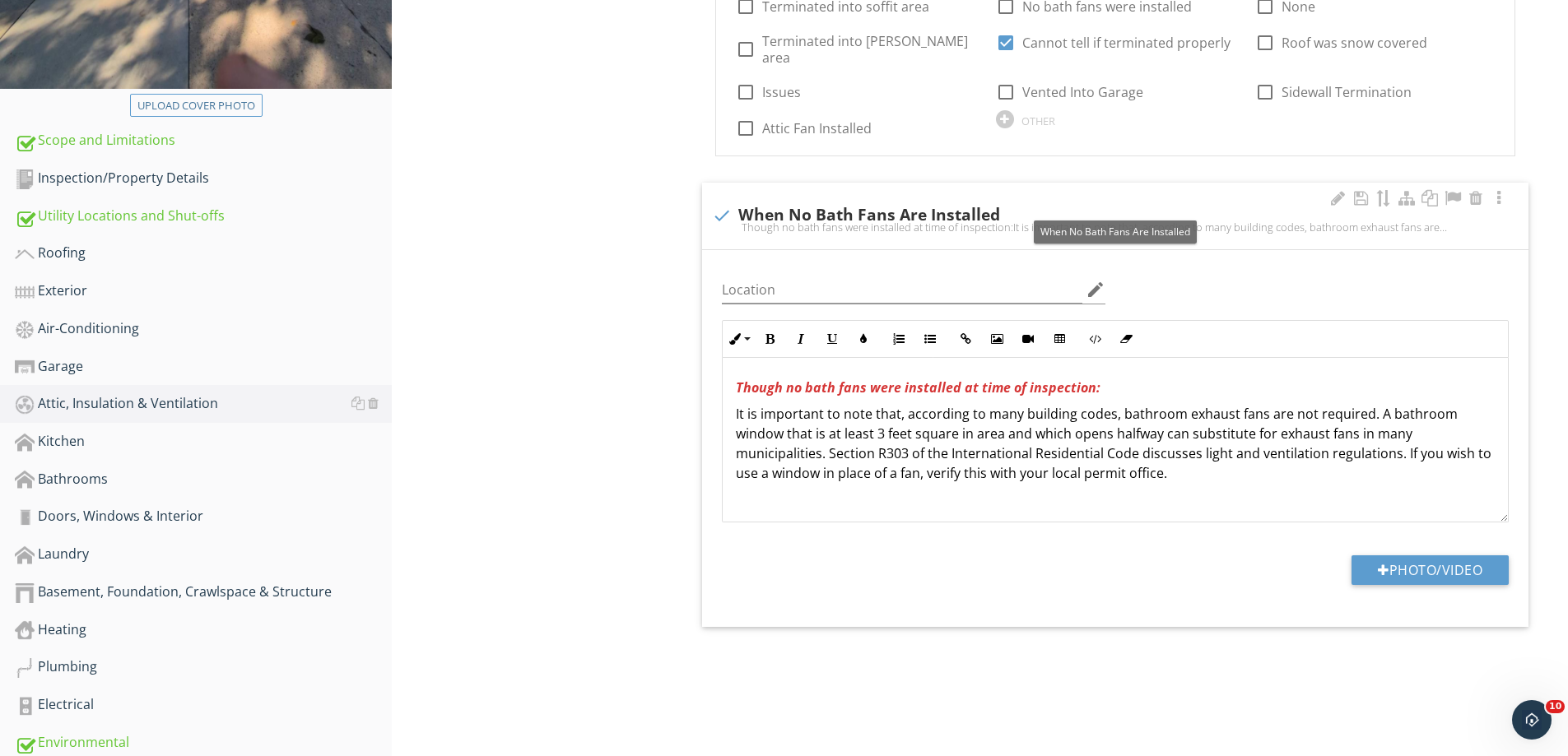
click at [719, 201] on div at bounding box center [721, 215] width 28 height 28
checkbox input "true"
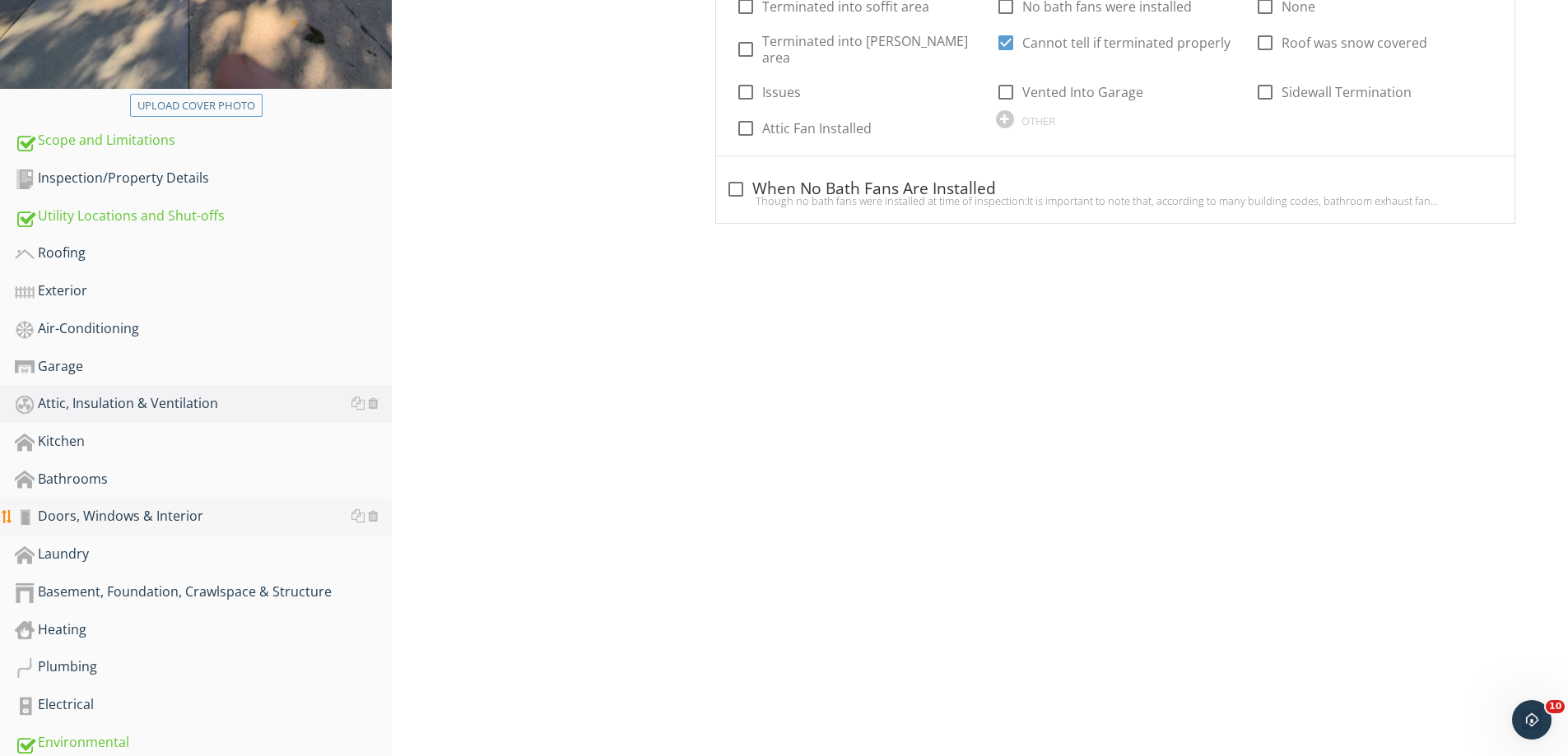
click at [144, 513] on div "Doors, Windows & Interior" at bounding box center [203, 517] width 377 height 22
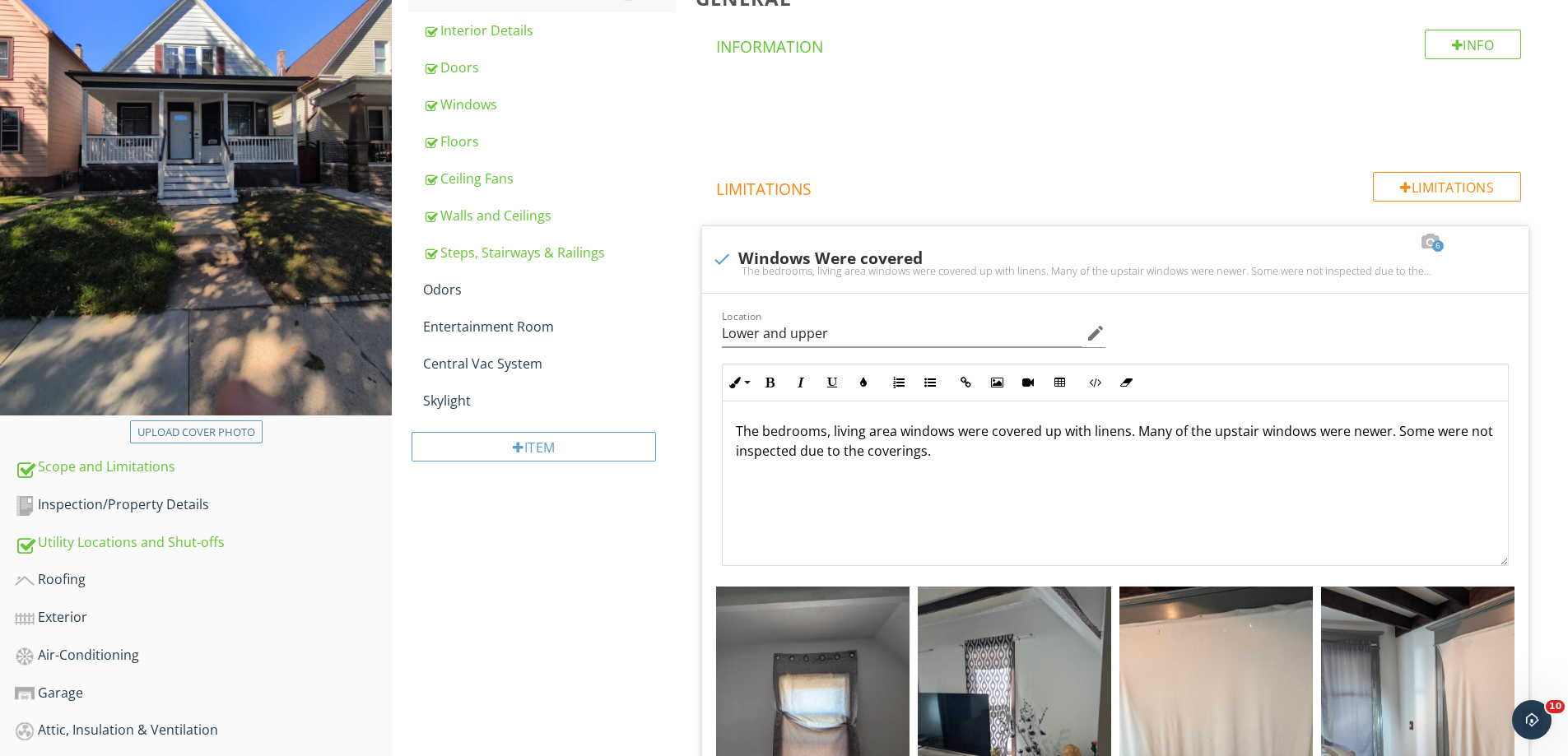
scroll to position [318, 0]
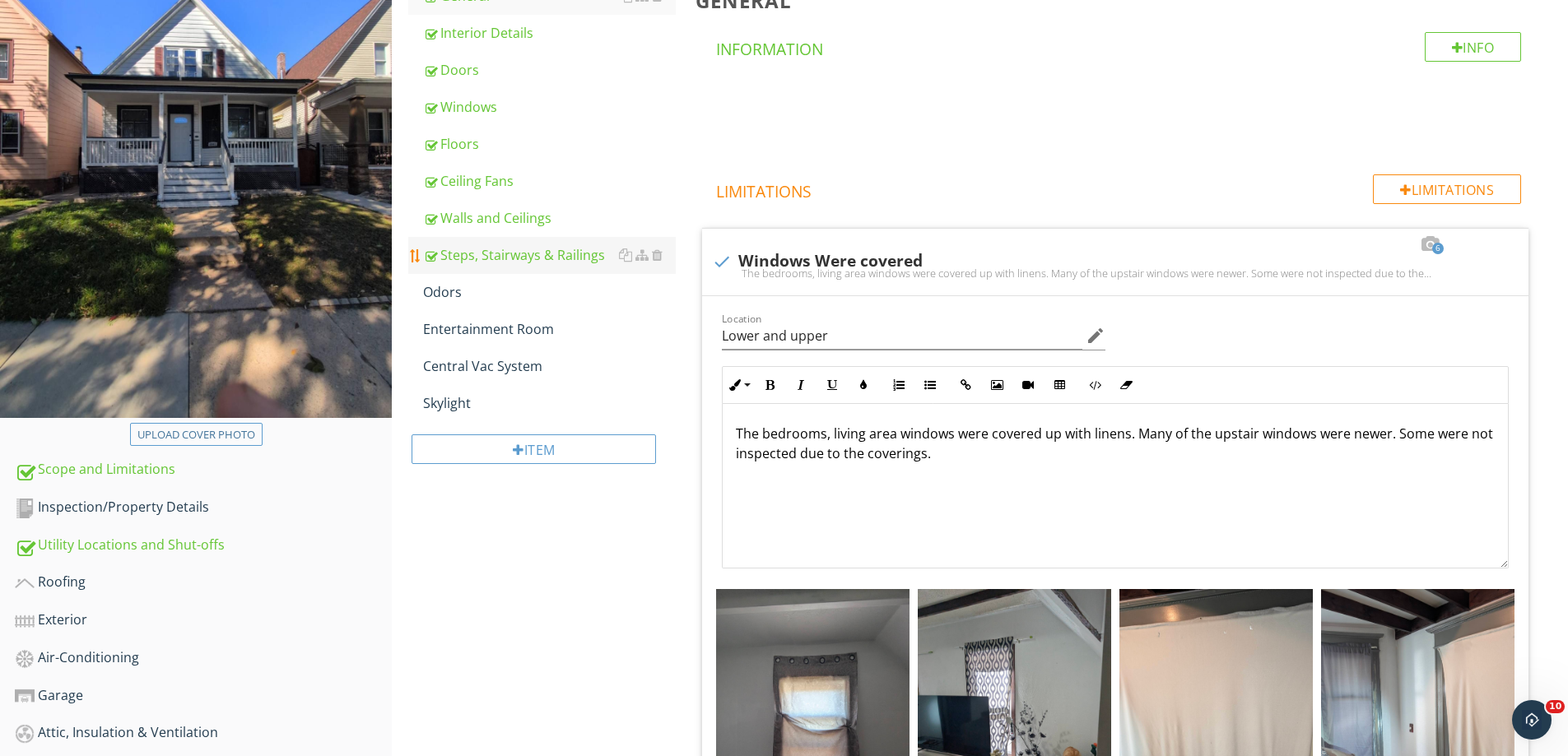
click at [515, 255] on div "Steps, Stairways & Railings" at bounding box center [549, 255] width 253 height 20
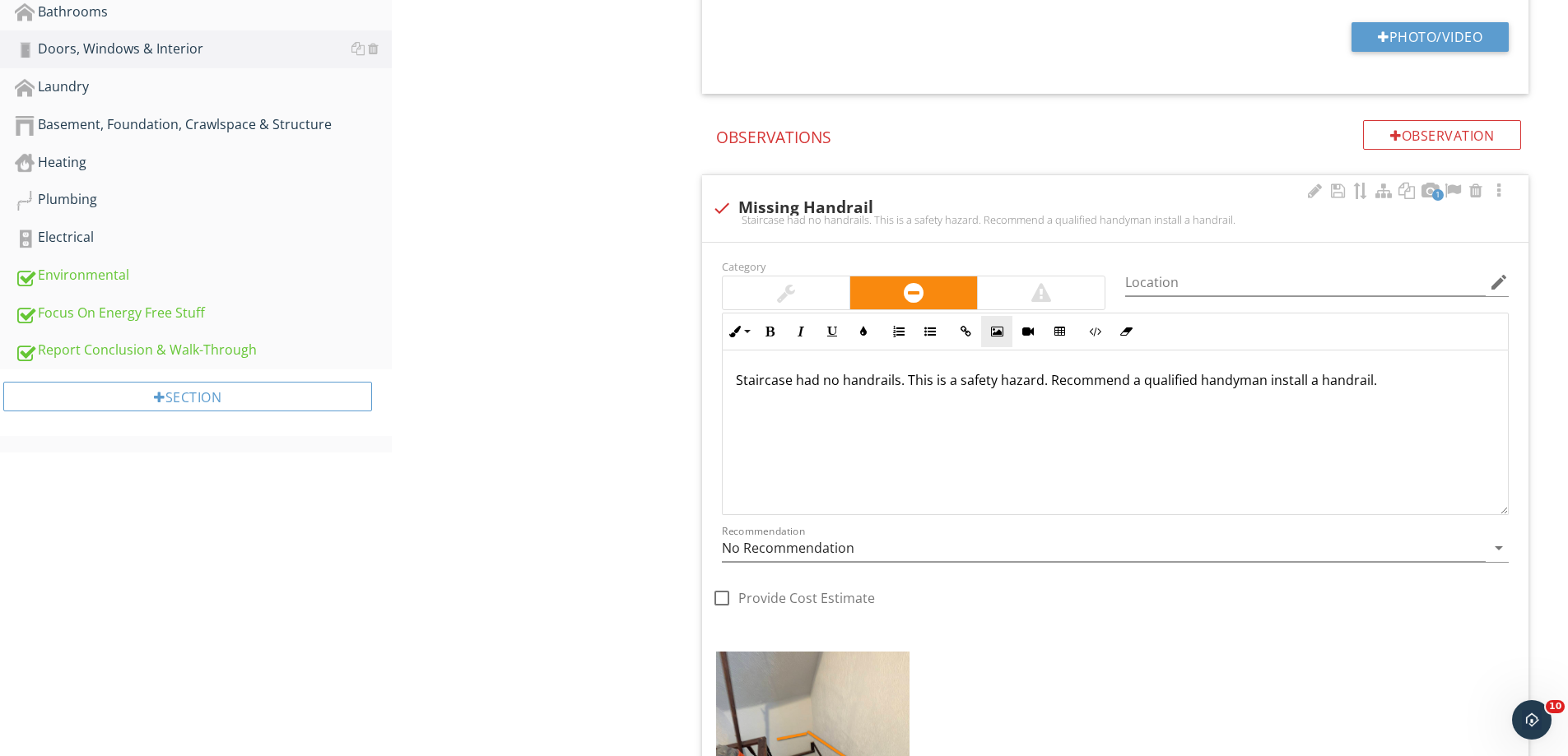
scroll to position [1140, 0]
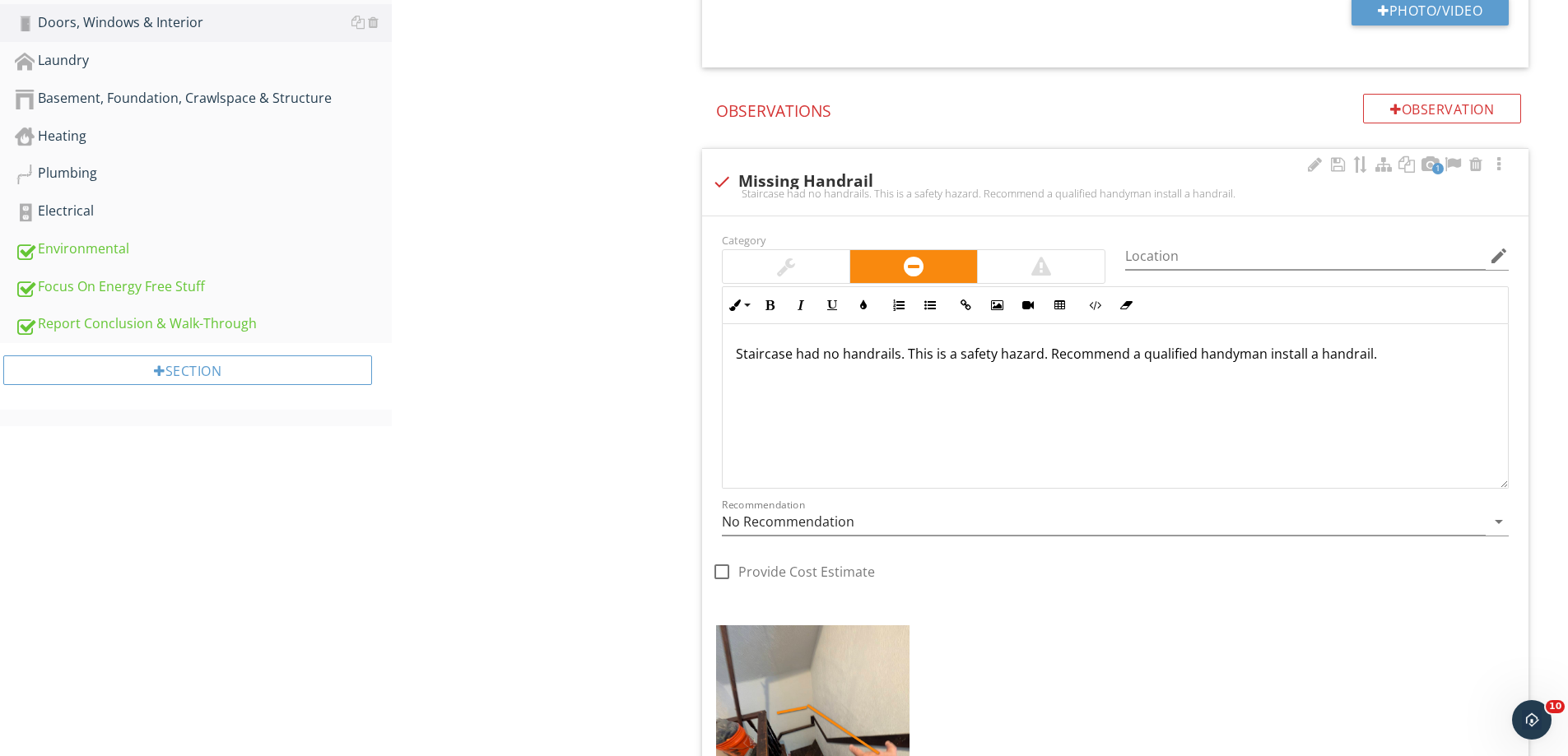
click at [1034, 255] on div at bounding box center [1041, 266] width 127 height 33
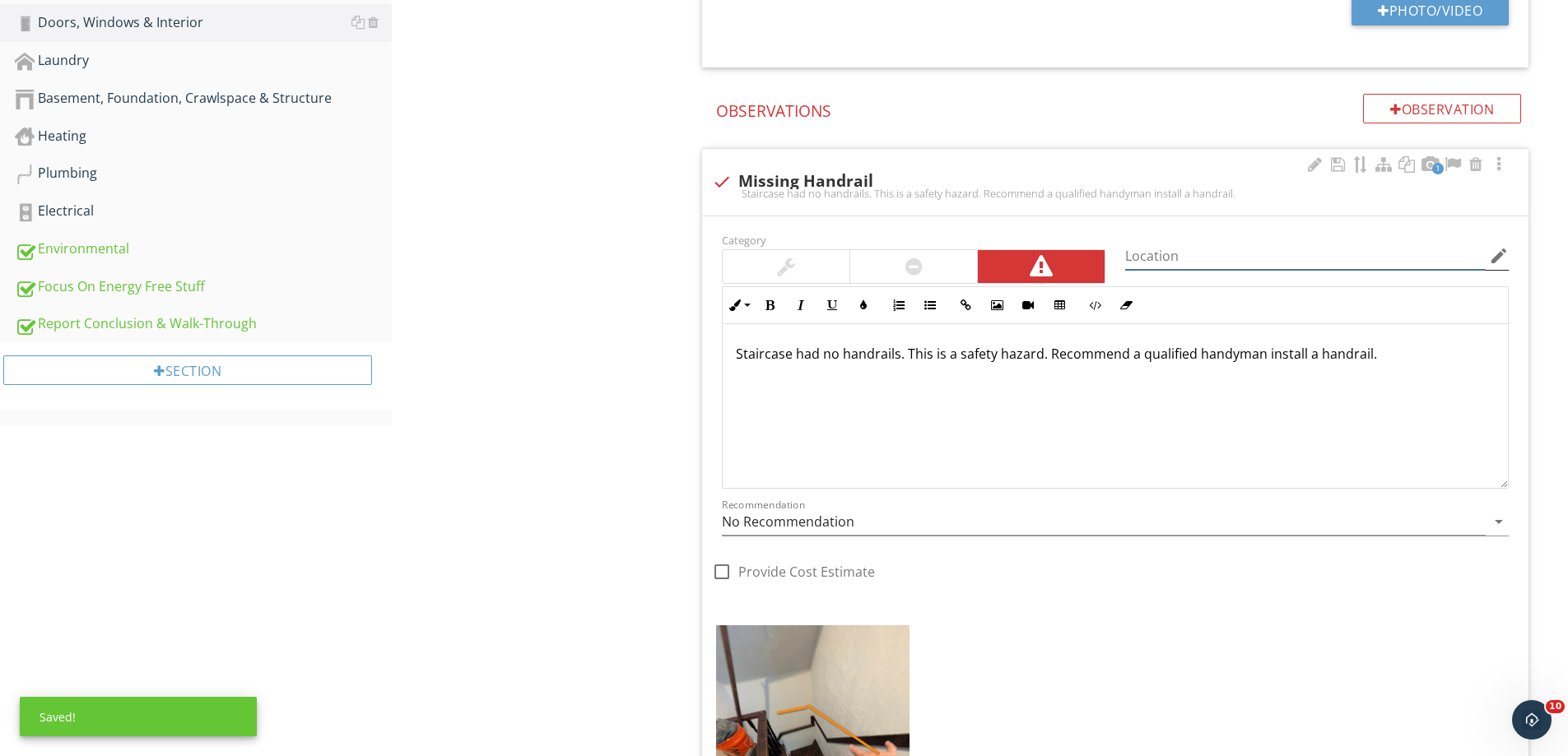
click at [1171, 250] on input "Location" at bounding box center [1306, 256] width 361 height 27
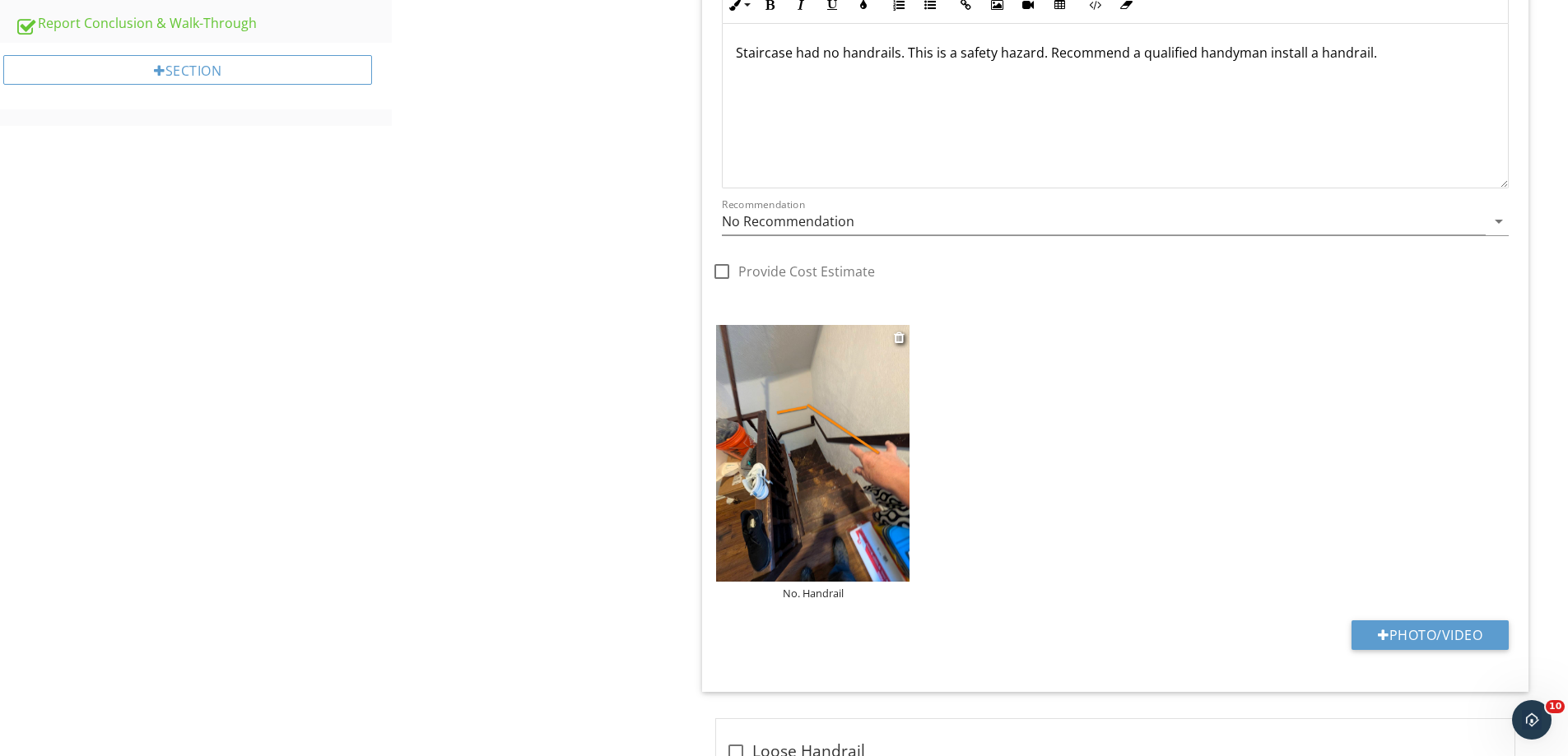
scroll to position [1470, 0]
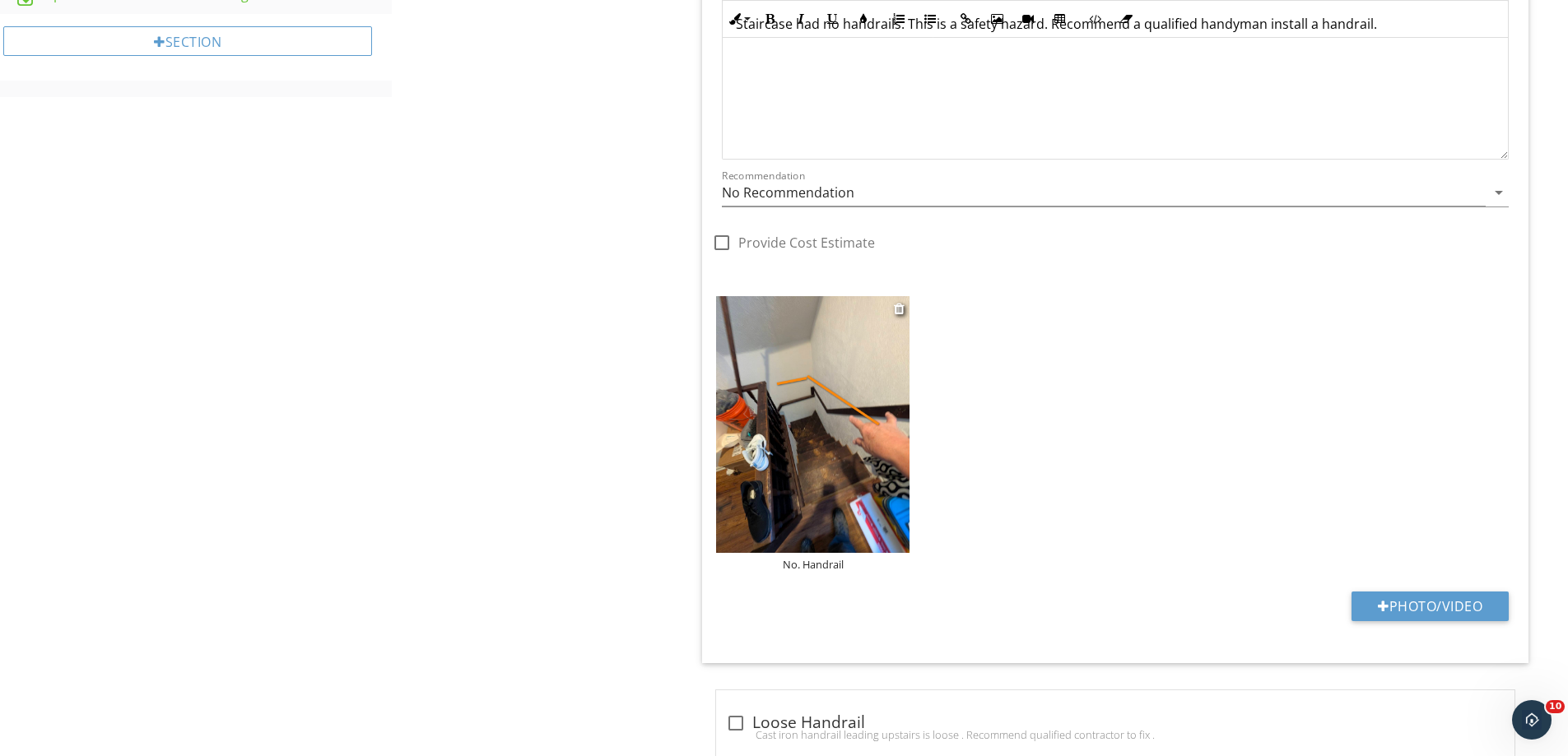
type input "Upstairs Hallway"
click at [832, 429] on img at bounding box center [813, 425] width 193 height 257
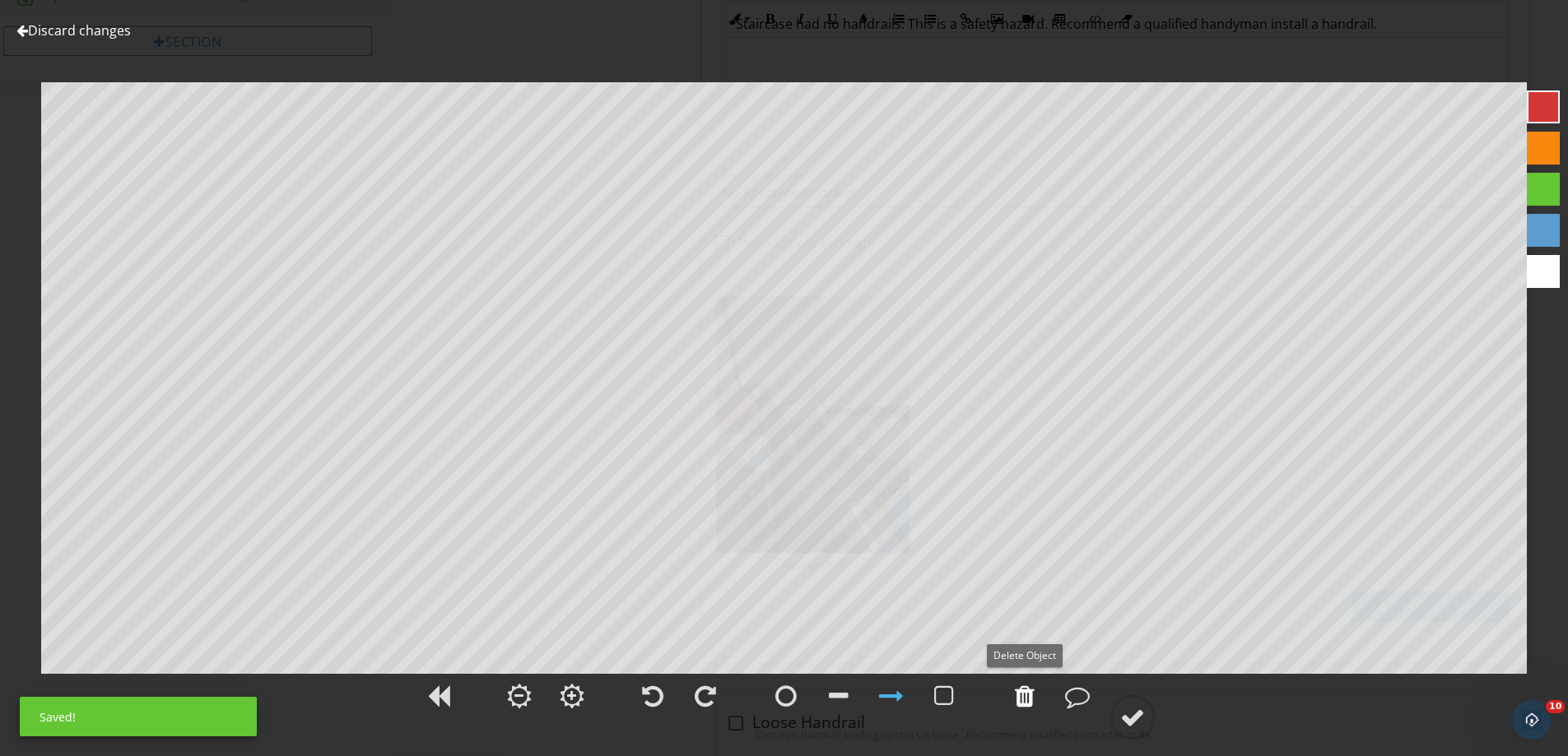
click at [1026, 694] on div at bounding box center [1025, 696] width 20 height 24
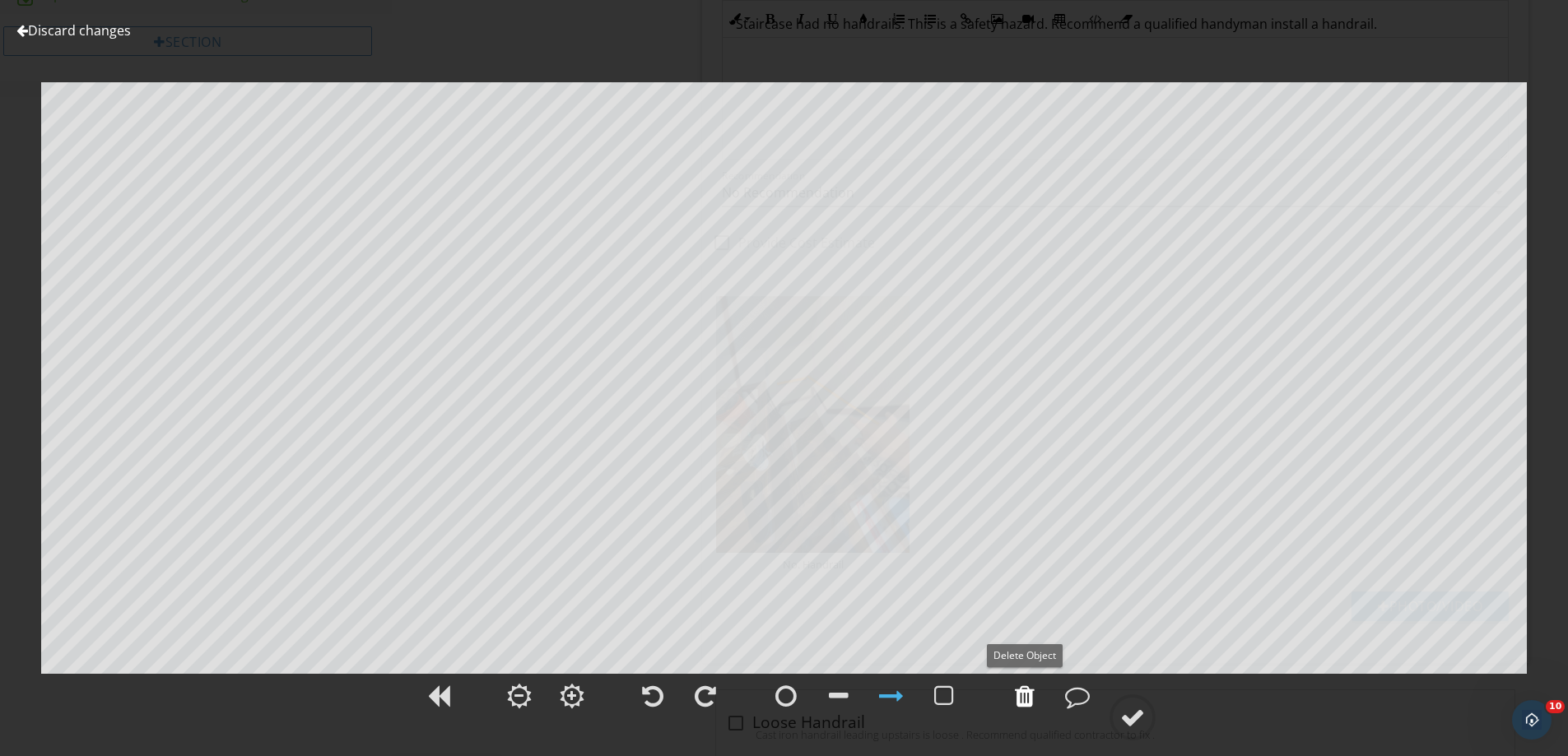
click at [1021, 692] on div at bounding box center [1025, 696] width 20 height 24
click at [842, 692] on div at bounding box center [839, 696] width 20 height 24
click at [1127, 711] on div at bounding box center [1132, 717] width 24 height 24
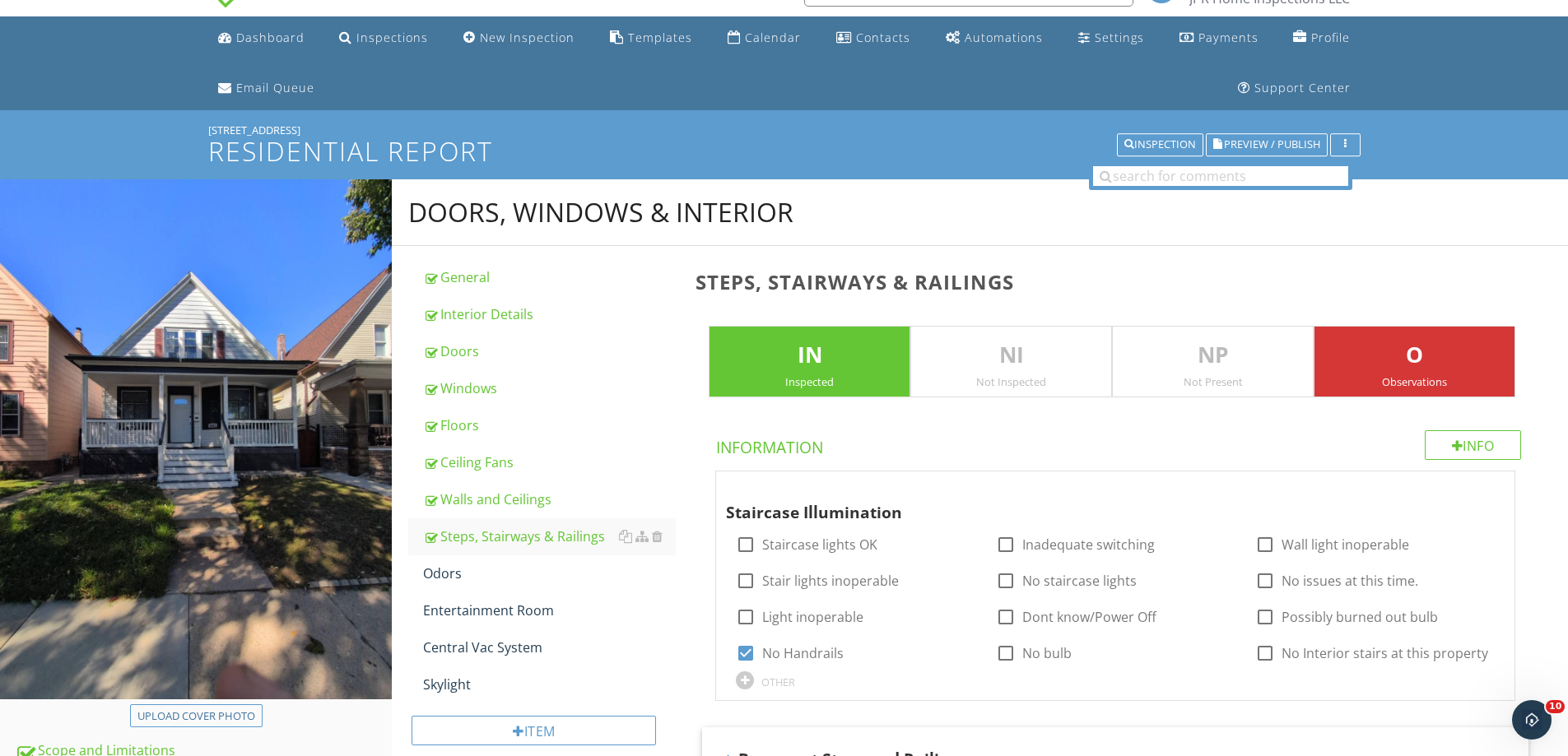
scroll to position [0, 0]
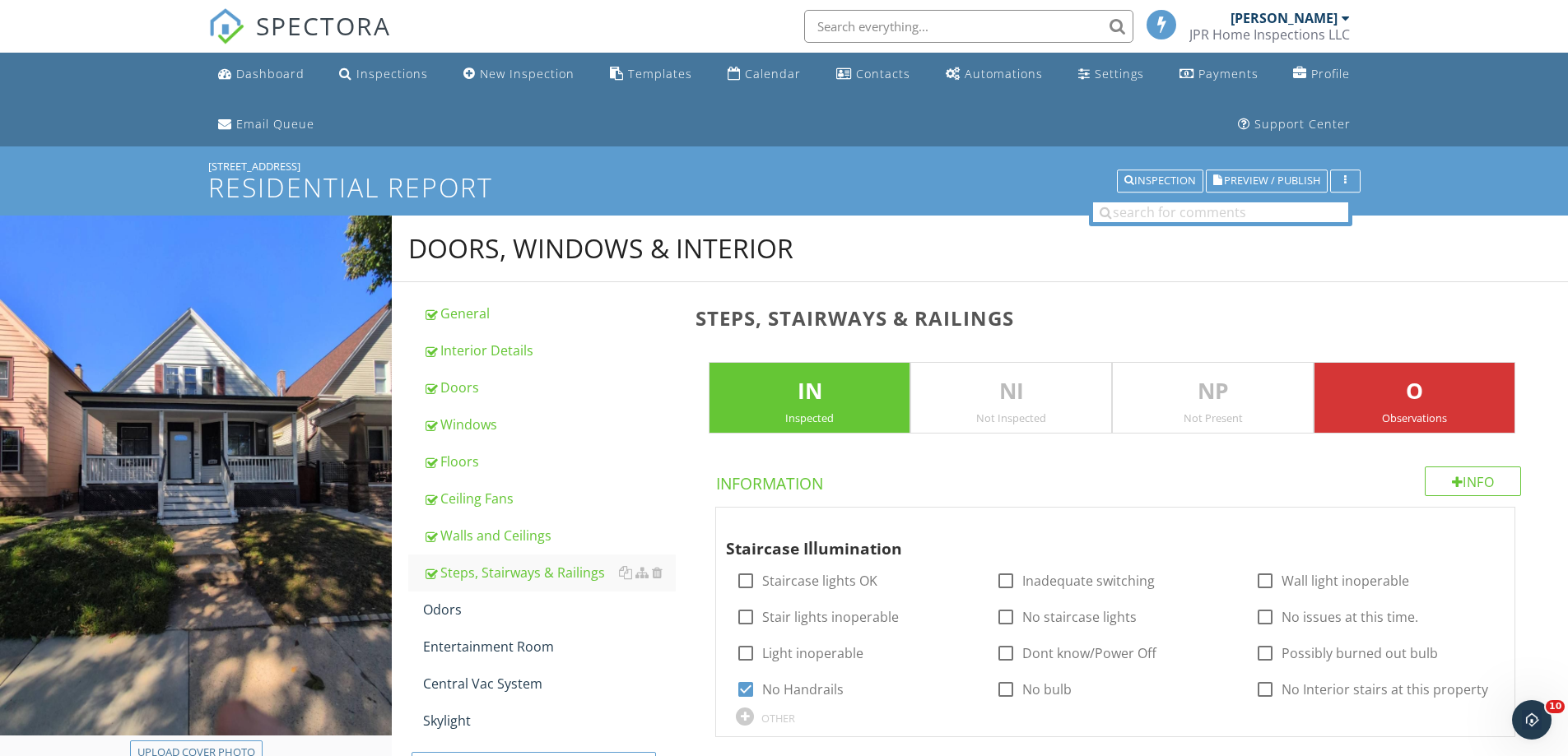
click at [218, 23] on img at bounding box center [226, 26] width 36 height 36
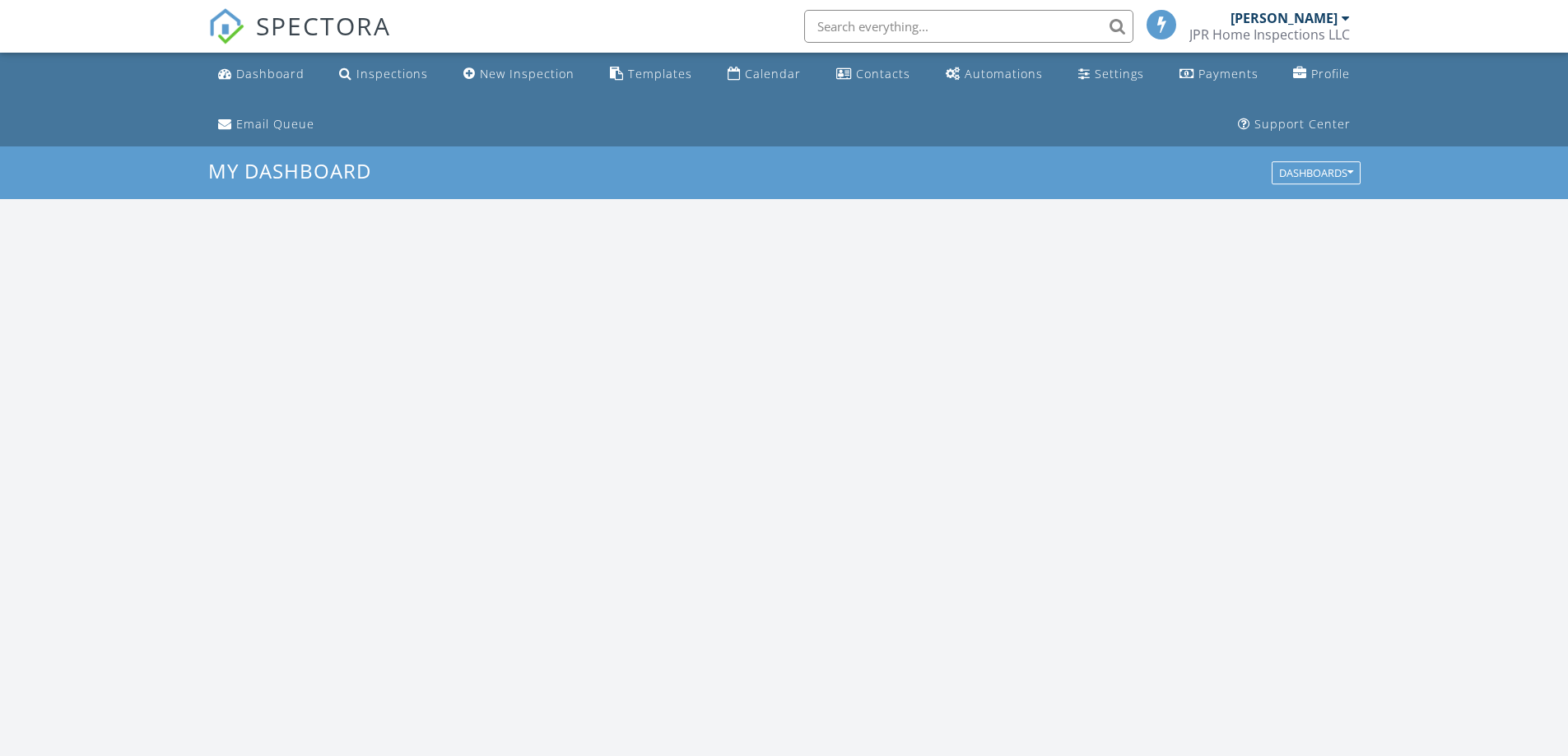
scroll to position [1523, 1594]
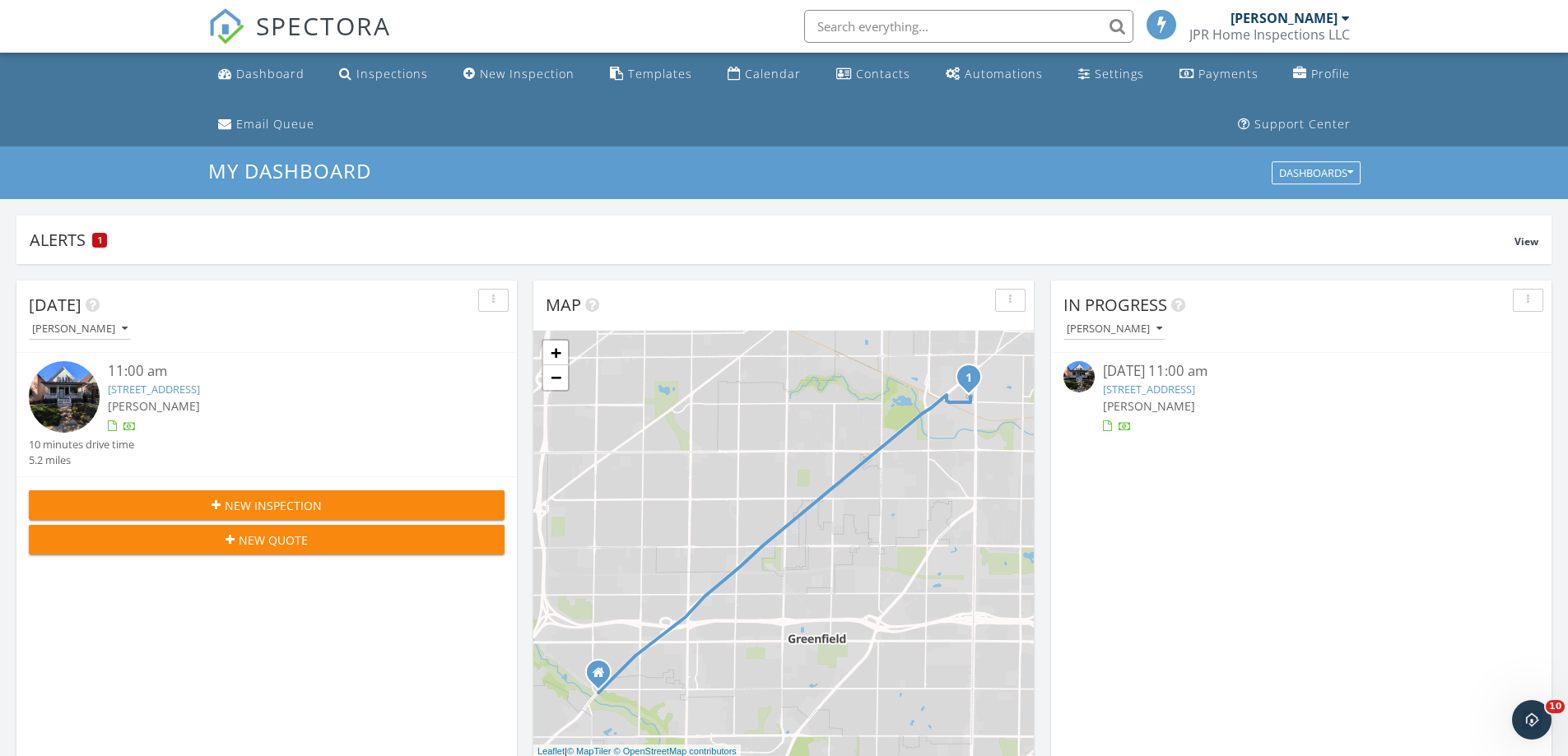
click at [72, 388] on img at bounding box center [64, 397] width 71 height 70
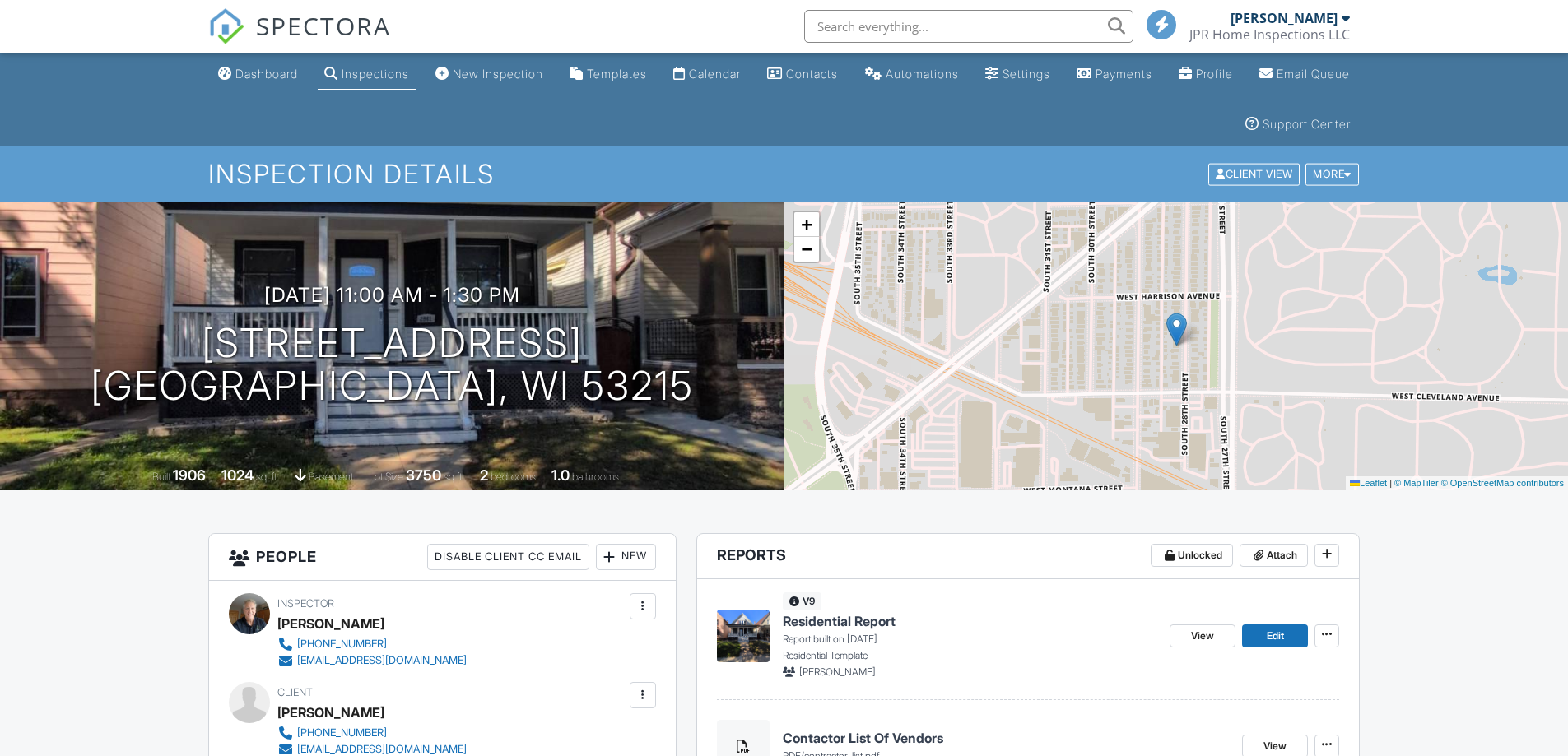
click at [745, 626] on img at bounding box center [743, 636] width 53 height 53
click at [1205, 632] on span "View" at bounding box center [1202, 636] width 23 height 17
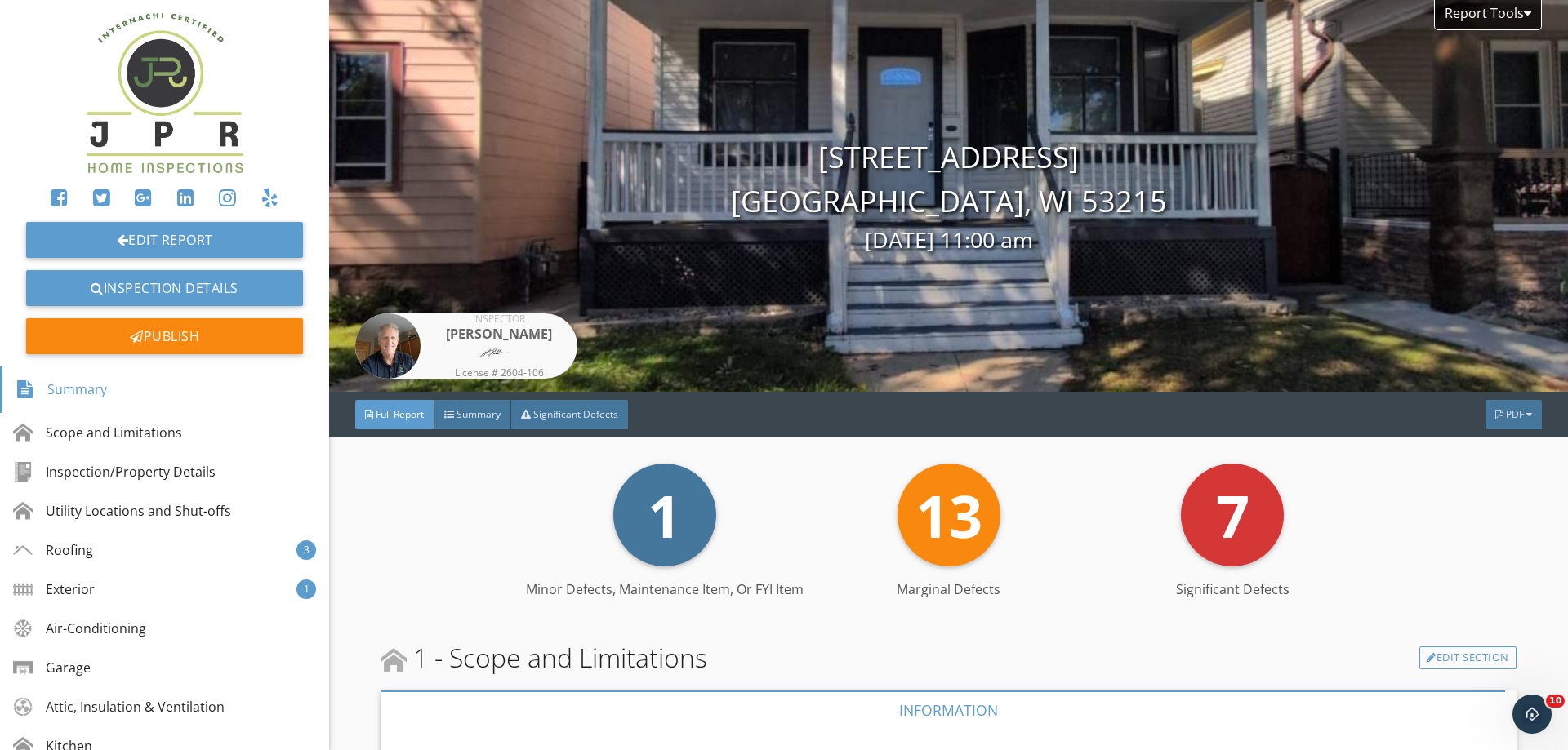
click at [1506, 412] on span "PDF" at bounding box center [1516, 414] width 18 height 14
click at [1488, 511] on div "Refresh PDFs" at bounding box center [1493, 517] width 105 height 20
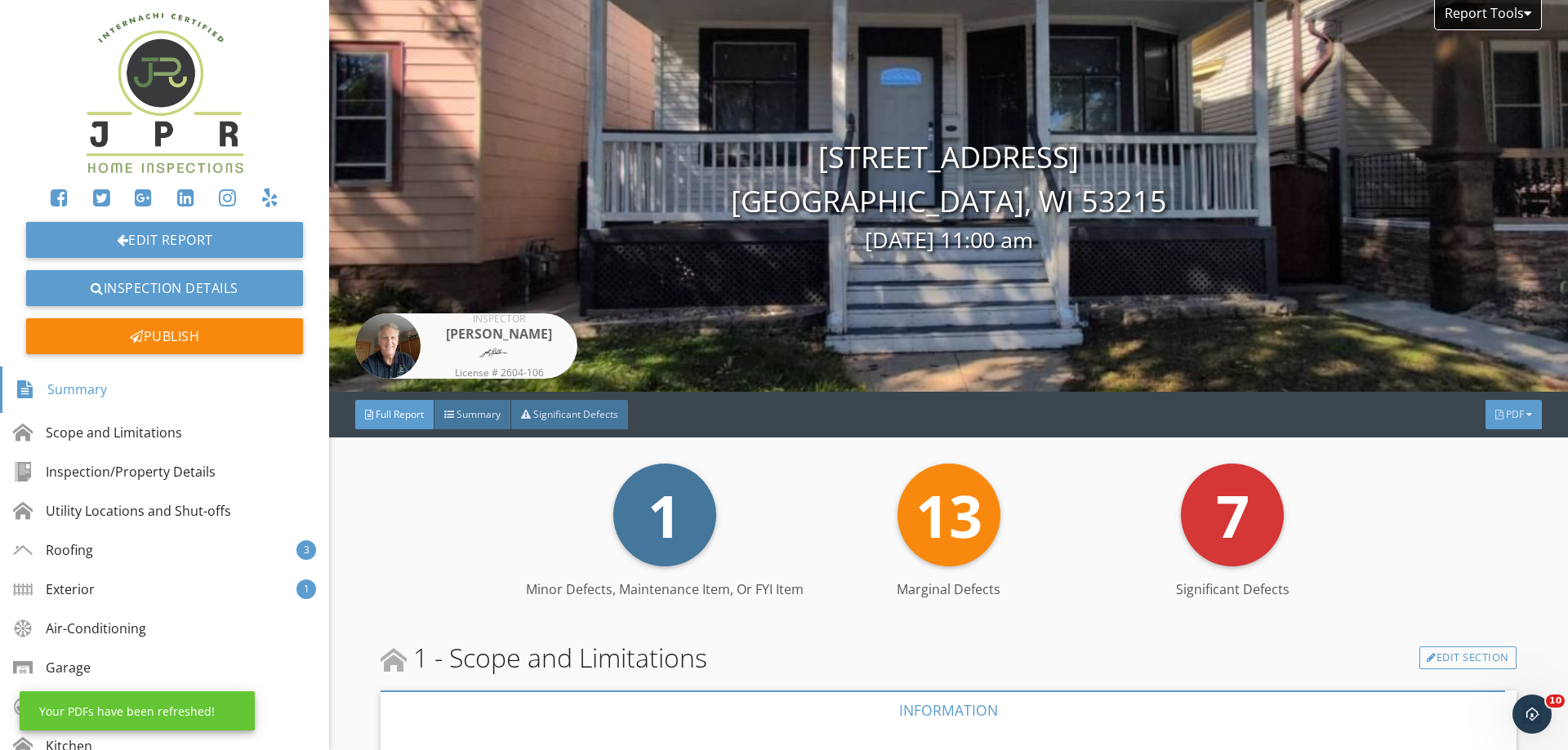
click at [1509, 405] on div "PDF" at bounding box center [1514, 415] width 57 height 29
click at [1491, 425] on div "Summary" at bounding box center [1493, 431] width 105 height 20
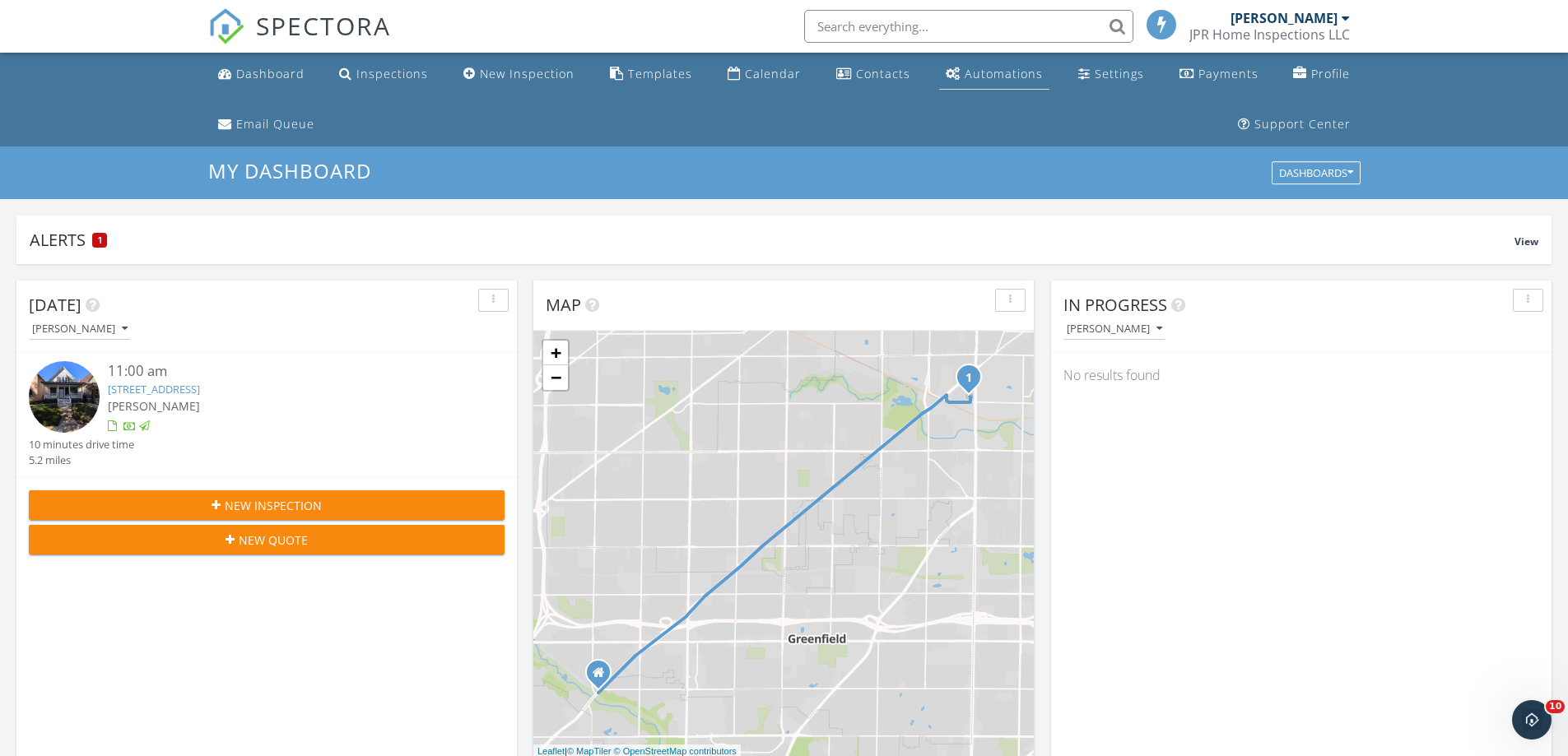
click at [1002, 67] on div "Automations" at bounding box center [1003, 73] width 78 height 16
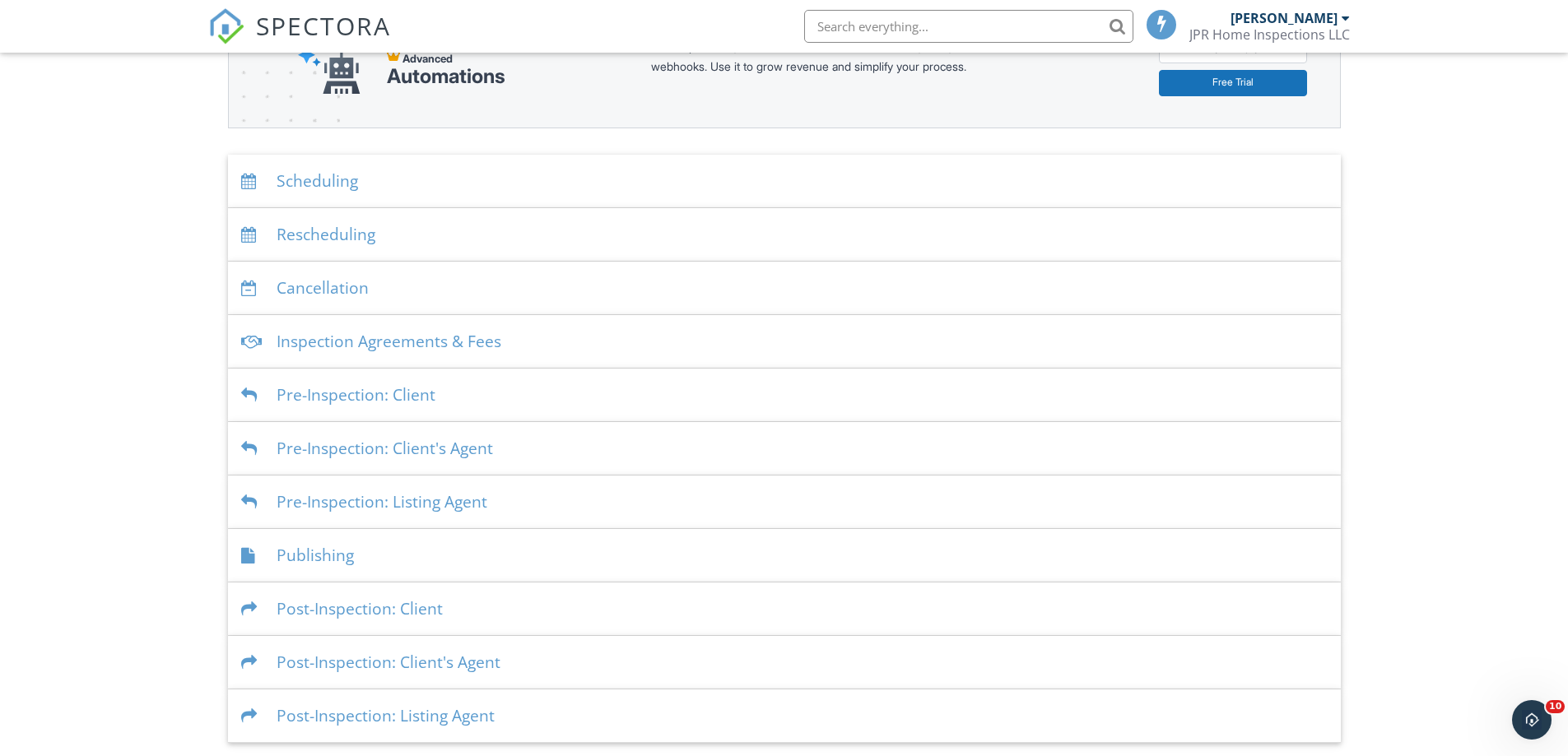
click at [327, 551] on div "Publishing" at bounding box center [785, 556] width 1113 height 54
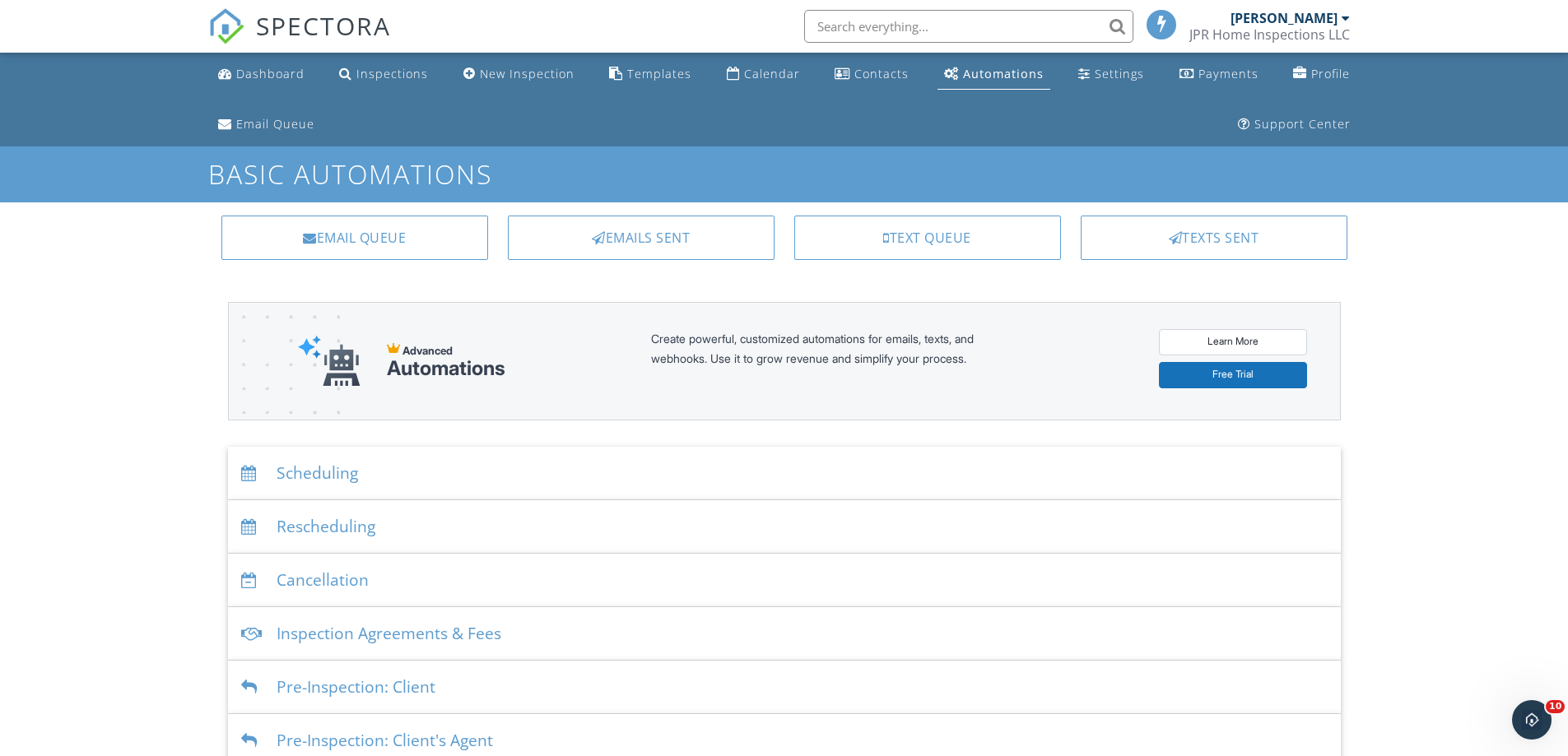
click at [653, 229] on div "Emails Sent" at bounding box center [641, 237] width 267 height 44
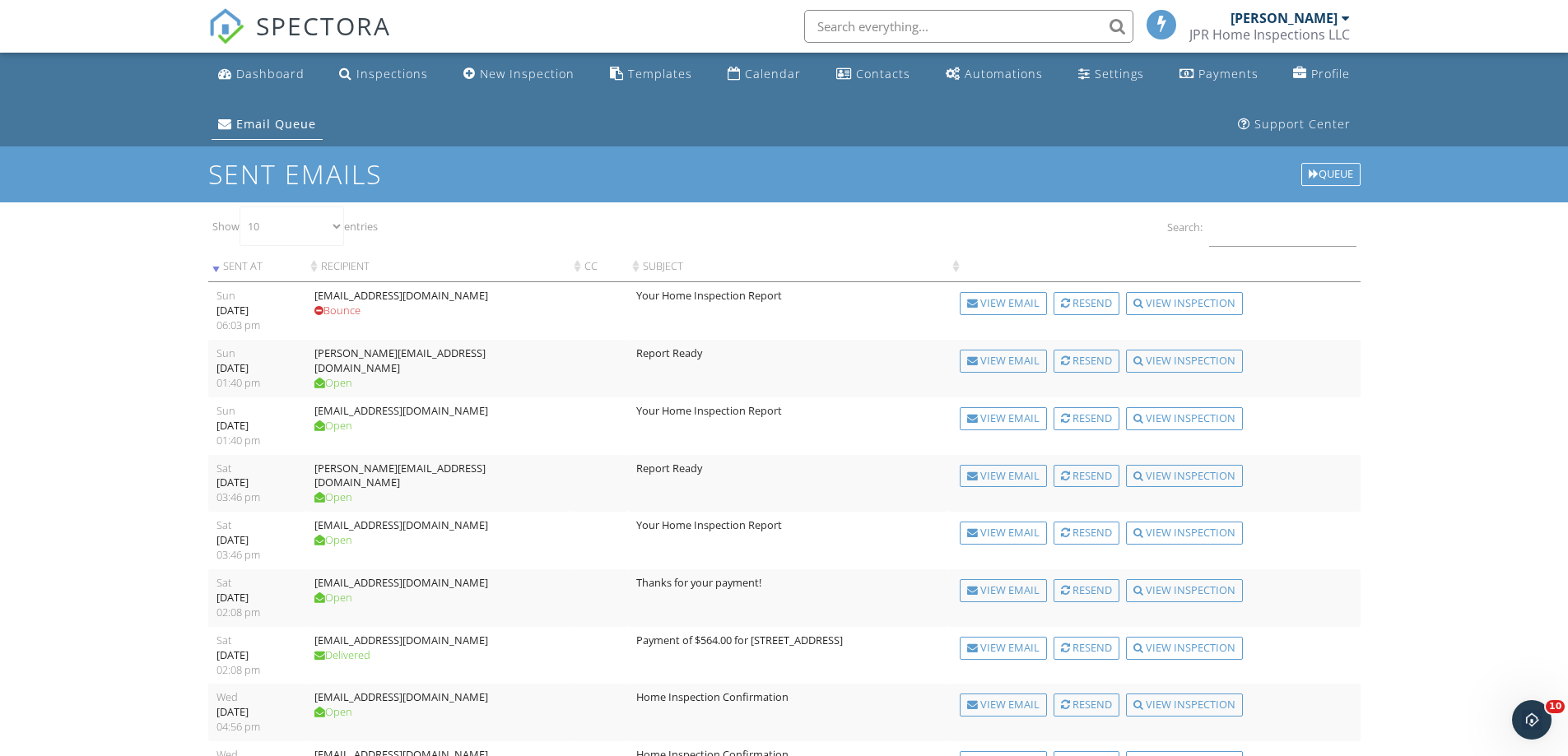
click at [269, 69] on div "Dashboard" at bounding box center [269, 73] width 68 height 16
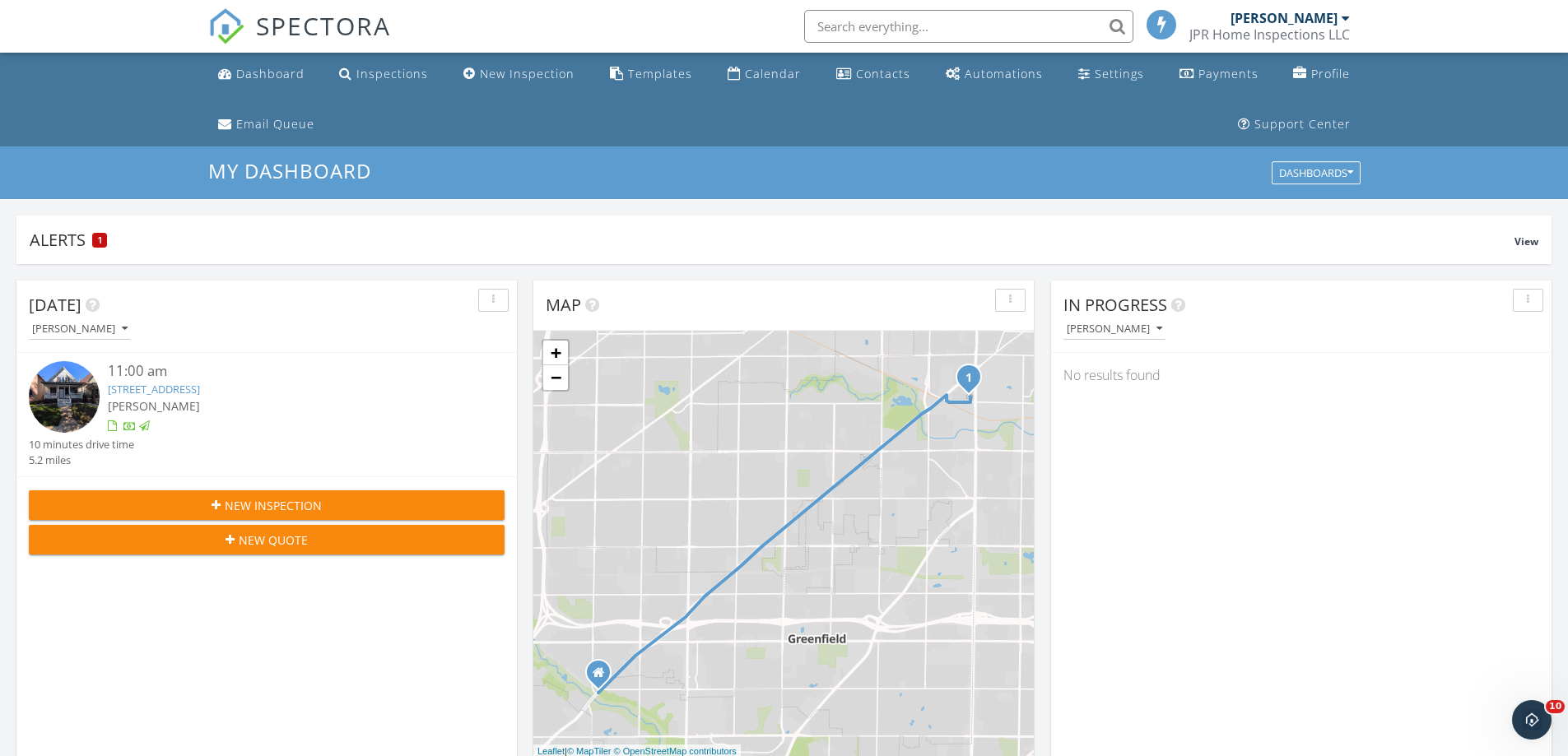
click at [62, 385] on img at bounding box center [64, 397] width 71 height 70
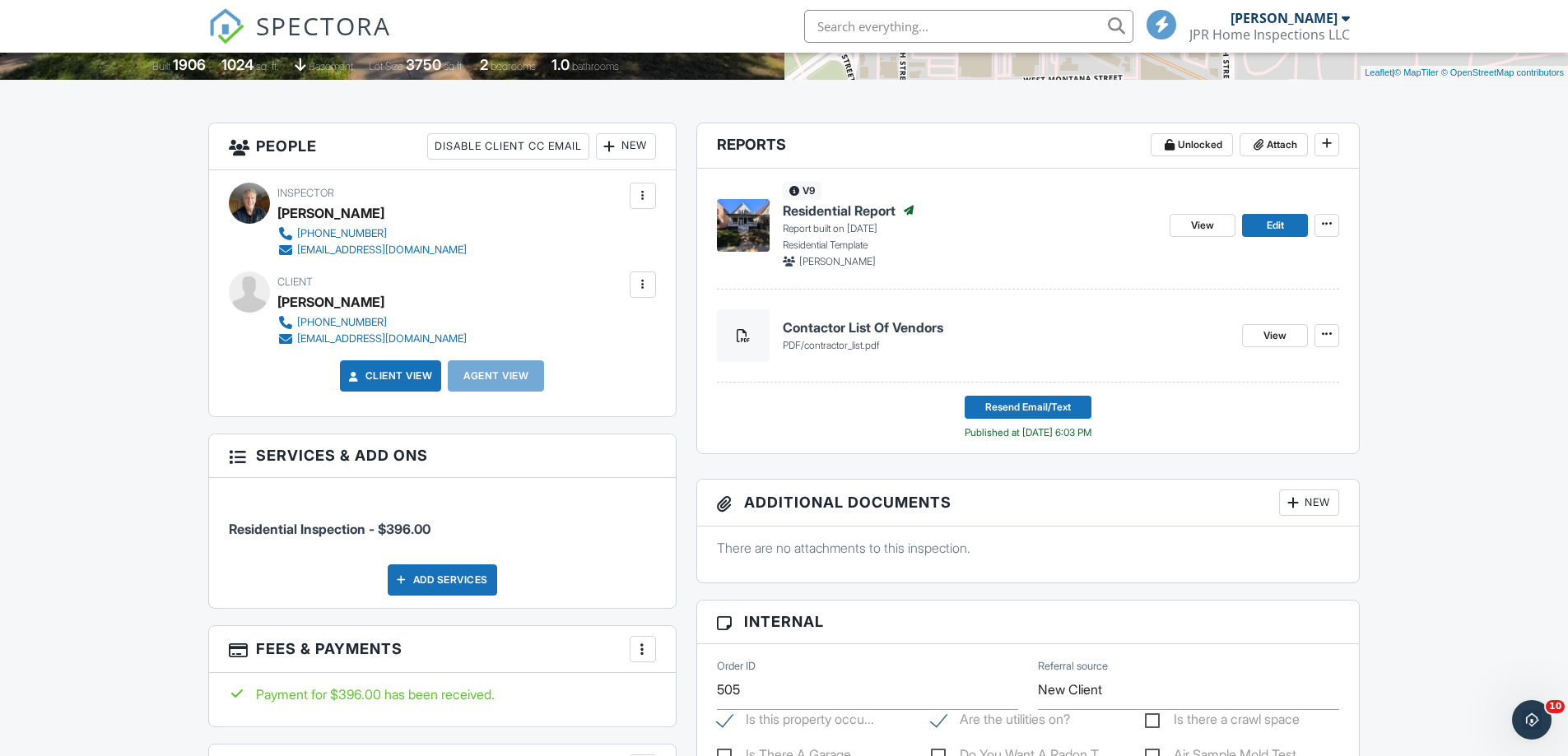
scroll to position [411, 0]
click at [343, 333] on div "[EMAIL_ADDRESS][DOMAIN_NAME]" at bounding box center [382, 338] width 170 height 13
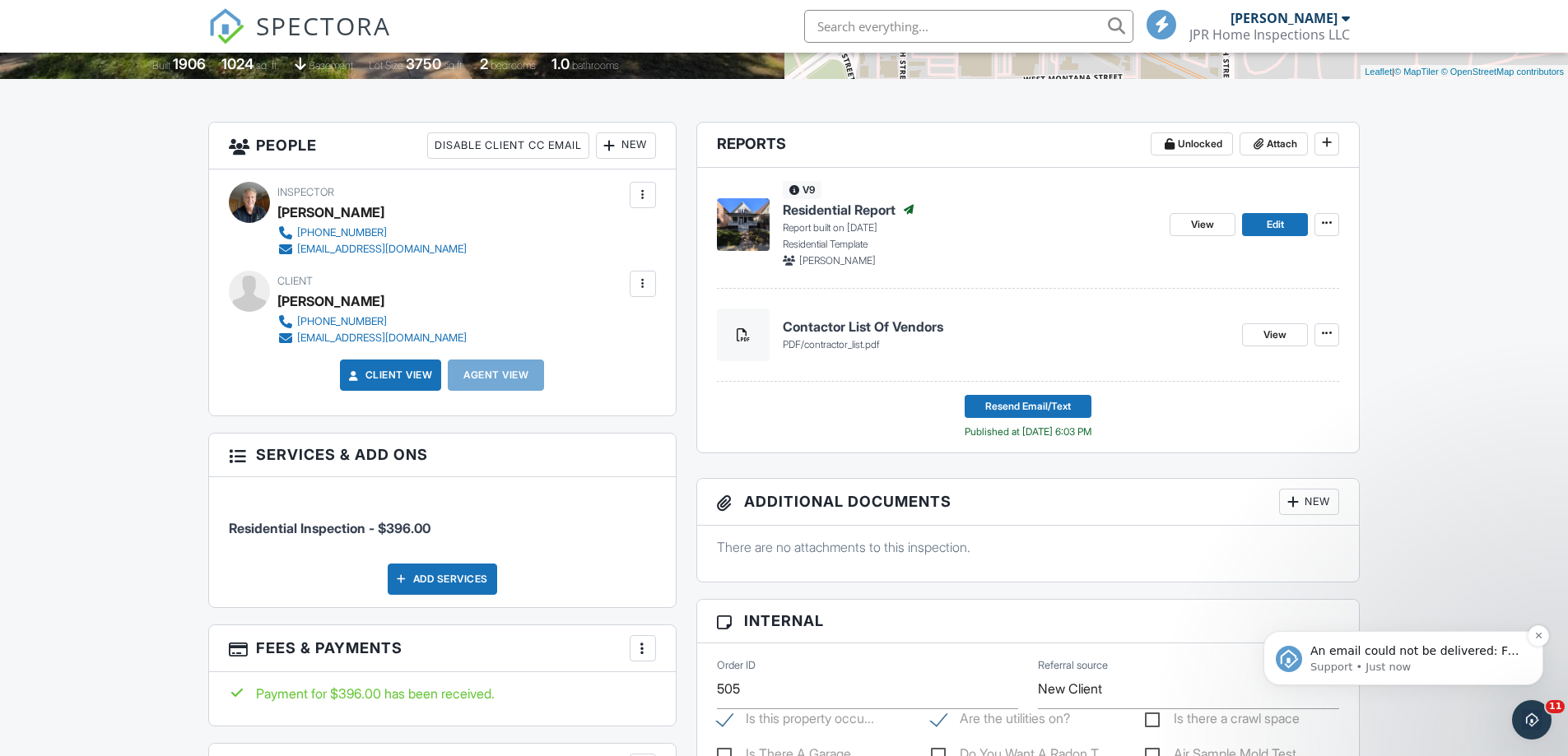
click at [1403, 658] on span "An email could not be delivered: For more information, view Why emails don't ge…" at bounding box center [1414, 667] width 209 height 46
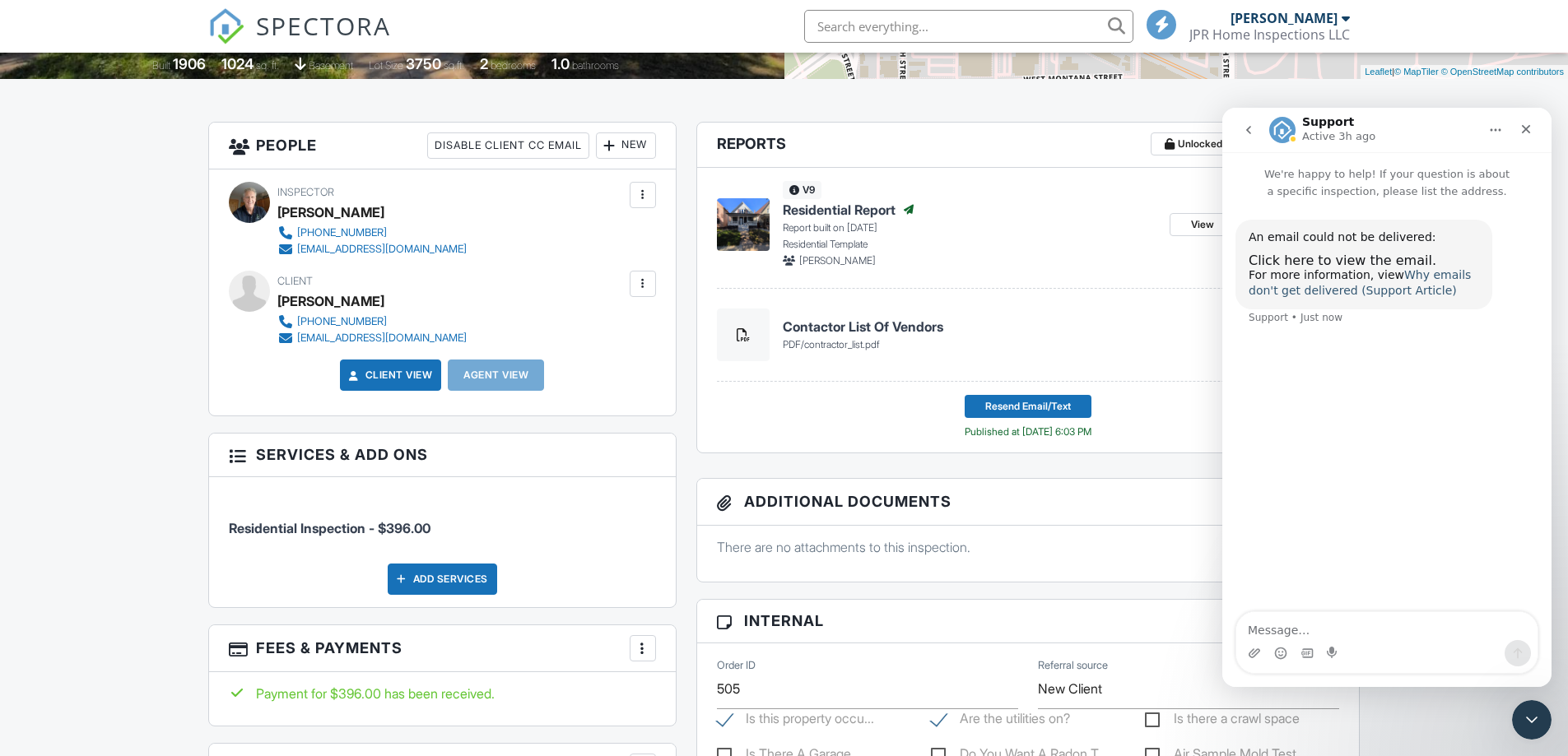
click at [1377, 289] on link "Why emails don't get delivered (Support Article)" at bounding box center [1360, 283] width 222 height 29
click at [332, 336] on div "[EMAIL_ADDRESS][DOMAIN_NAME]" at bounding box center [382, 338] width 170 height 13
